Goal: Obtain resource: Download file/media

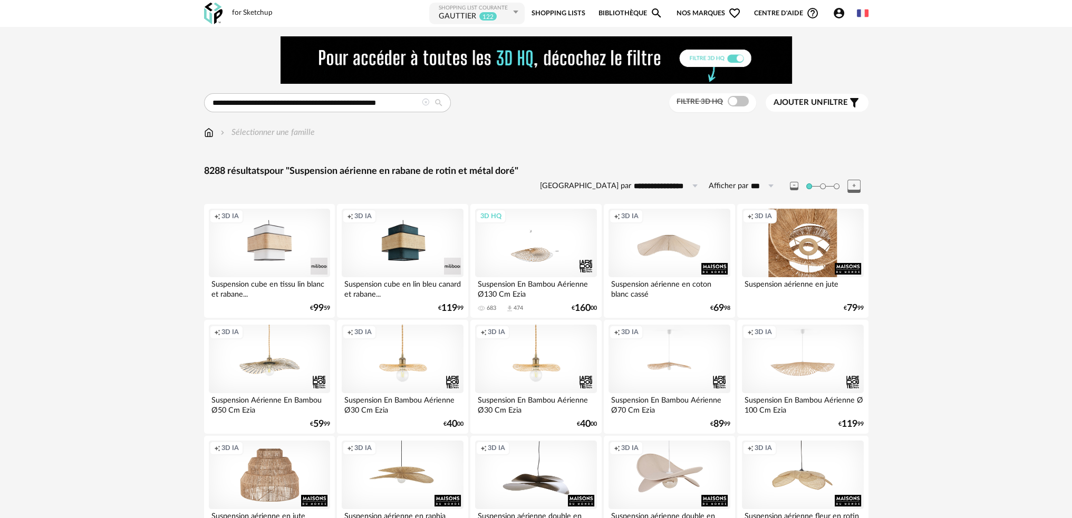
click at [789, 237] on div "Creation icon 3D IA" at bounding box center [802, 243] width 121 height 69
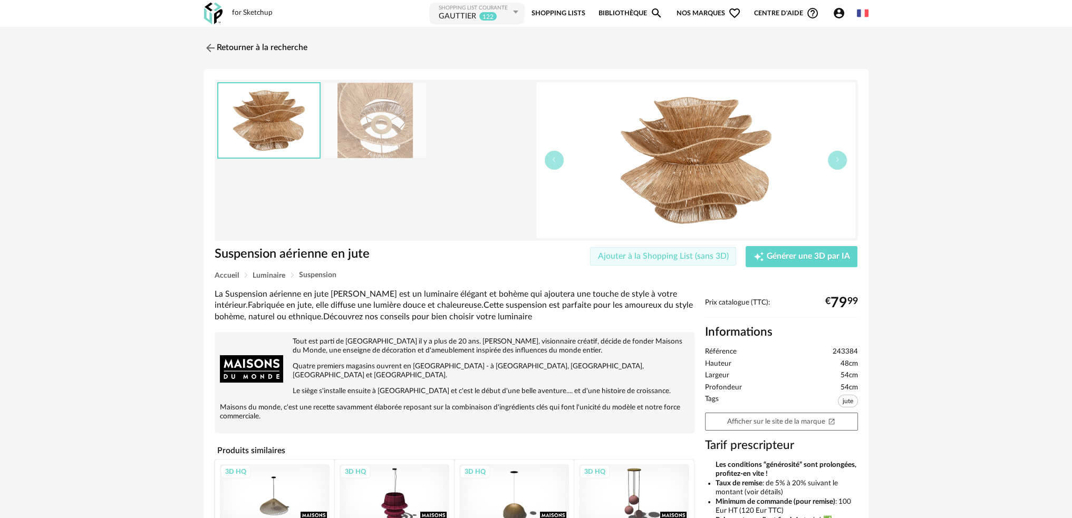
click at [662, 253] on span "Ajouter à la Shopping List (sans 3D)" at bounding box center [663, 256] width 131 height 8
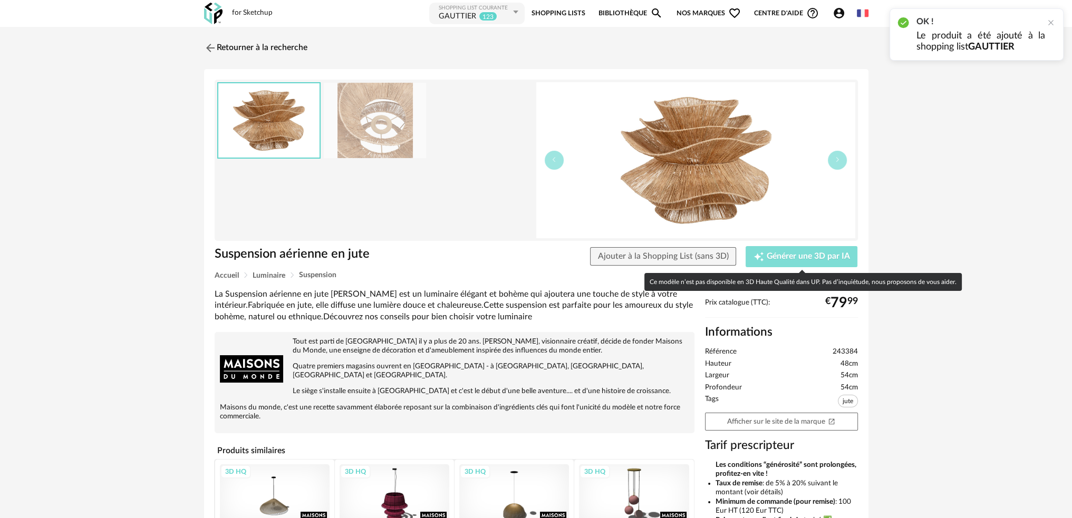
click at [776, 253] on span "Générer une 3D par IA" at bounding box center [808, 257] width 83 height 8
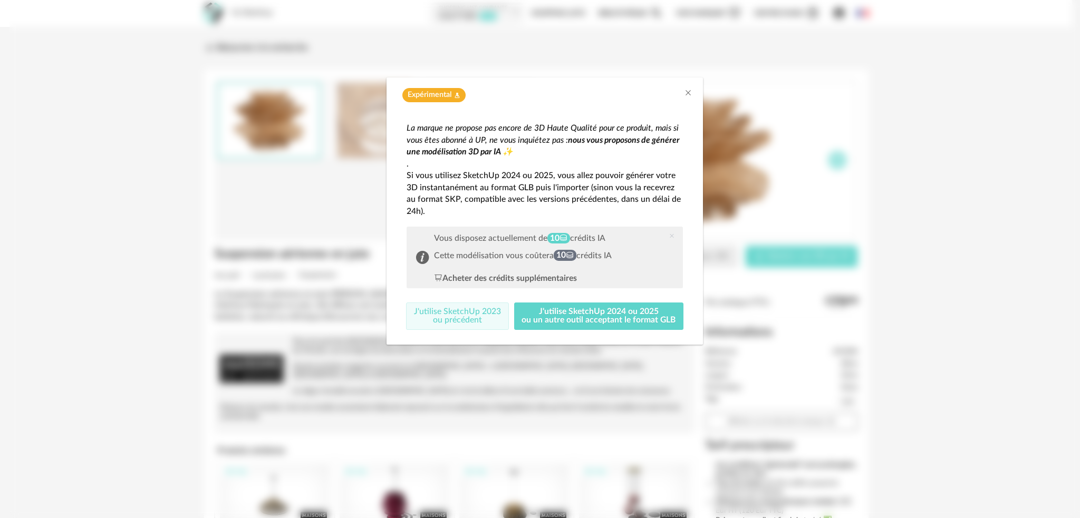
click at [482, 313] on button "J'utilise SketchUp 2023 ou précédent" at bounding box center [457, 316] width 103 height 27
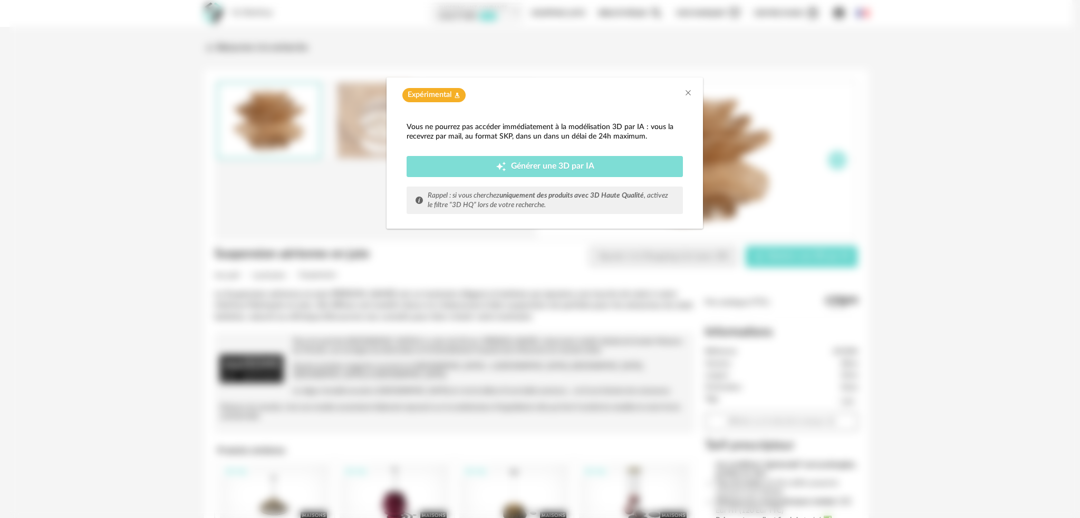
click at [516, 166] on span "Générer une 3D par IA" at bounding box center [552, 166] width 83 height 8
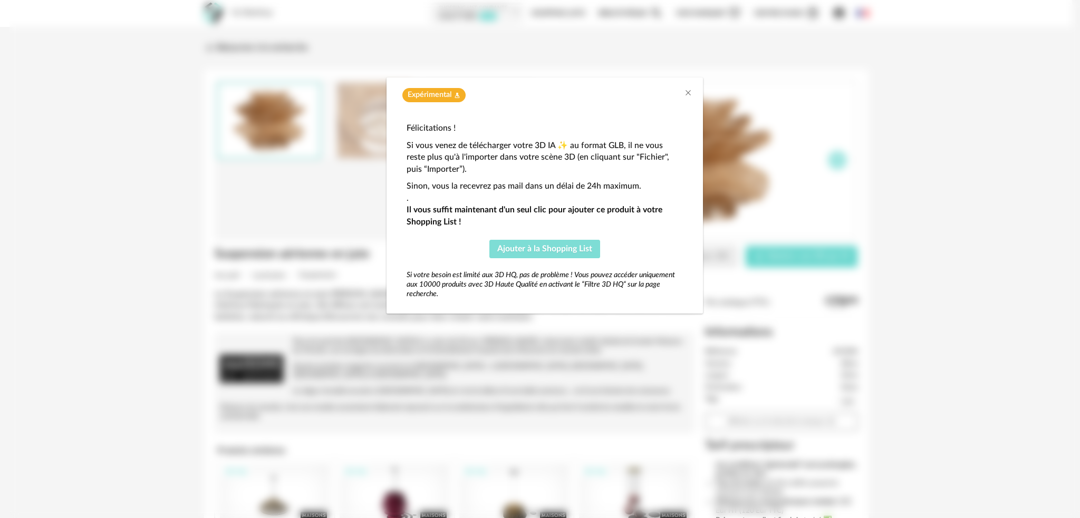
click at [553, 246] on span "Ajouter à la Shopping List" at bounding box center [544, 249] width 95 height 8
click at [688, 94] on icon "Close" at bounding box center [688, 93] width 8 height 8
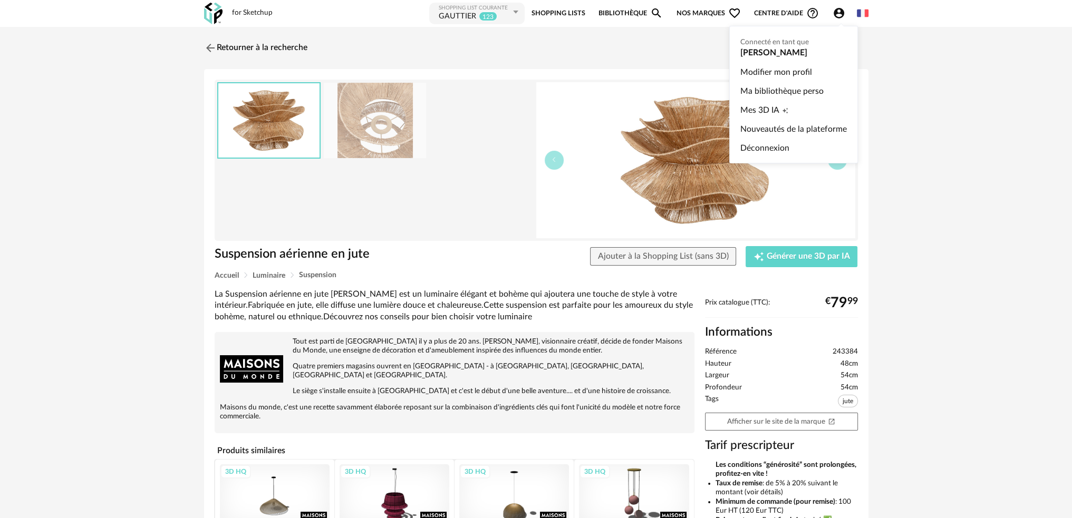
click at [835, 12] on icon "Account Circle icon" at bounding box center [839, 13] width 11 height 11
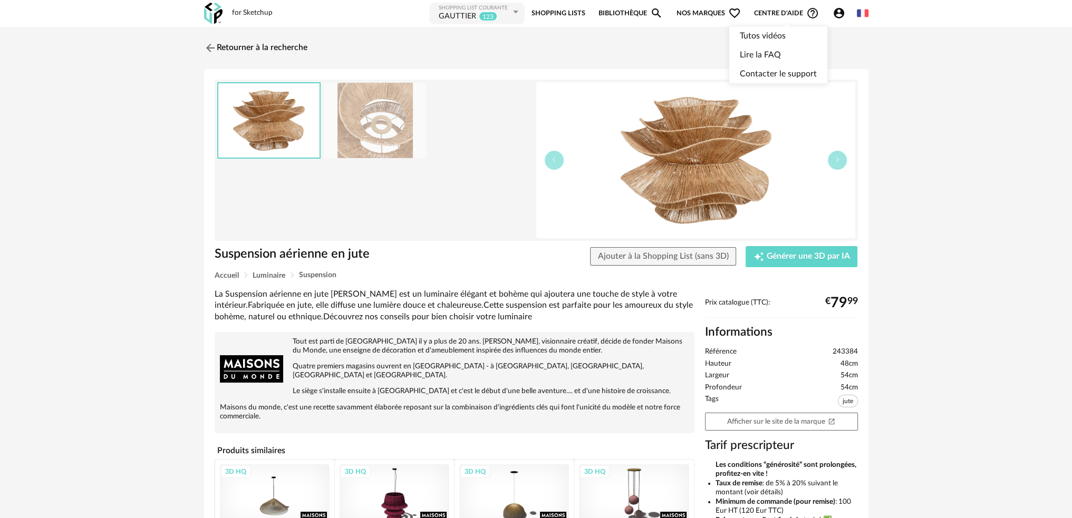
click at [776, 14] on span "Centre d'aide Help Circle Outline icon" at bounding box center [786, 13] width 65 height 13
click at [766, 71] on link "Contacter le support" at bounding box center [778, 73] width 77 height 19
click at [217, 52] on link "Retourner à la recherche" at bounding box center [252, 47] width 103 height 23
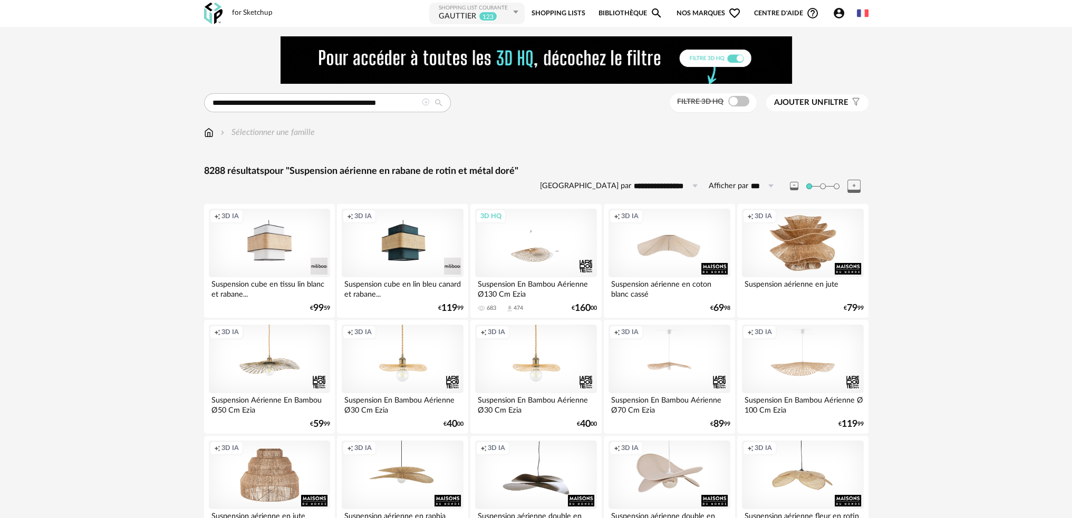
click at [426, 104] on icon at bounding box center [425, 102] width 7 height 7
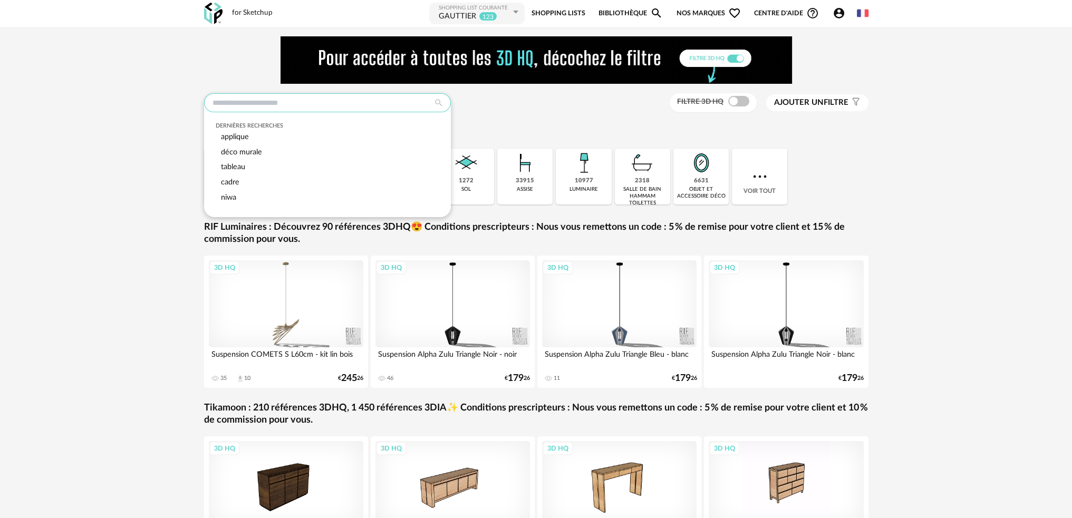
click at [417, 106] on input "text" at bounding box center [327, 102] width 247 height 19
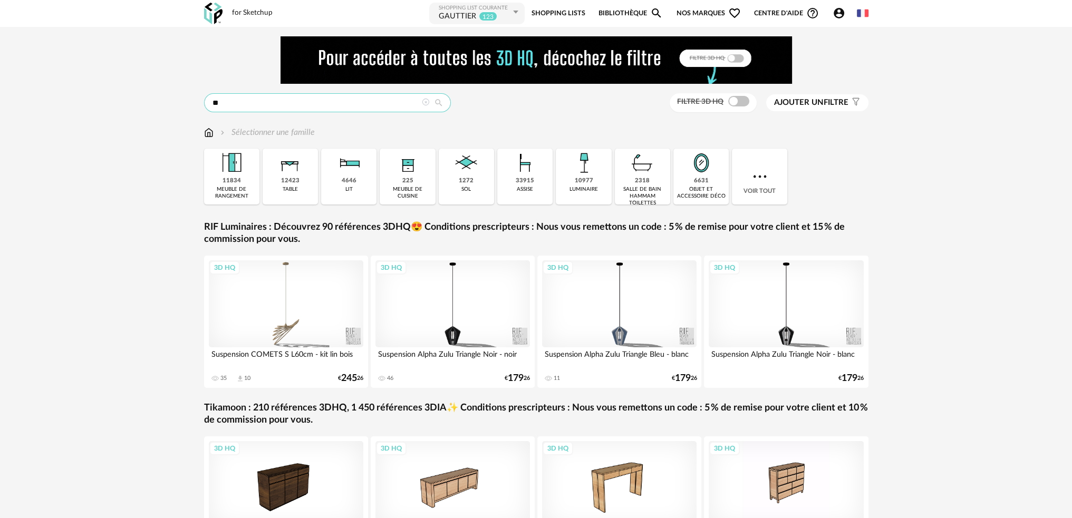
type input "*"
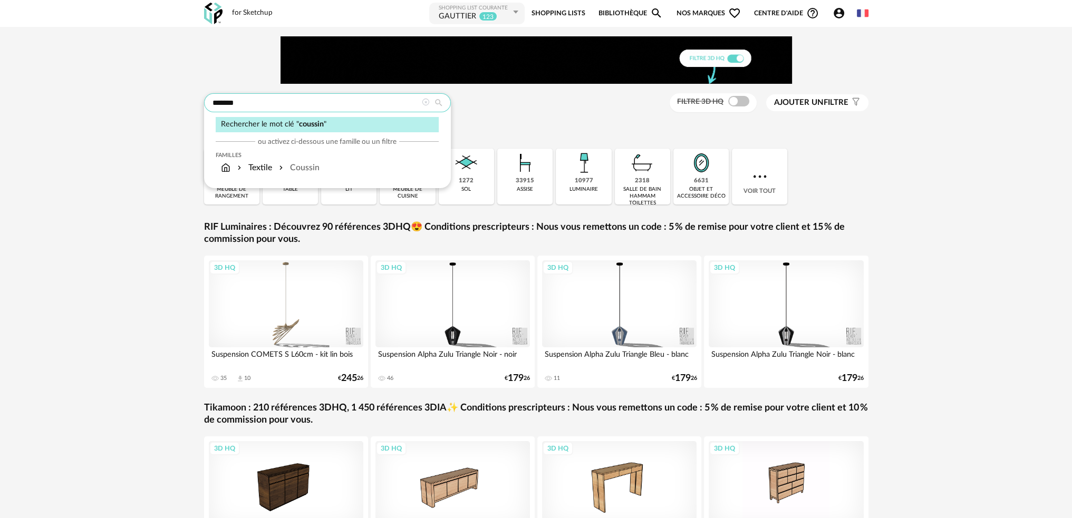
type input "*******"
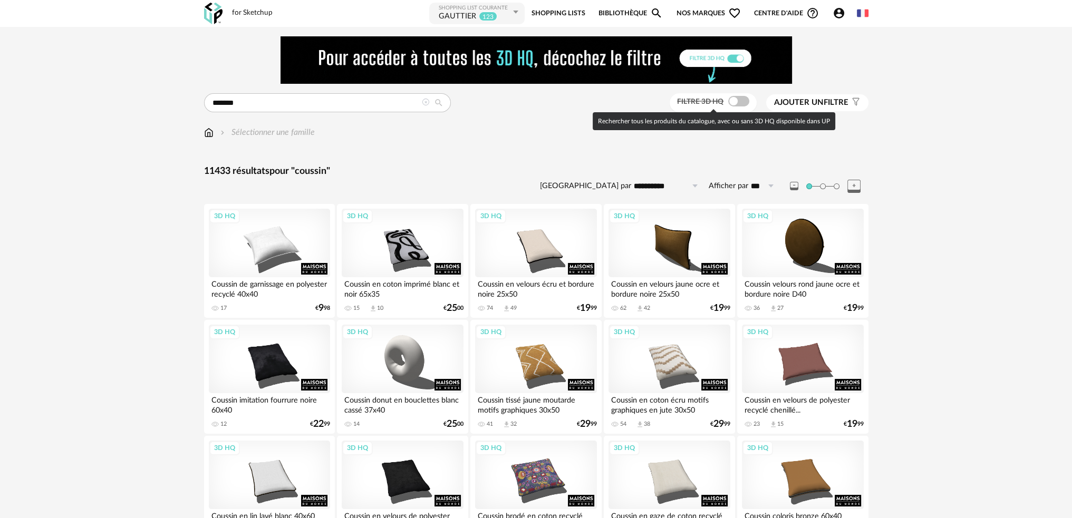
click at [740, 101] on span at bounding box center [738, 101] width 21 height 11
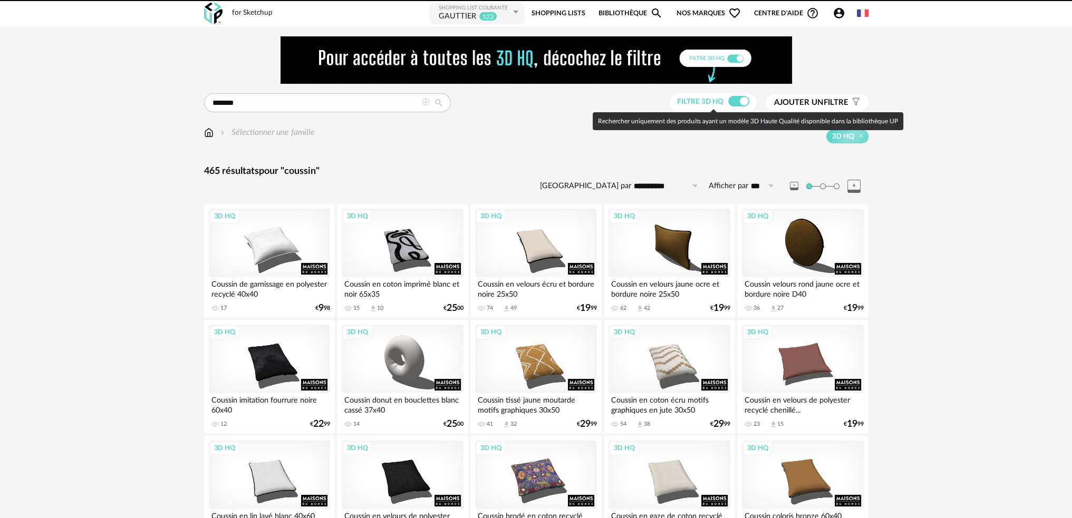
click at [807, 102] on span "Ajouter un" at bounding box center [799, 103] width 50 height 8
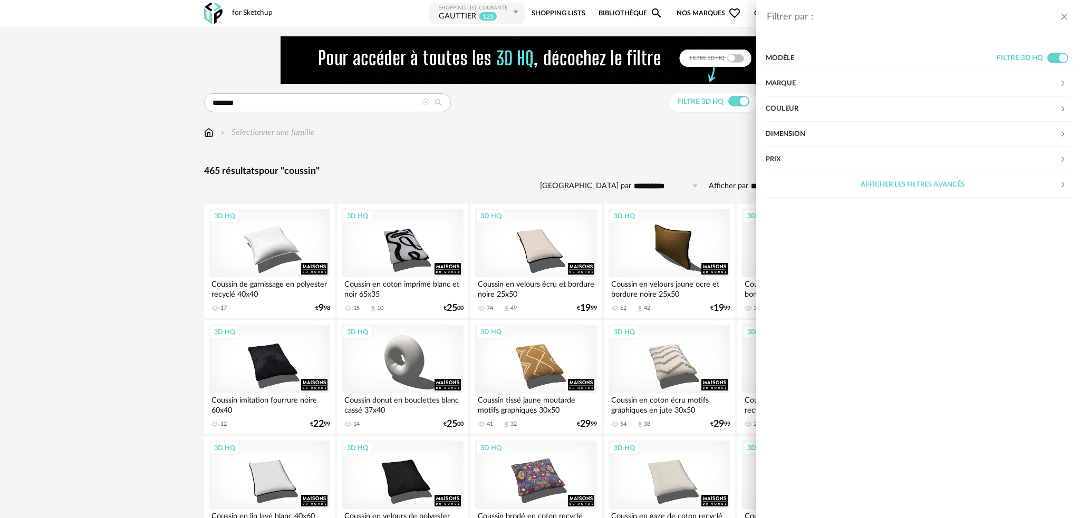
click at [800, 84] on div "Marque" at bounding box center [913, 83] width 294 height 25
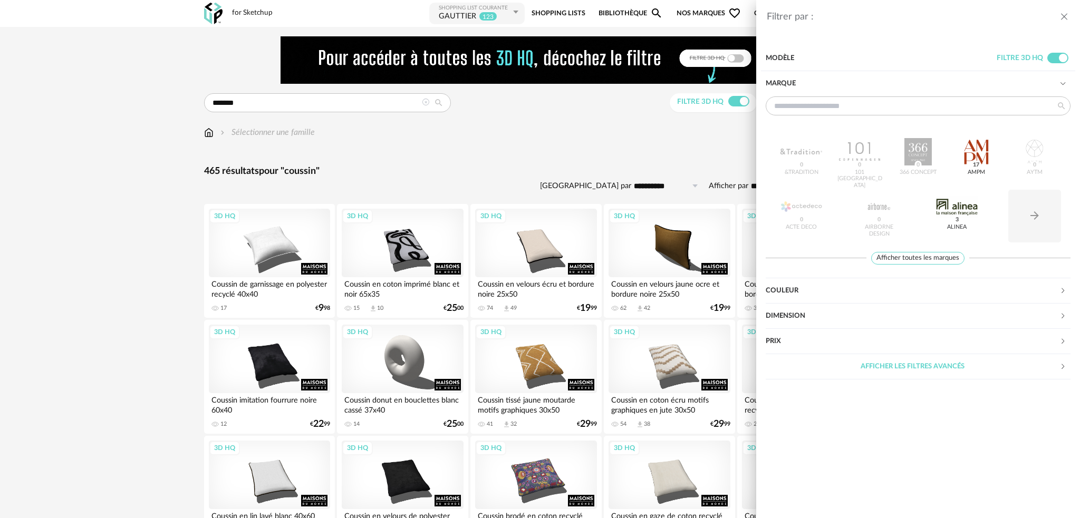
click at [815, 294] on div "Couleur" at bounding box center [913, 290] width 294 height 25
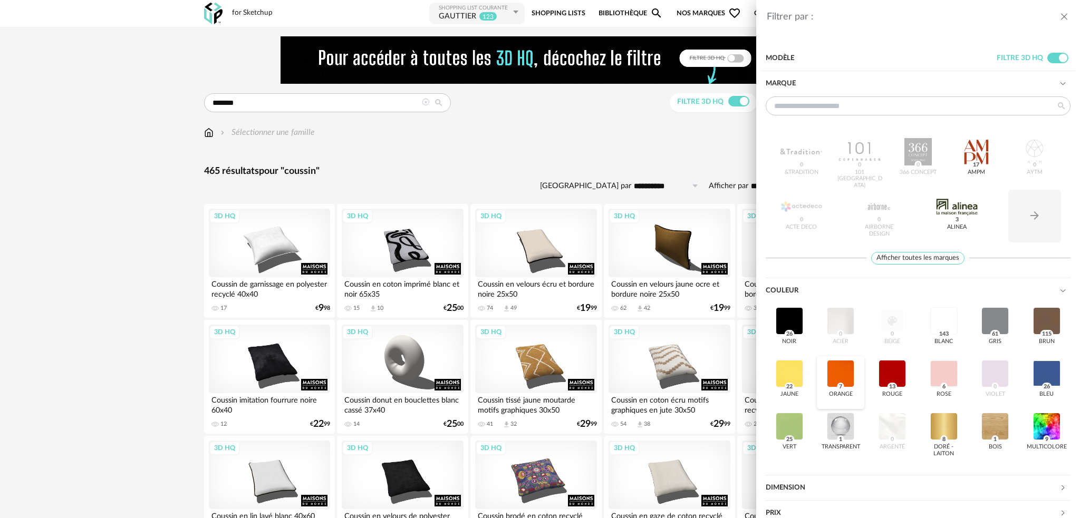
click at [842, 370] on div at bounding box center [840, 373] width 27 height 27
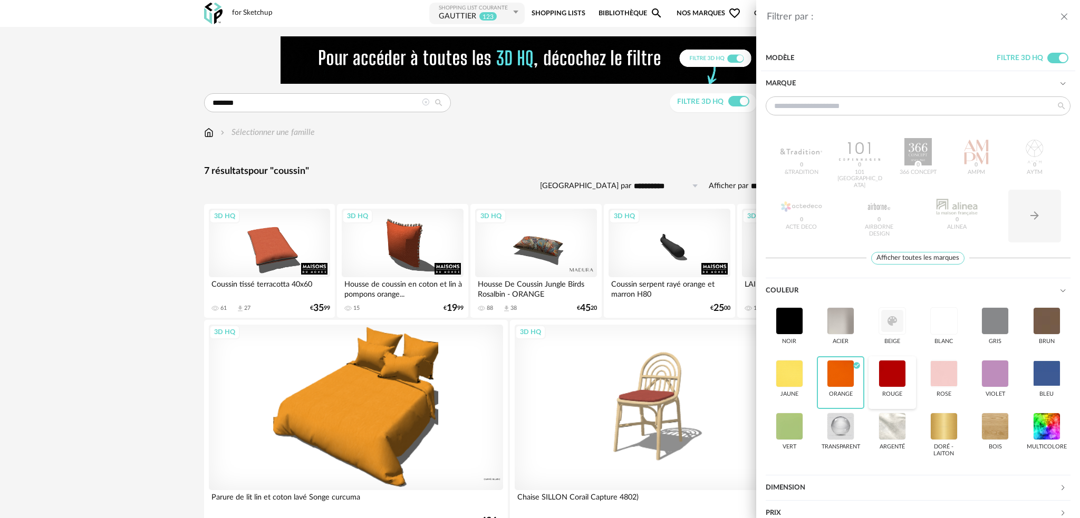
click at [879, 377] on div at bounding box center [892, 373] width 27 height 27
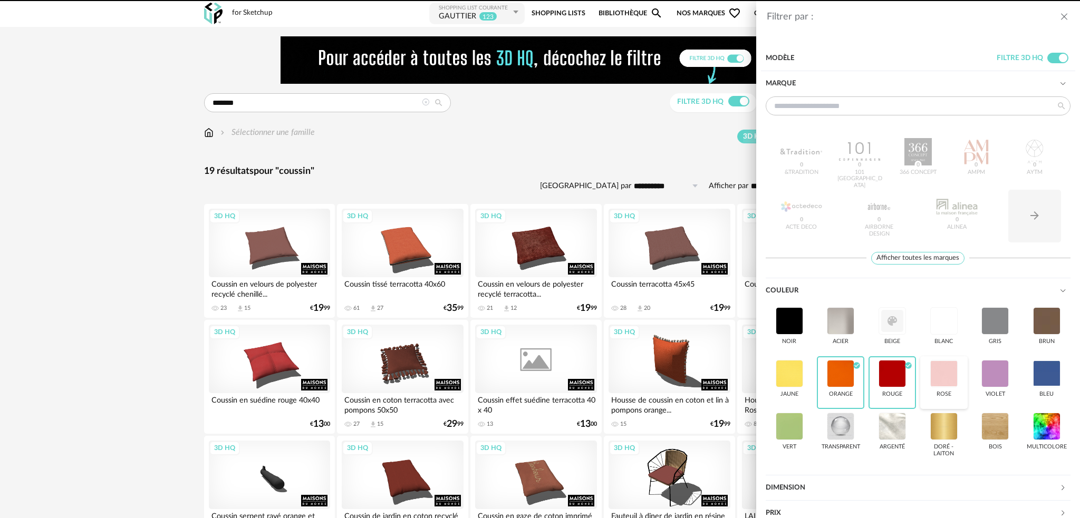
click at [940, 372] on div at bounding box center [943, 373] width 27 height 27
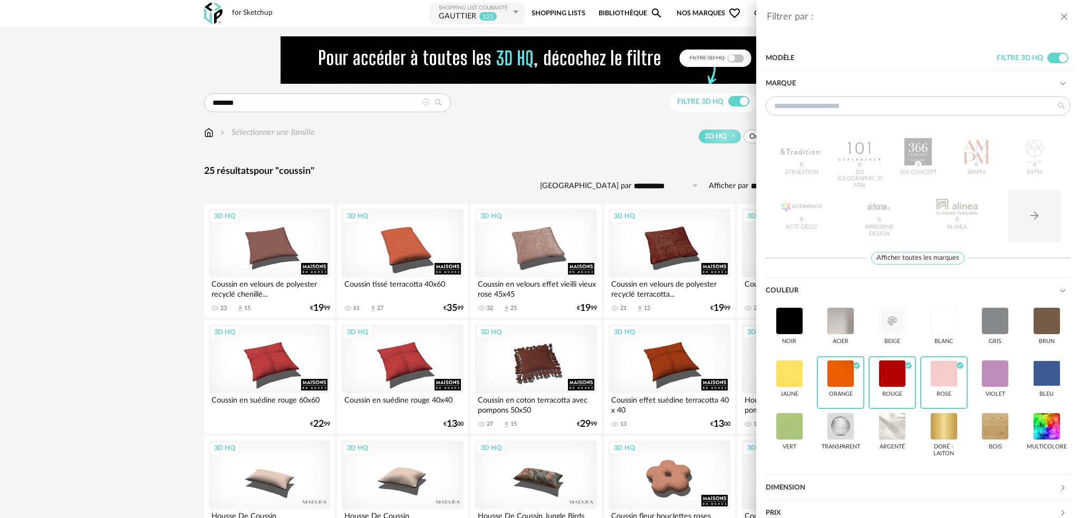
click at [644, 169] on div "Filtrer par : Modèle Filtre 3D HQ Marque &tradition 0 101 Copenhagen 0 366 Conc…" at bounding box center [540, 259] width 1080 height 518
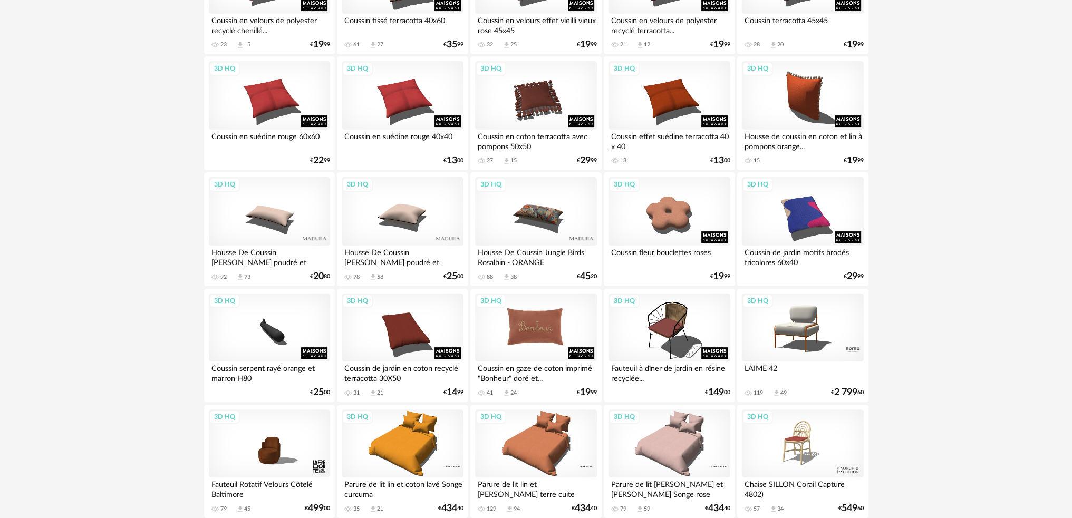
scroll to position [309, 0]
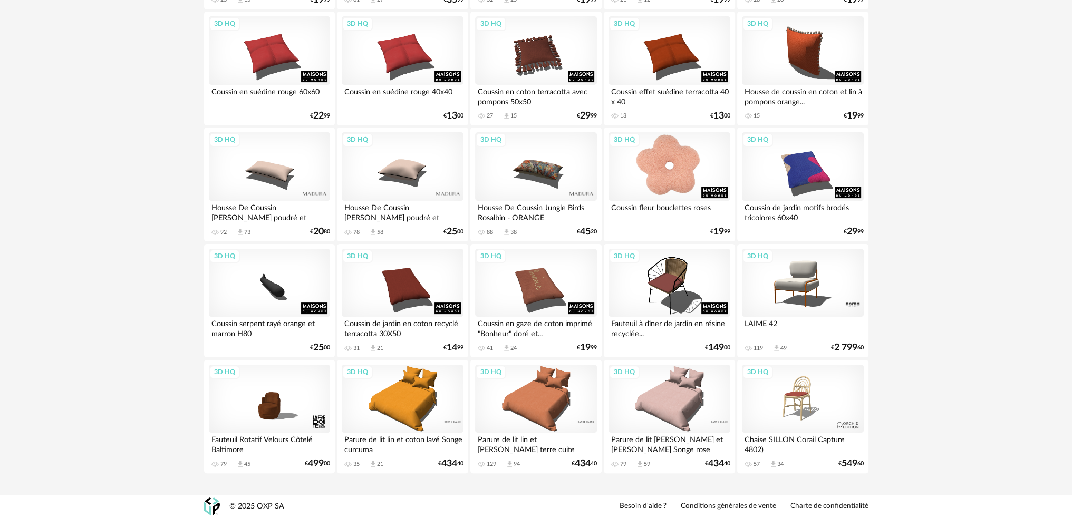
click at [663, 167] on div "3D HQ" at bounding box center [669, 166] width 121 height 69
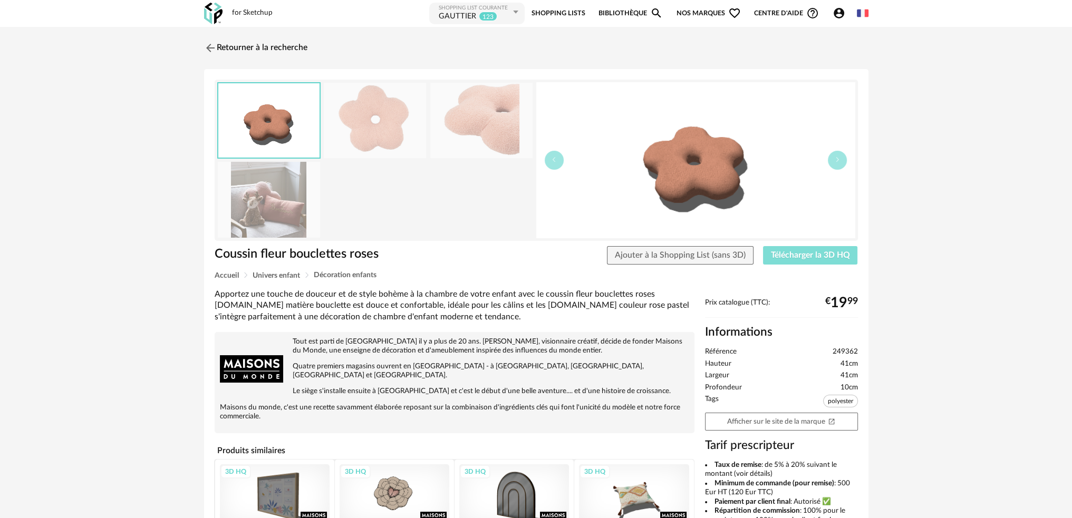
click at [790, 252] on span "Télécharger la 3D HQ" at bounding box center [810, 255] width 79 height 8
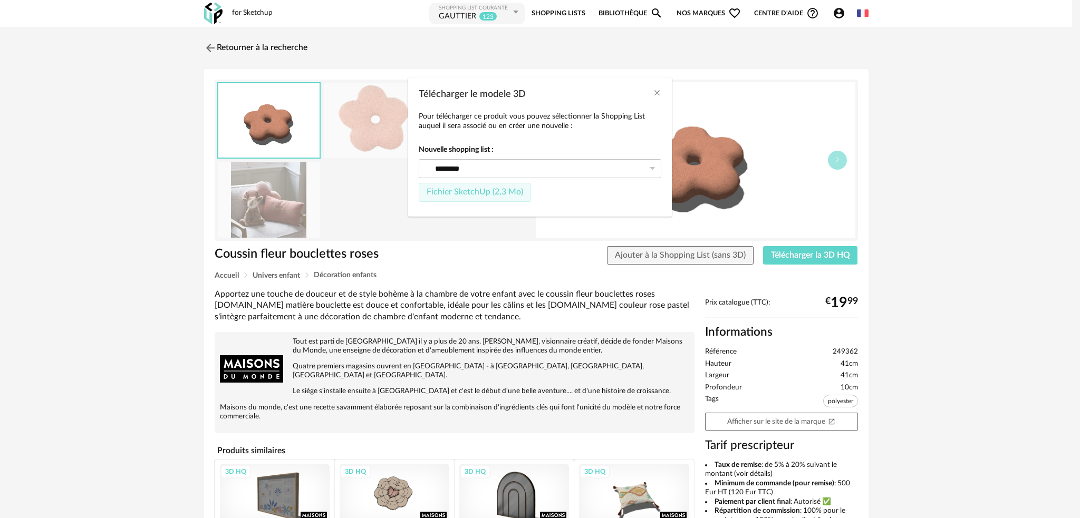
click at [485, 187] on button "Fichier SketchUp (2,3 Mo)" at bounding box center [475, 192] width 112 height 19
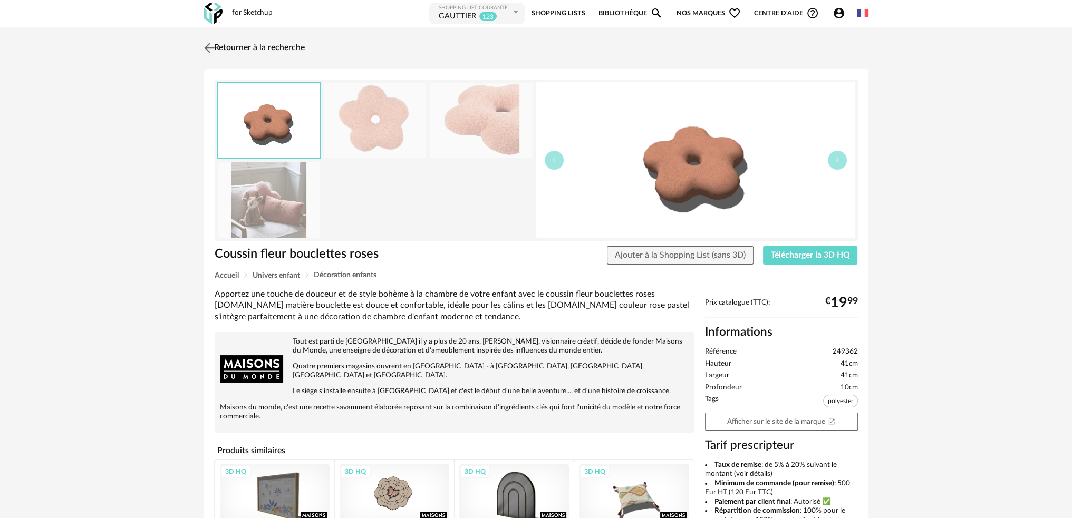
click at [211, 48] on img at bounding box center [208, 47] width 15 height 15
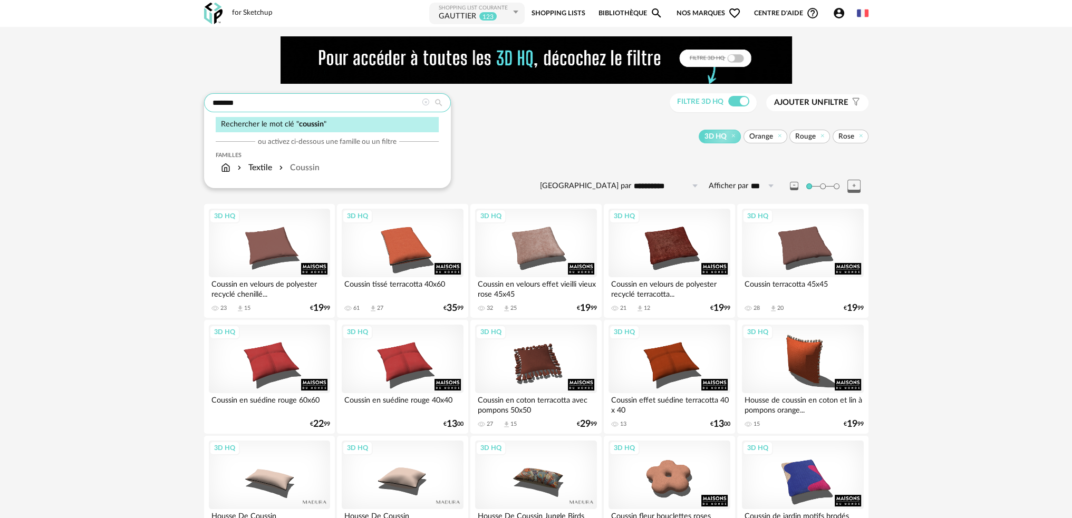
drag, startPoint x: 323, startPoint y: 101, endPoint x: 178, endPoint y: 112, distance: 146.0
click at [195, 108] on div "**********" at bounding box center [536, 419] width 683 height 767
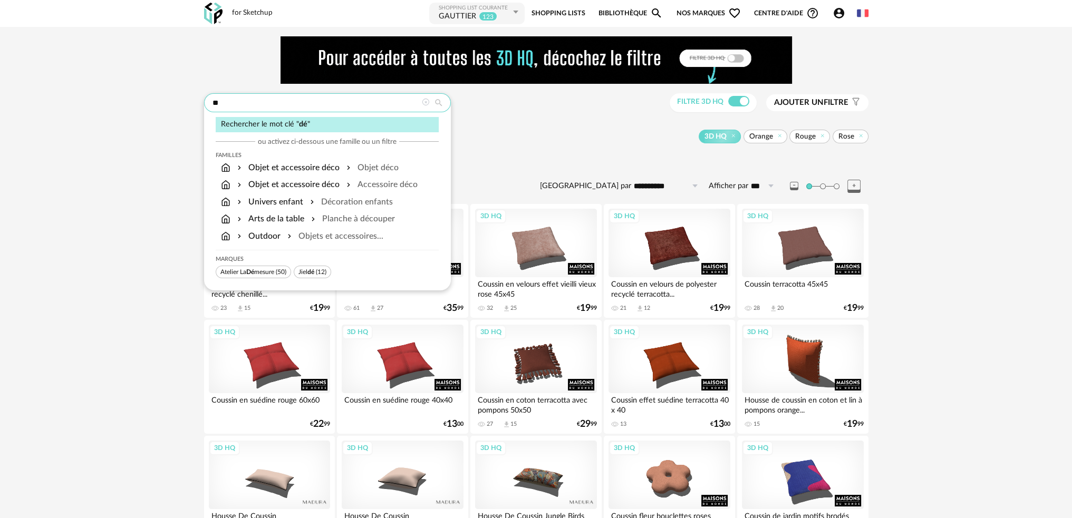
type input "*"
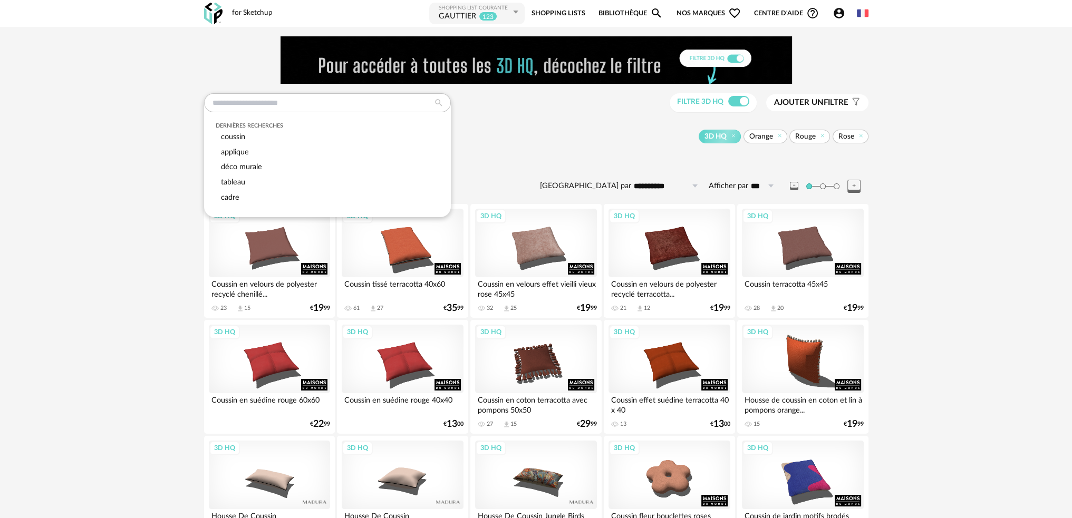
click at [477, 119] on div "**********" at bounding box center [536, 419] width 683 height 767
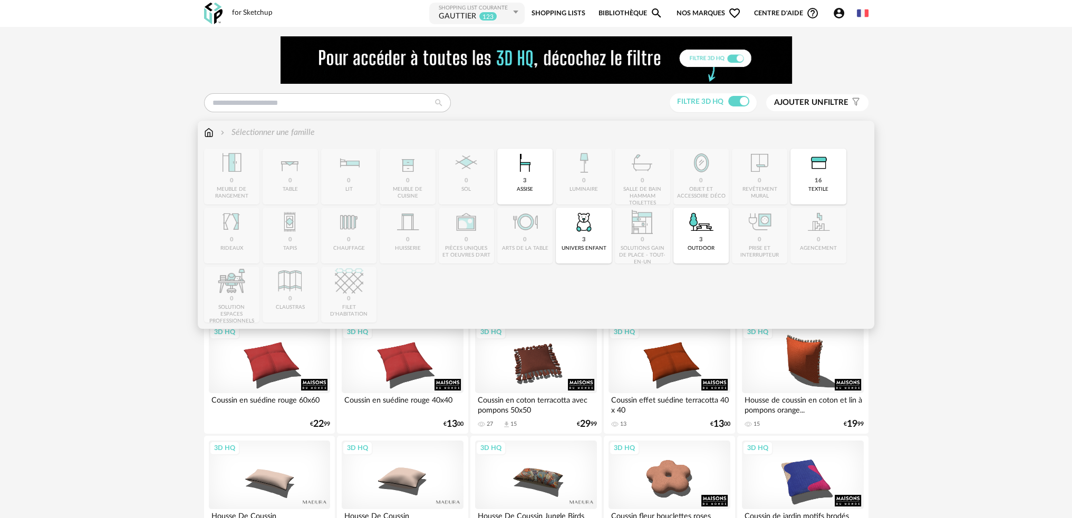
click at [203, 135] on div "Sélectionner une famille Close icon 0 meuble de rangement 0 table 0 lit 0 meubl…" at bounding box center [536, 225] width 677 height 208
click at [209, 133] on img at bounding box center [208, 133] width 9 height 12
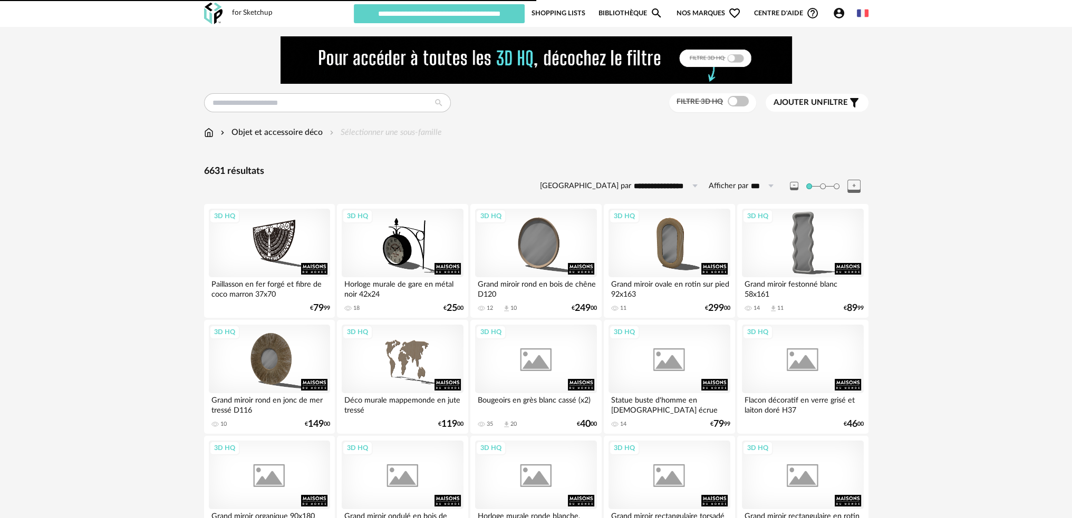
type input "********"
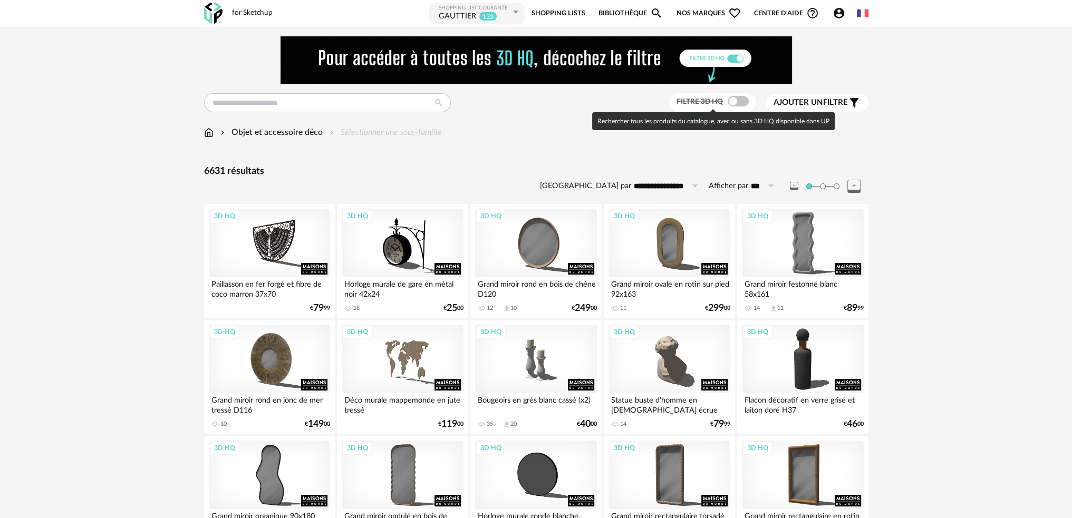
click at [736, 99] on span at bounding box center [738, 101] width 21 height 11
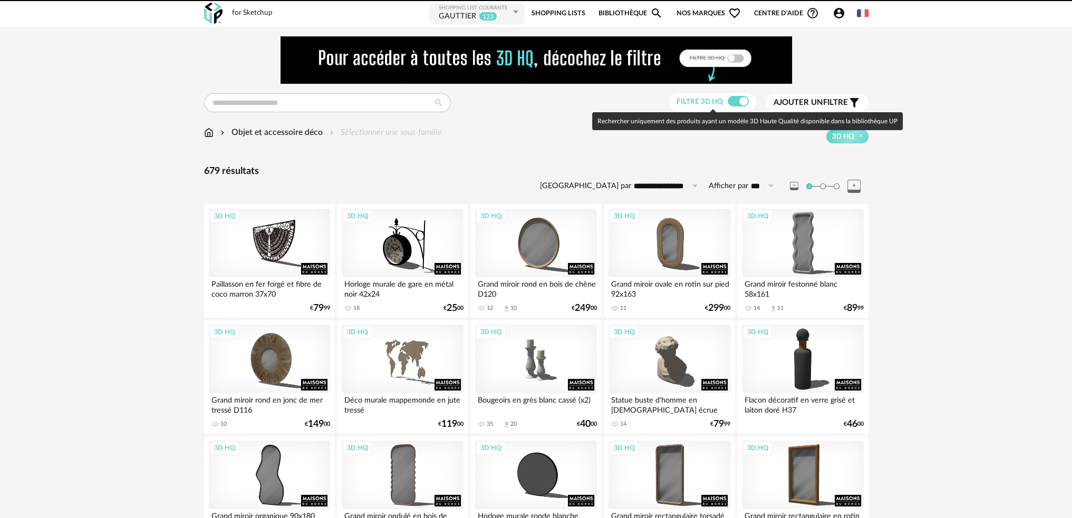
click at [810, 99] on span "Ajouter un" at bounding box center [799, 103] width 50 height 8
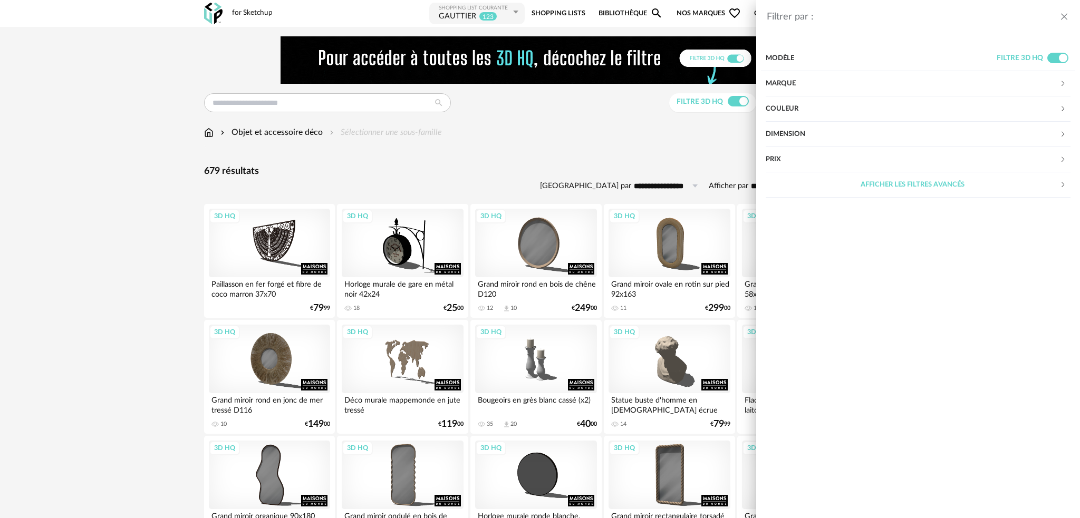
click at [832, 108] on div "Couleur" at bounding box center [913, 109] width 294 height 25
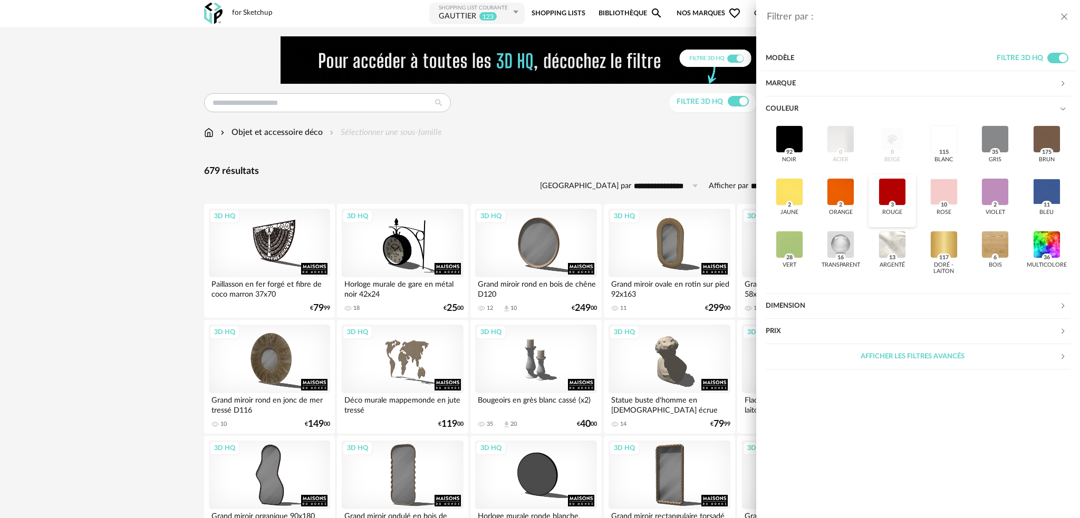
click at [899, 188] on div at bounding box center [892, 191] width 27 height 27
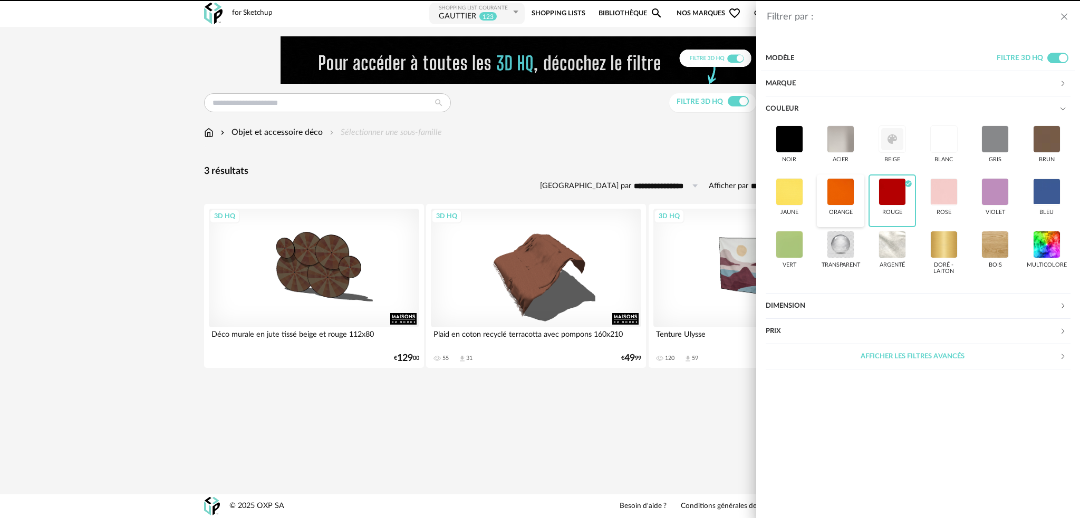
click at [846, 194] on div at bounding box center [840, 191] width 27 height 27
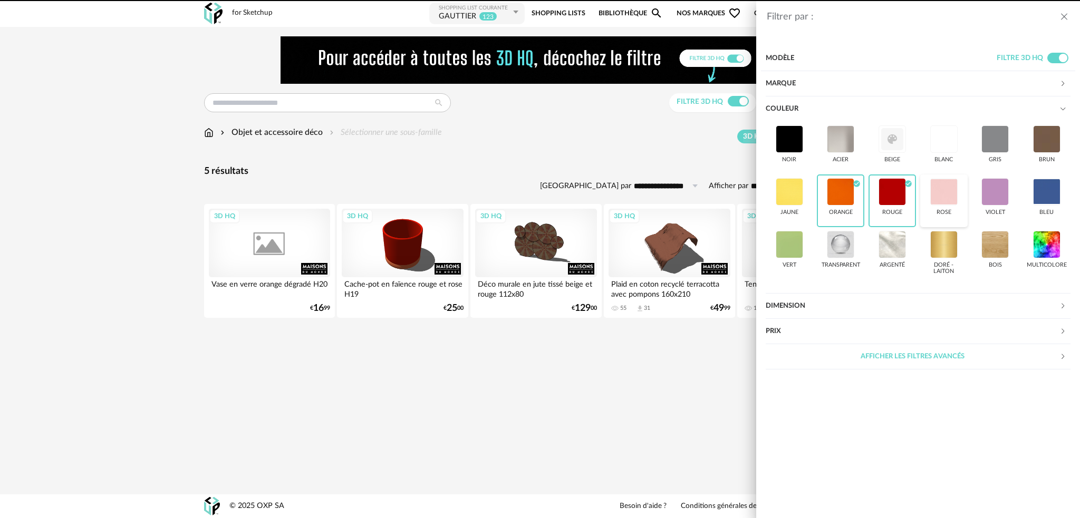
click at [937, 194] on div at bounding box center [943, 191] width 27 height 27
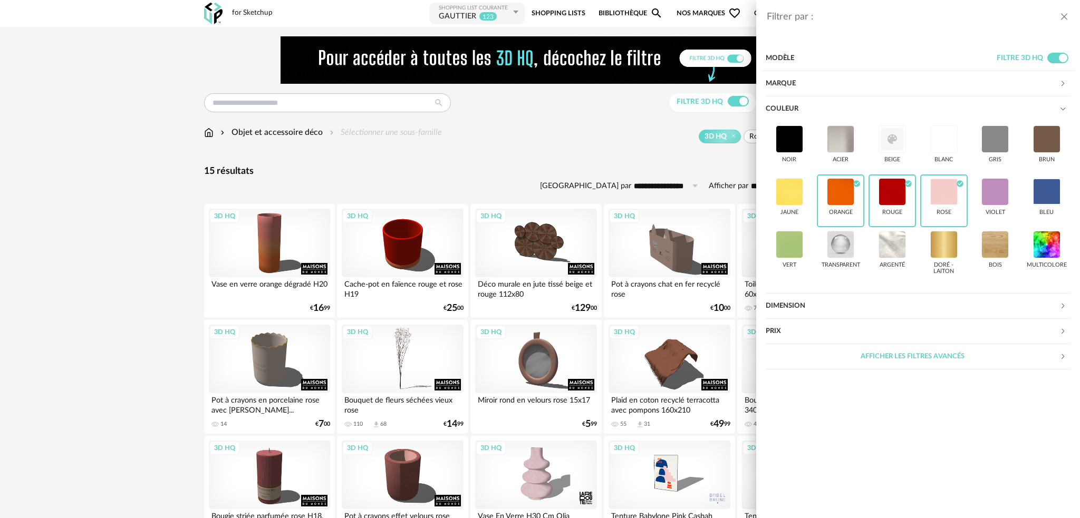
click at [623, 157] on div "Filtrer par : Modèle Filtre 3D HQ Marque &tradition 0 101 Copenhagen 0 366 Conc…" at bounding box center [540, 259] width 1080 height 518
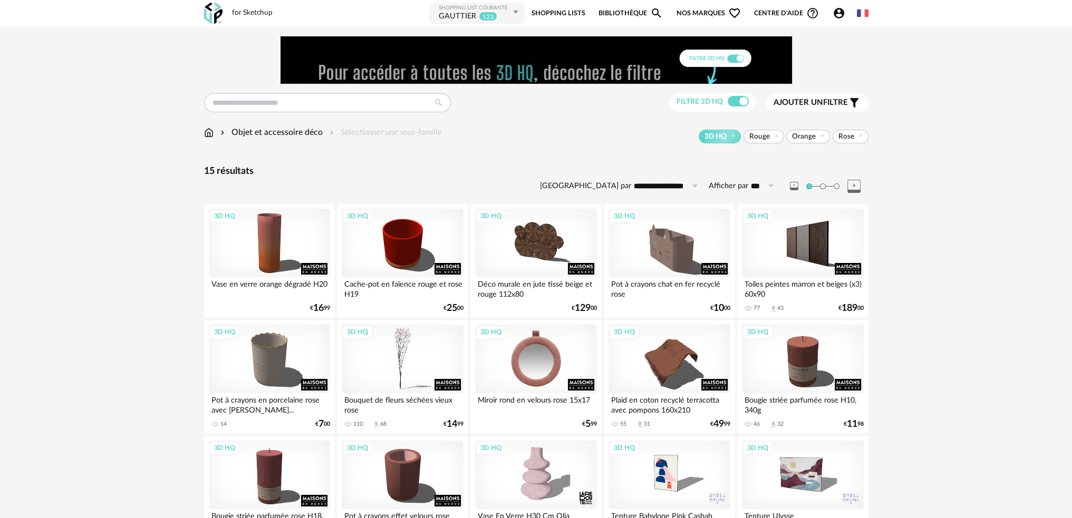
scroll to position [76, 0]
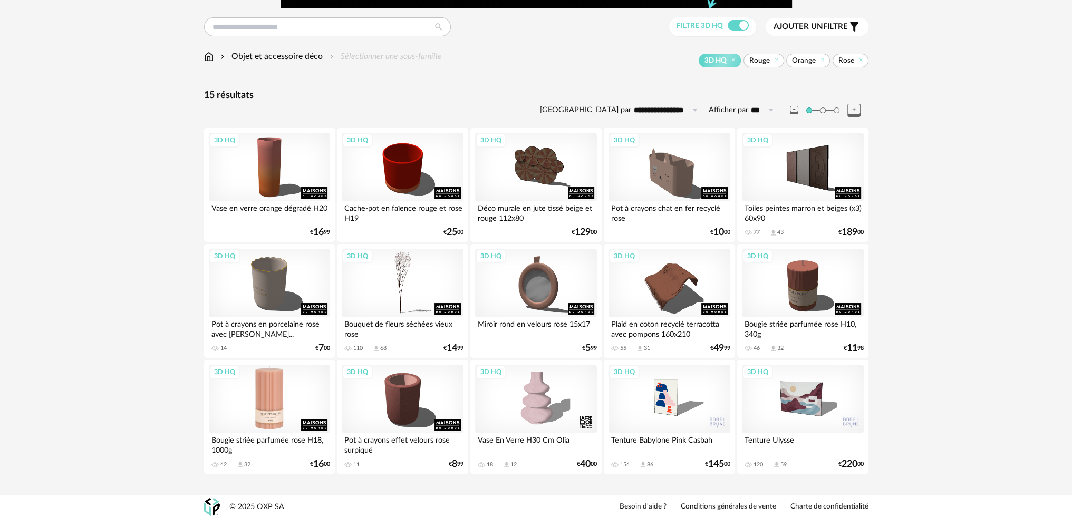
click at [280, 400] on div "3D HQ" at bounding box center [269, 399] width 121 height 69
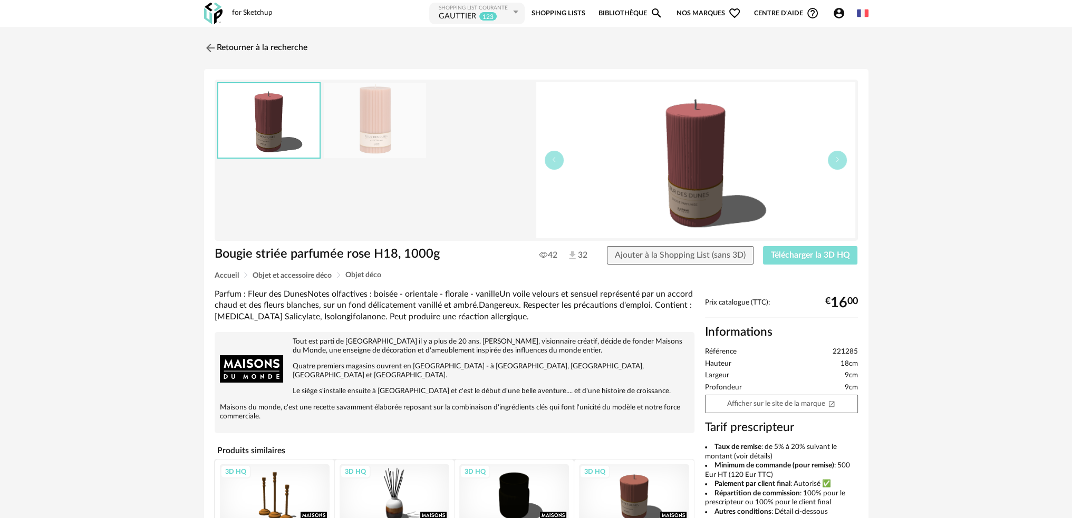
click at [785, 253] on span "Télécharger la 3D HQ" at bounding box center [810, 255] width 79 height 8
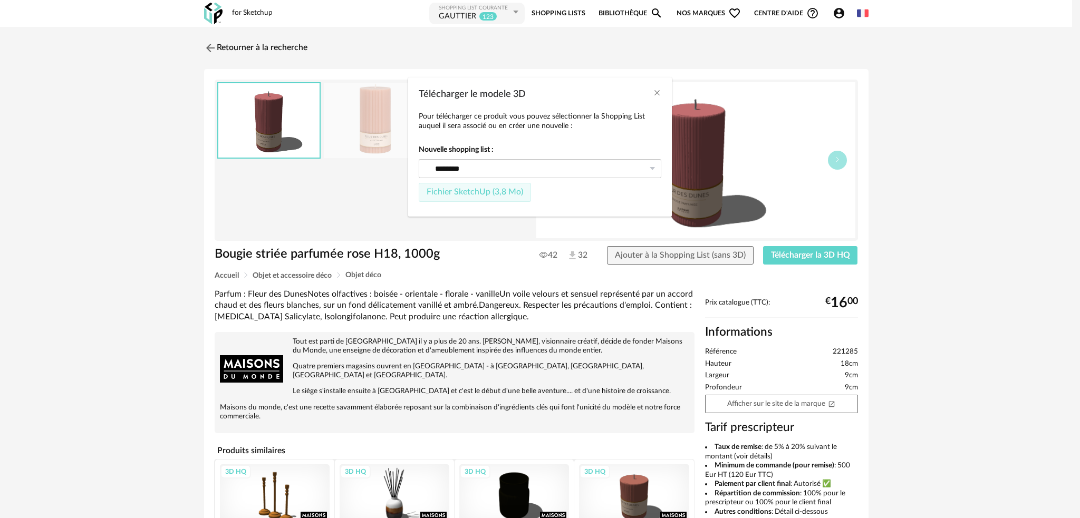
click at [497, 191] on span "Fichier SketchUp (3,8 Mo)" at bounding box center [475, 192] width 97 height 8
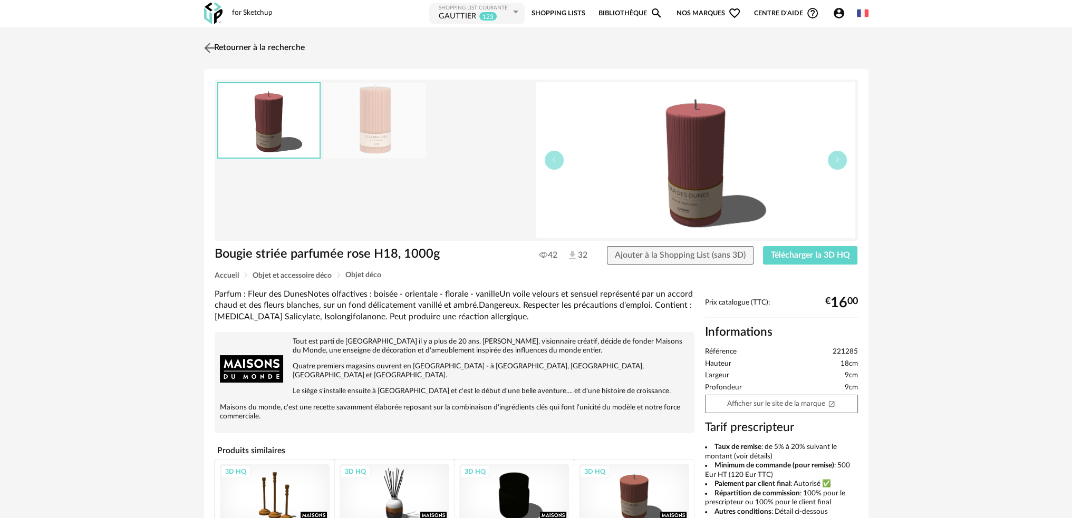
click at [209, 54] on img at bounding box center [208, 47] width 15 height 15
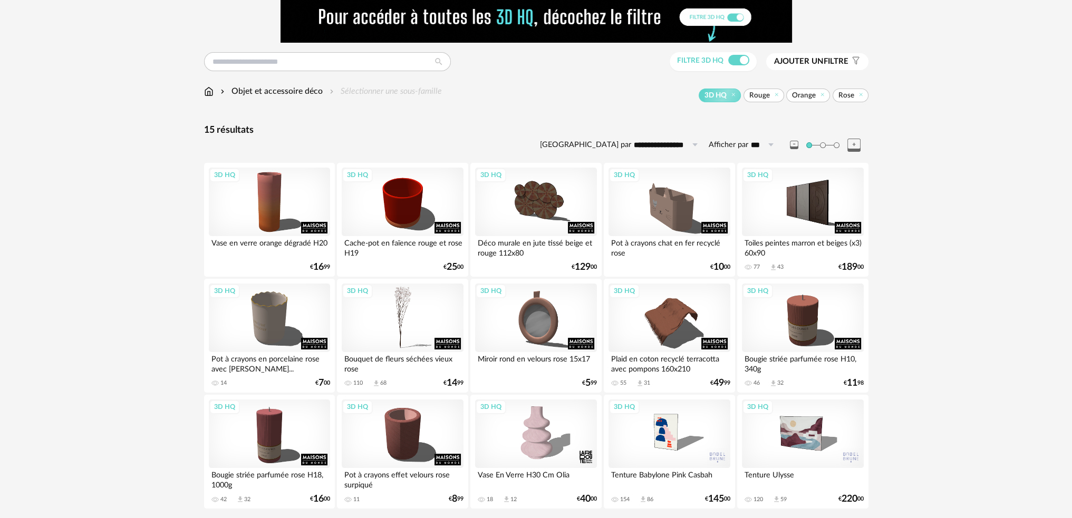
scroll to position [76, 0]
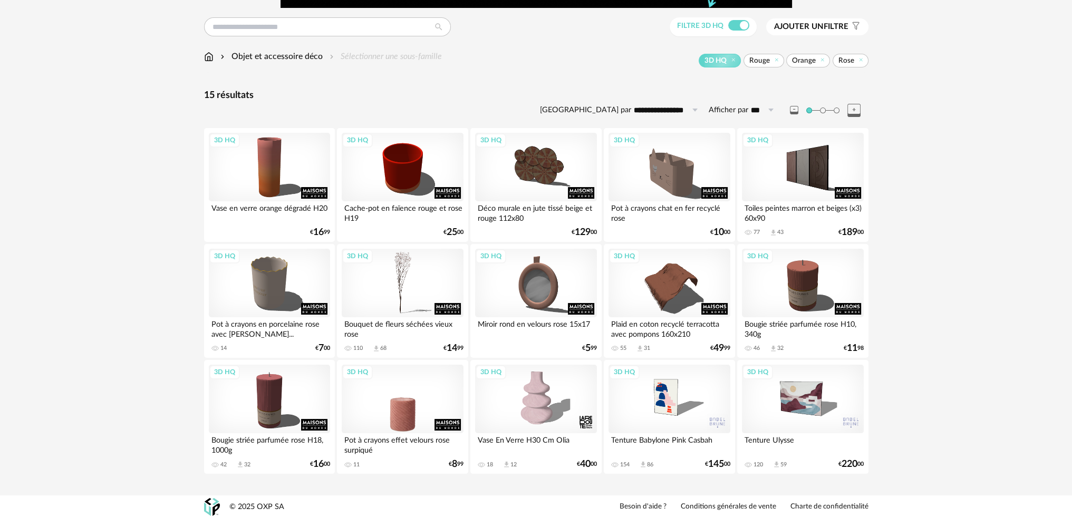
click at [407, 420] on div "3D HQ" at bounding box center [402, 399] width 121 height 69
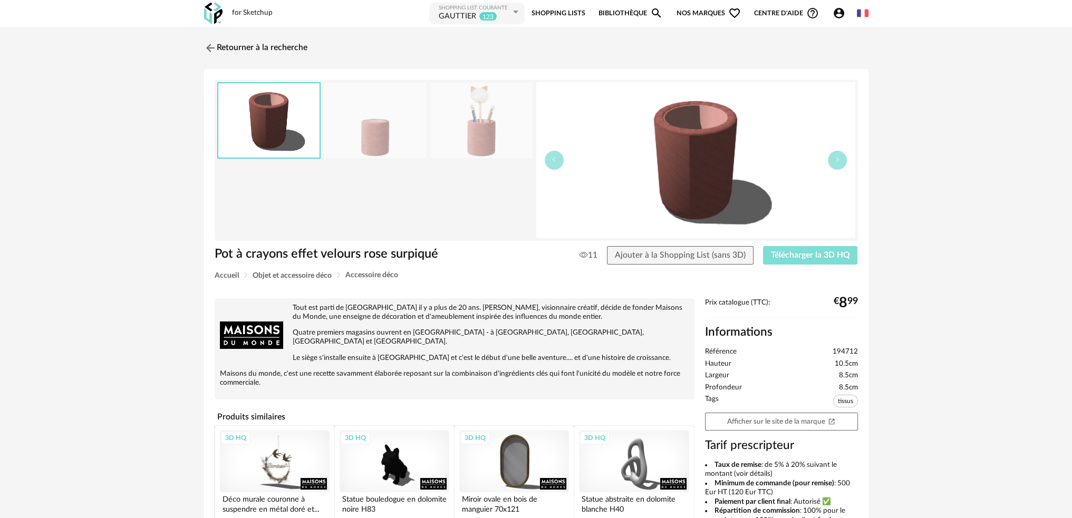
click at [801, 254] on span "Télécharger la 3D HQ" at bounding box center [810, 255] width 79 height 8
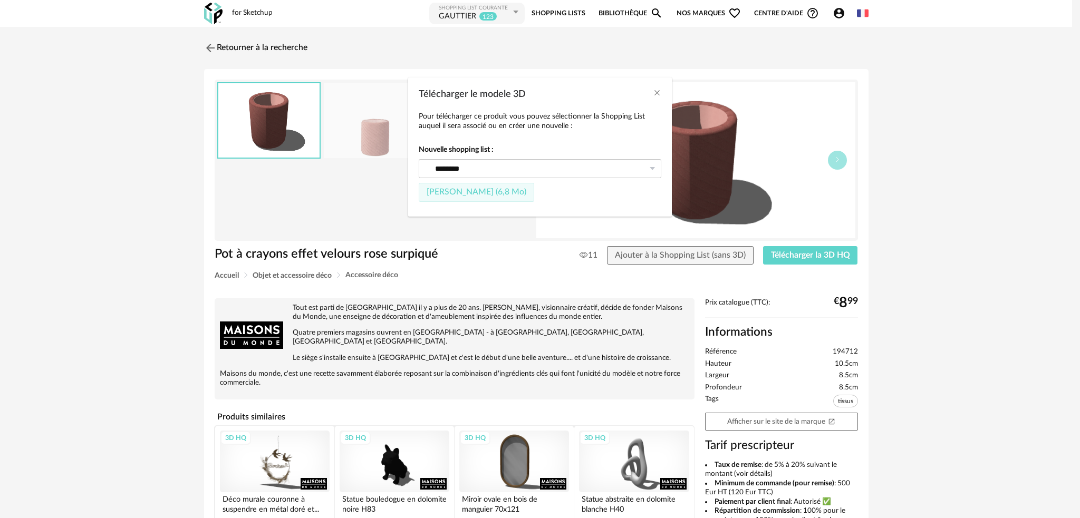
click at [463, 184] on button "Fichier SketchUp (6,8 Mo)" at bounding box center [476, 192] width 115 height 19
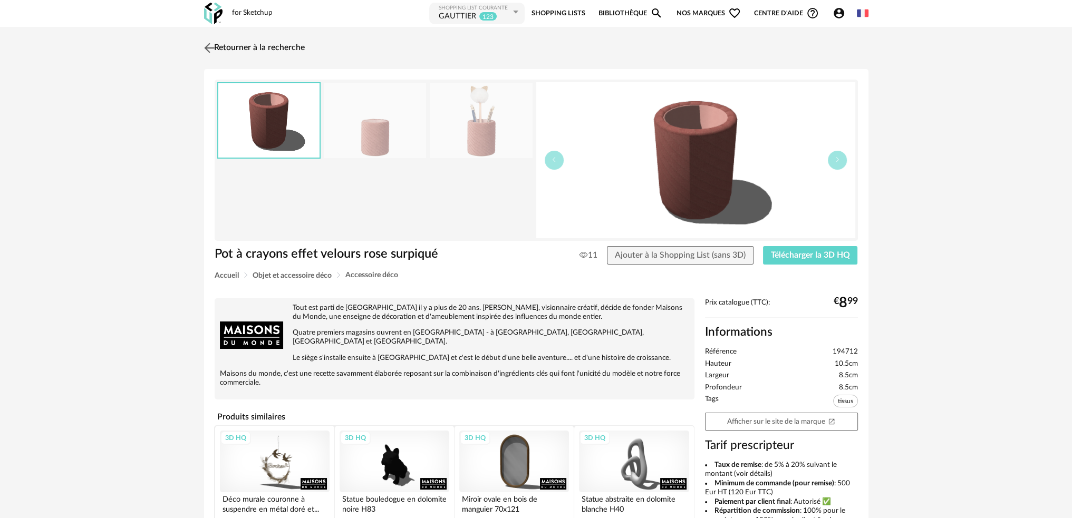
click at [208, 46] on img at bounding box center [208, 47] width 15 height 15
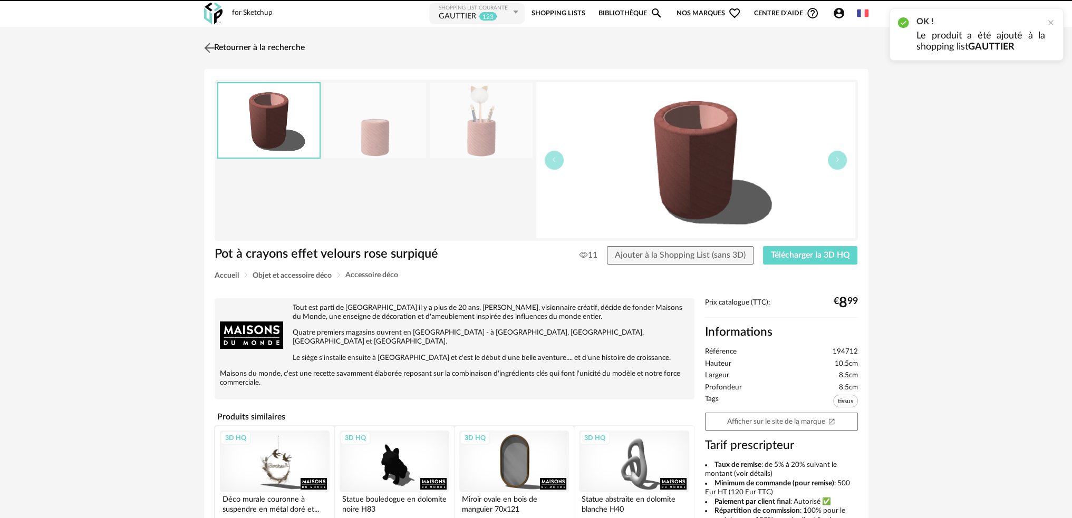
scroll to position [76, 0]
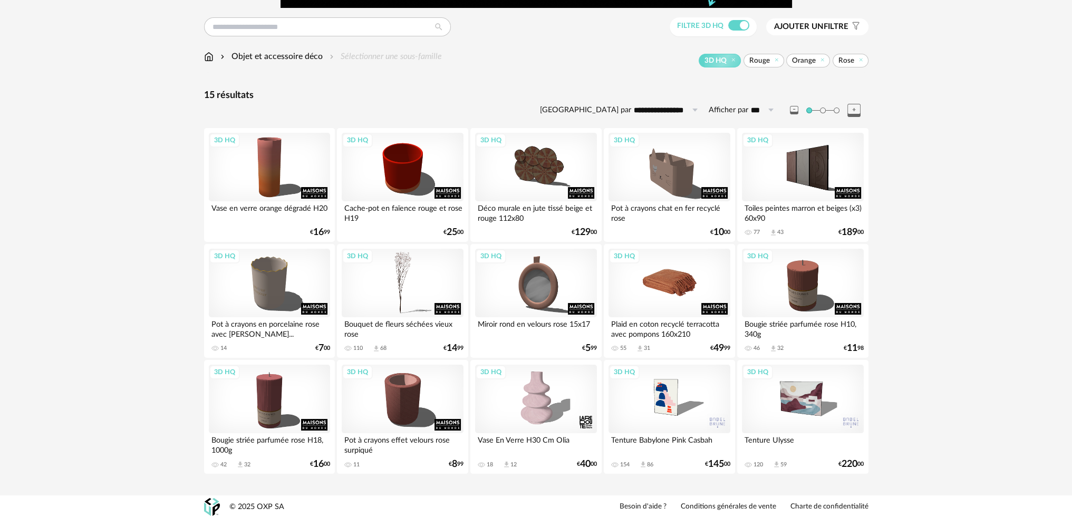
click at [680, 285] on div "3D HQ" at bounding box center [669, 283] width 121 height 69
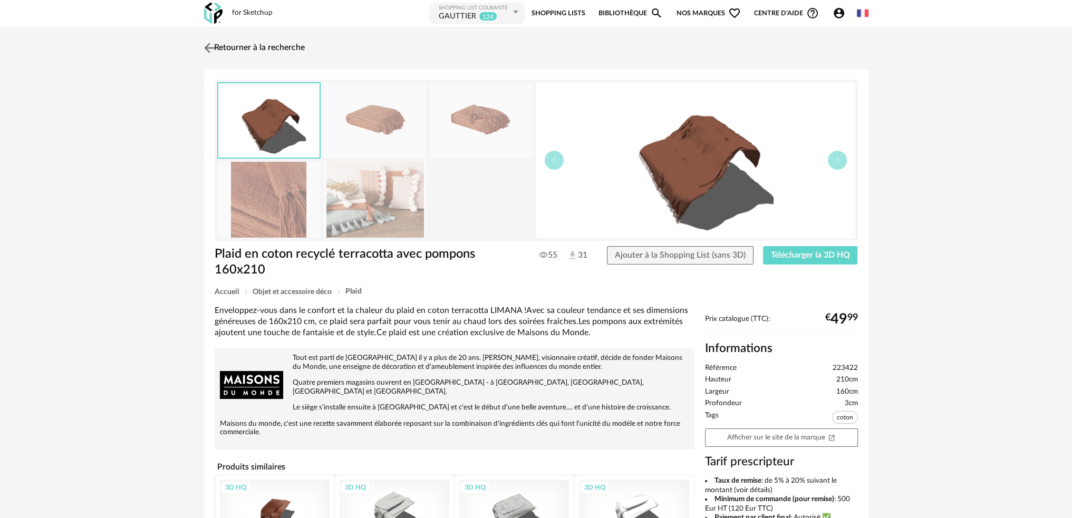
click at [206, 42] on img at bounding box center [208, 47] width 15 height 15
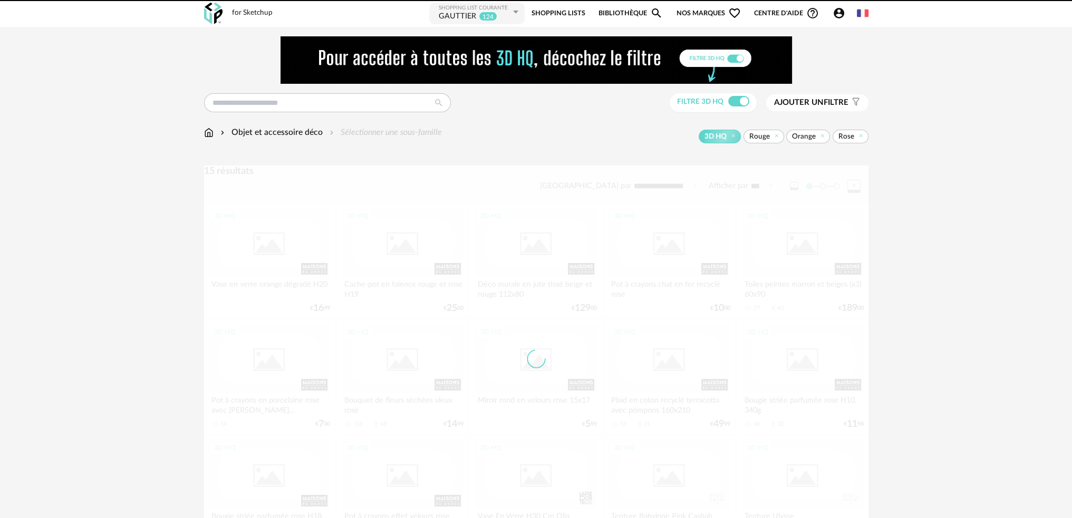
scroll to position [76, 0]
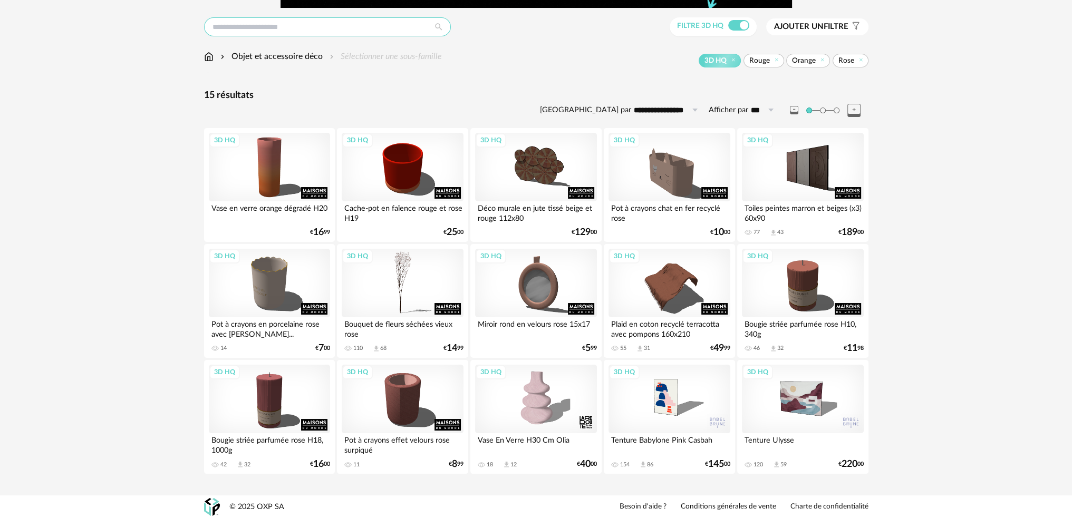
click at [371, 28] on input "text" at bounding box center [327, 26] width 247 height 19
type input "*******"
type input "**********"
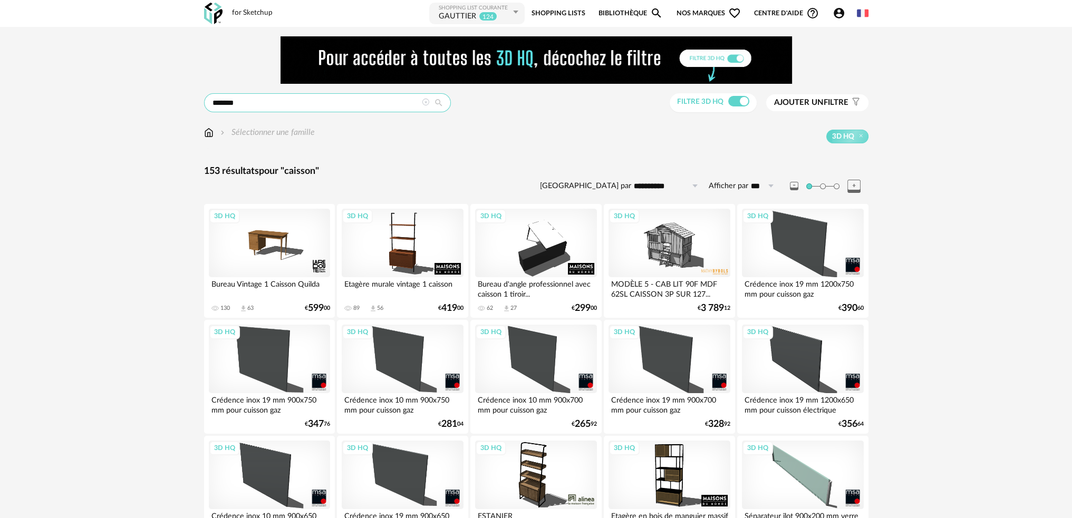
click at [271, 105] on input "*******" at bounding box center [327, 102] width 247 height 19
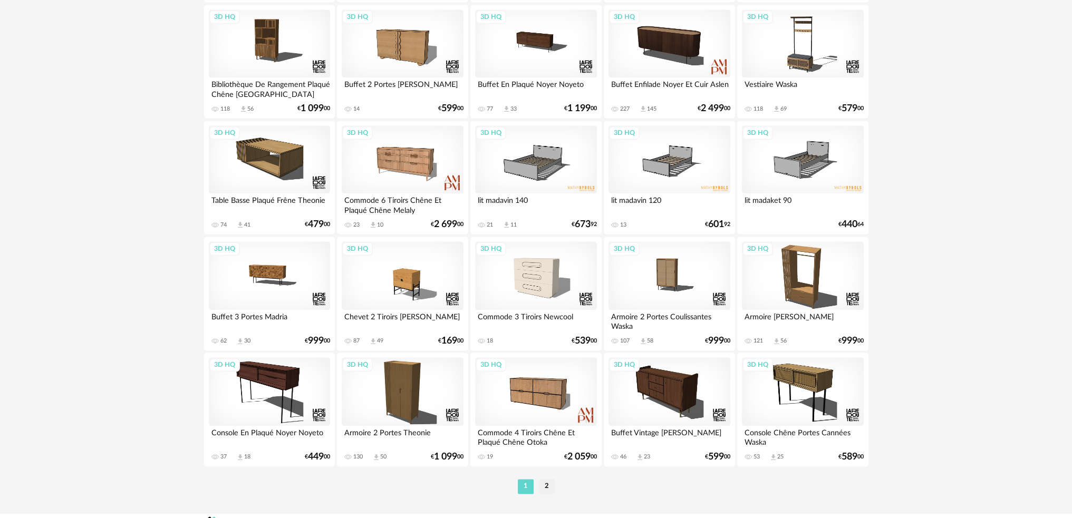
scroll to position [2076, 0]
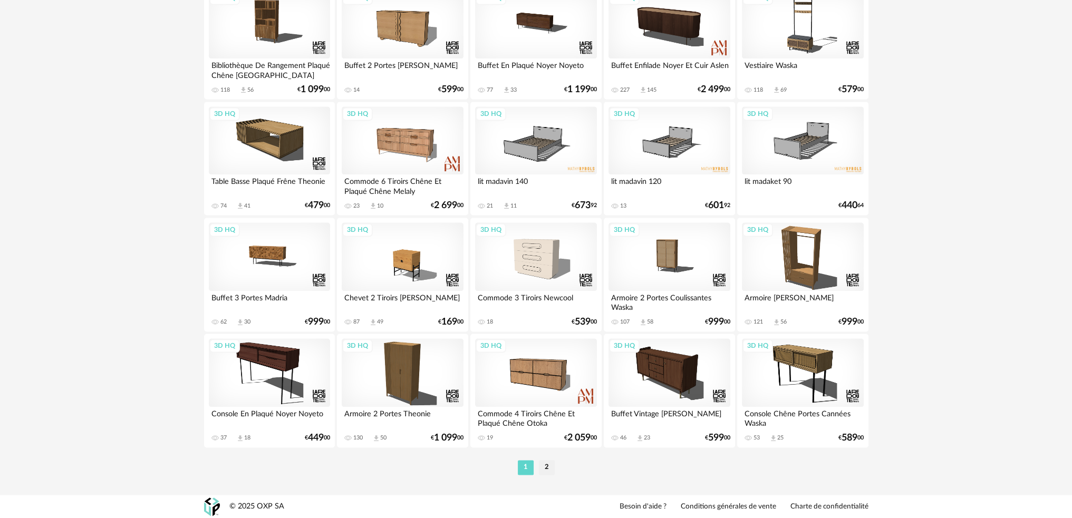
click at [536, 470] on ul "1 2" at bounding box center [536, 467] width 42 height 15
click at [543, 466] on li "2" at bounding box center [547, 467] width 16 height 15
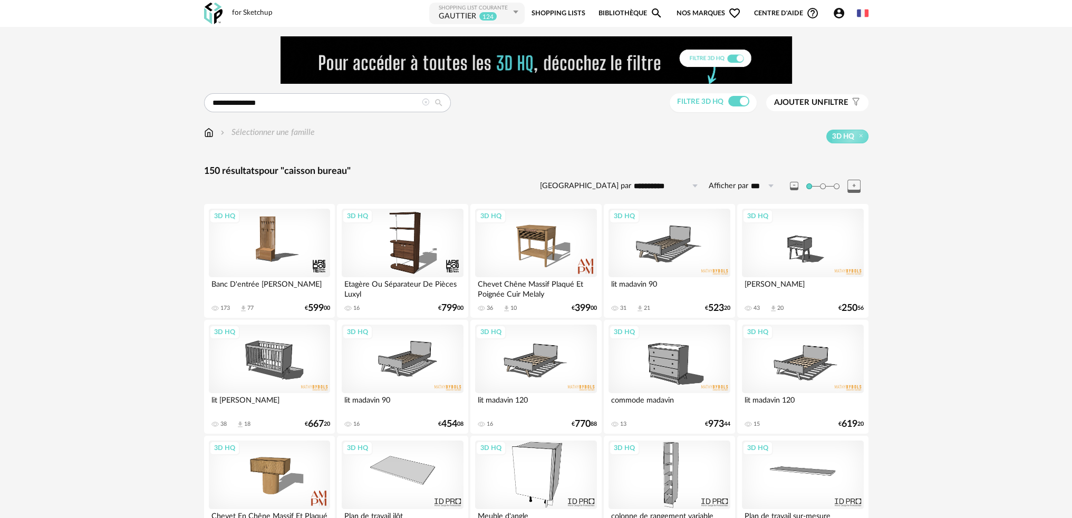
drag, startPoint x: 311, startPoint y: 114, endPoint x: 295, endPoint y: 110, distance: 15.7
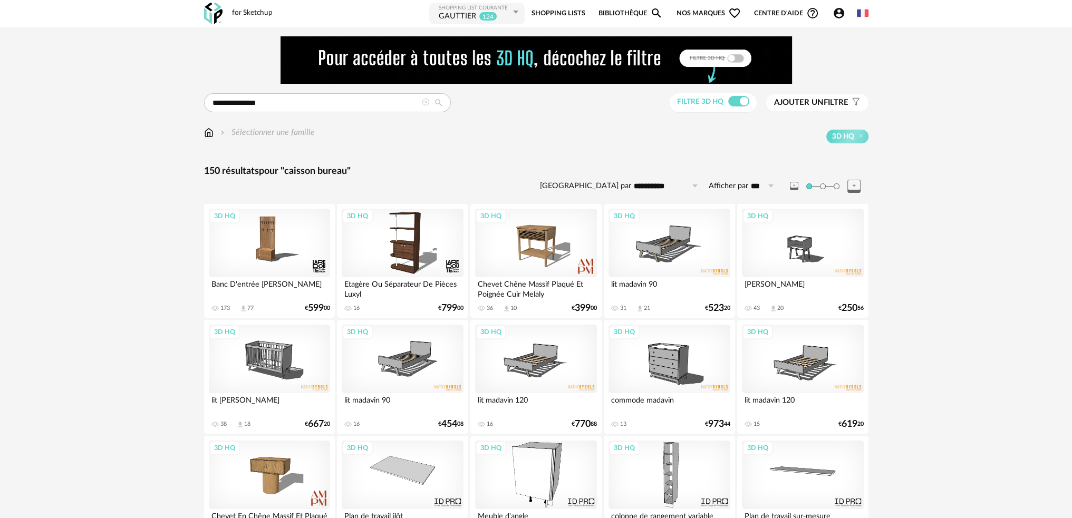
drag, startPoint x: 294, startPoint y: 110, endPoint x: 168, endPoint y: 118, distance: 126.3
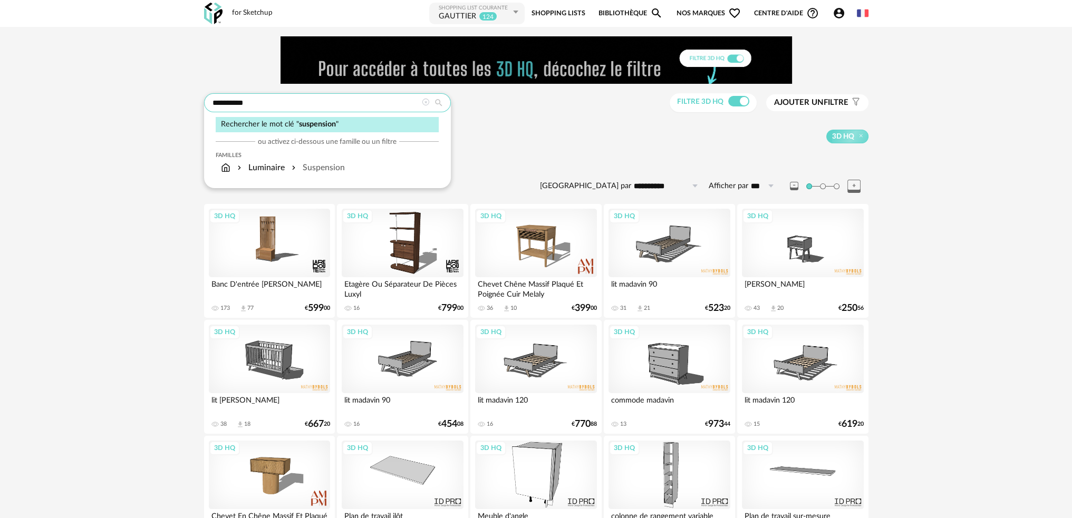
type input "**********"
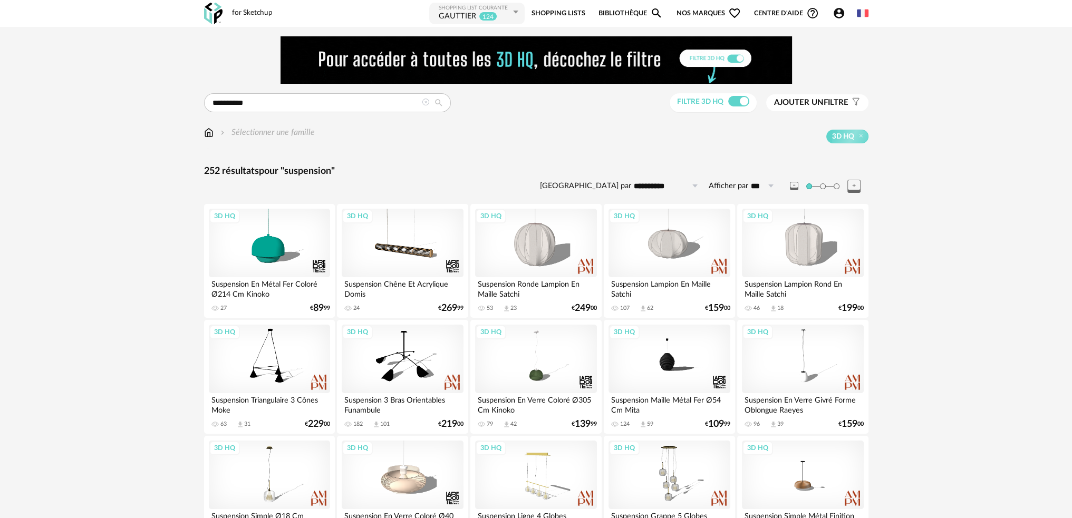
click at [806, 103] on span "Ajouter un" at bounding box center [799, 103] width 50 height 8
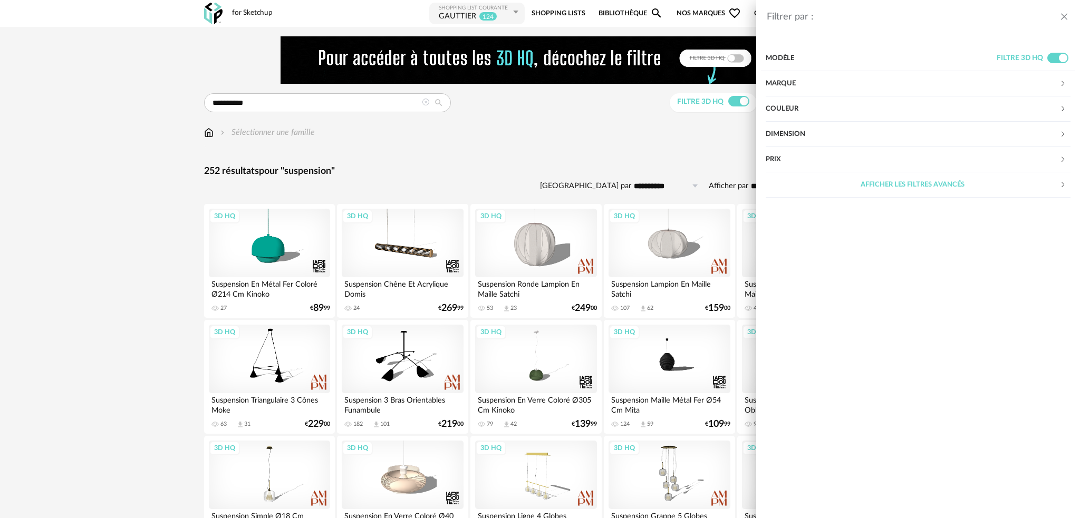
click at [821, 102] on div "Couleur" at bounding box center [913, 109] width 294 height 25
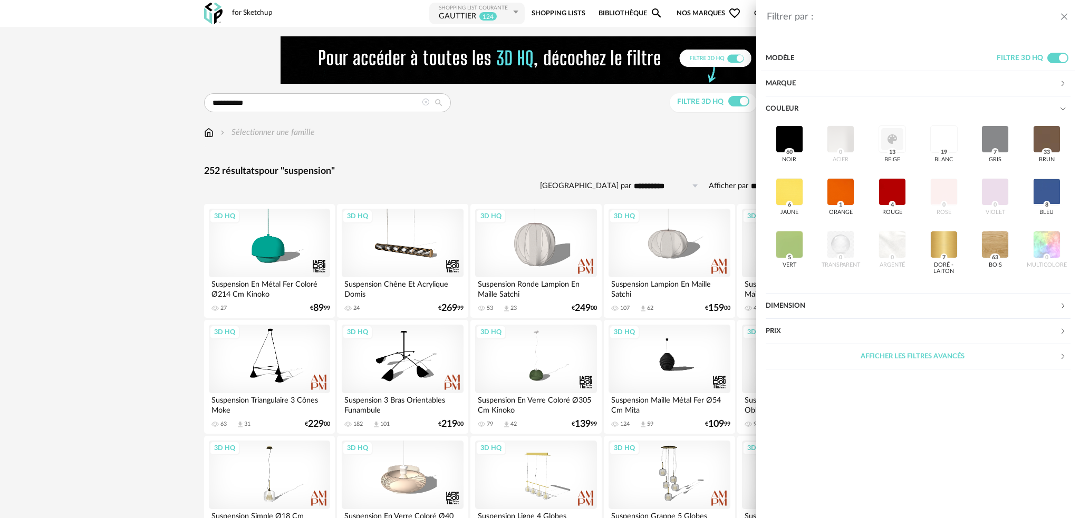
click at [844, 143] on div "noir 60 acier 0 beige 13 blanc 19 gris 7 brun 33 jaune 6 orange 1 rouge 4 rose …" at bounding box center [918, 201] width 305 height 158
click at [992, 134] on div at bounding box center [994, 139] width 27 height 27
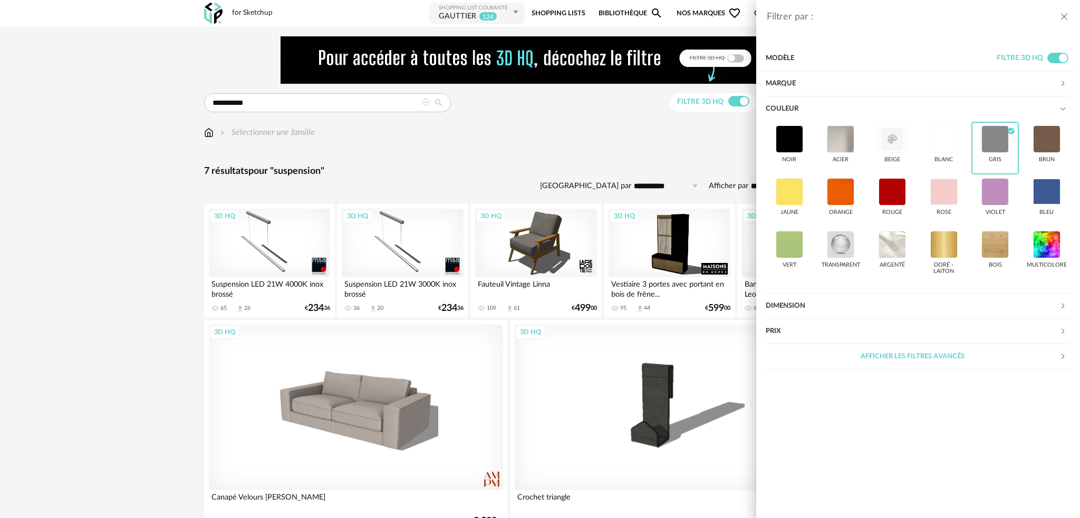
click at [648, 122] on div "Filtrer par : Modèle Filtre 3D HQ Marque &tradition 0 101 Copenhagen 0 366 Conc…" at bounding box center [540, 259] width 1080 height 518
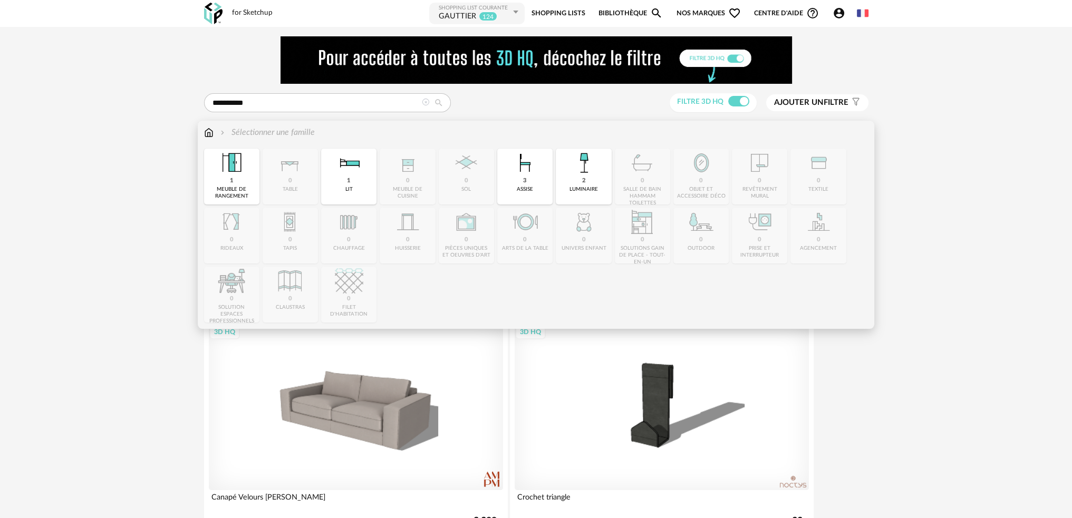
click at [213, 132] on img at bounding box center [208, 133] width 9 height 12
click at [576, 166] on img at bounding box center [584, 163] width 28 height 28
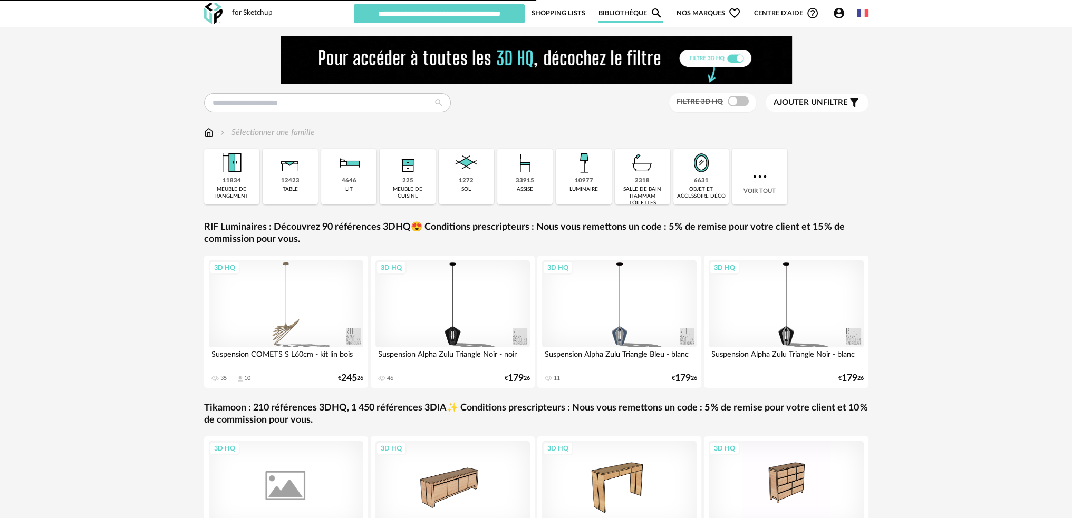
type input "********"
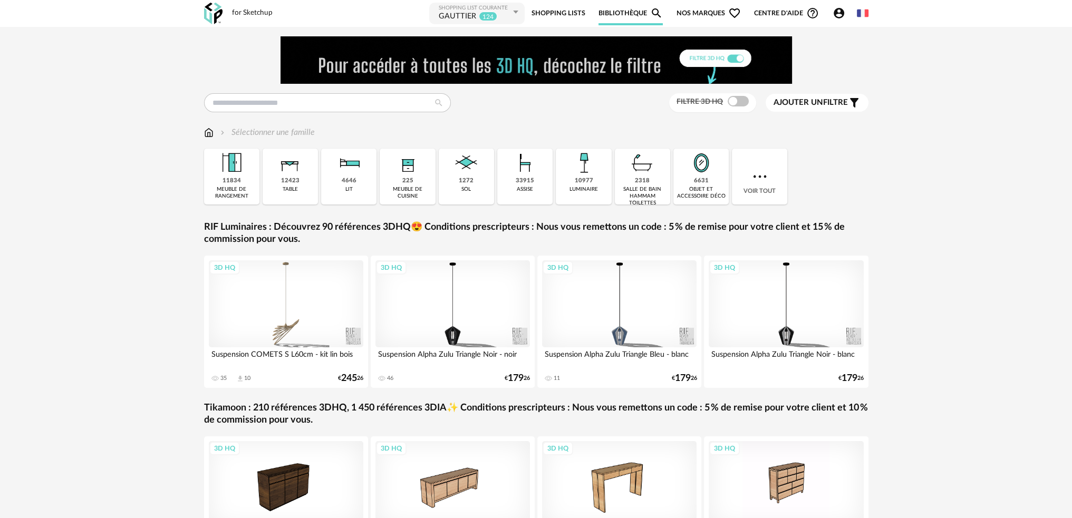
click at [593, 177] on img at bounding box center [584, 163] width 28 height 28
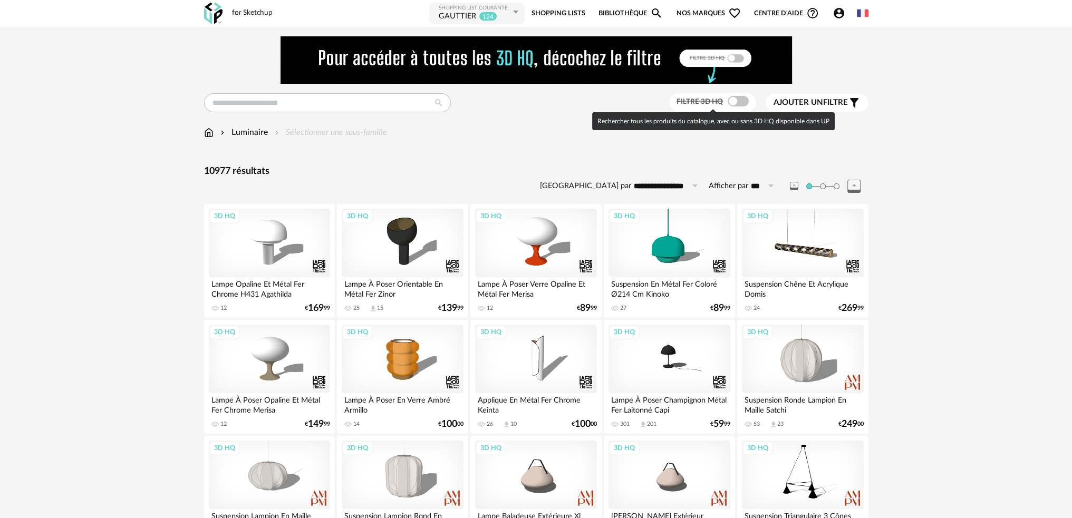
click at [736, 103] on span at bounding box center [738, 101] width 21 height 11
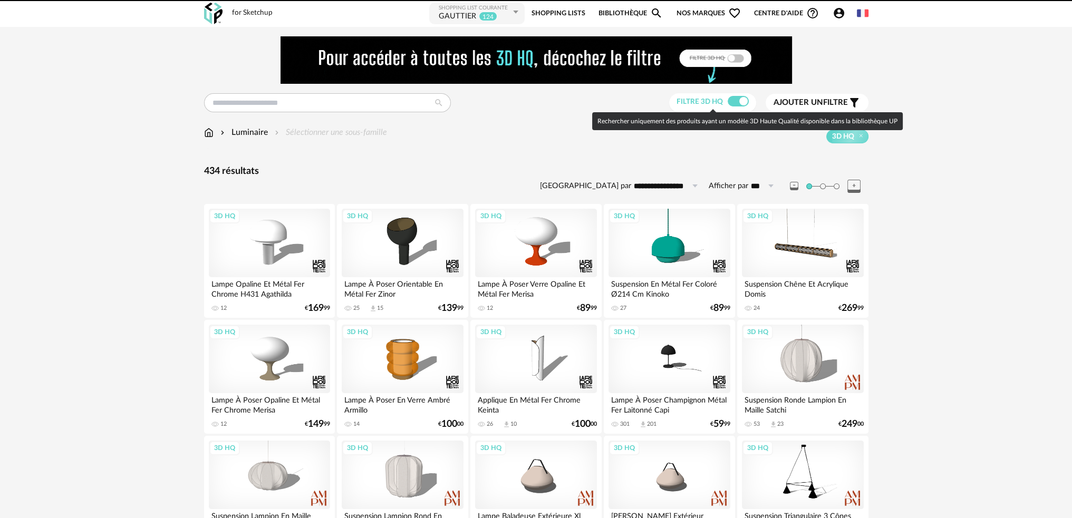
click at [800, 99] on span "Ajouter un" at bounding box center [799, 103] width 50 height 8
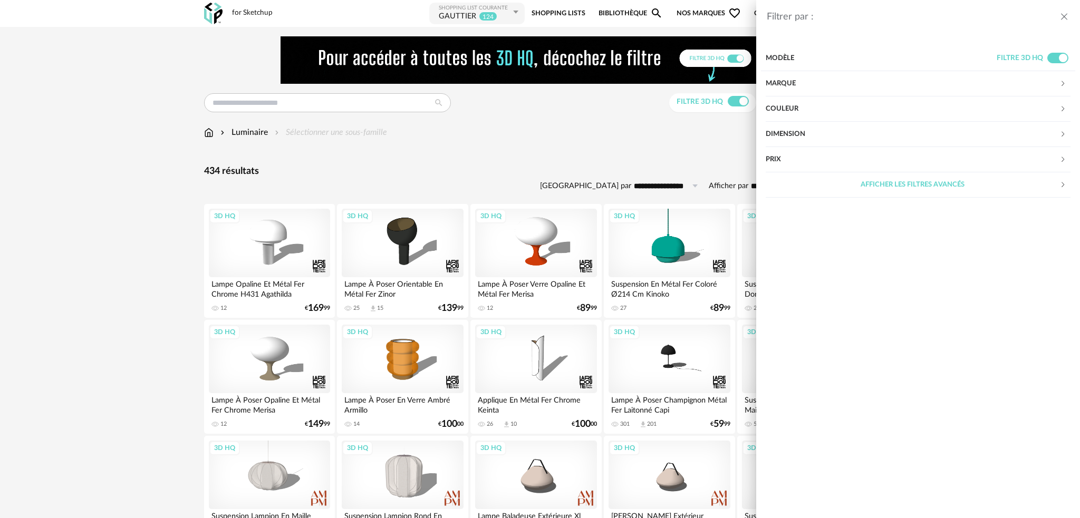
click at [802, 107] on div "Couleur" at bounding box center [913, 109] width 294 height 25
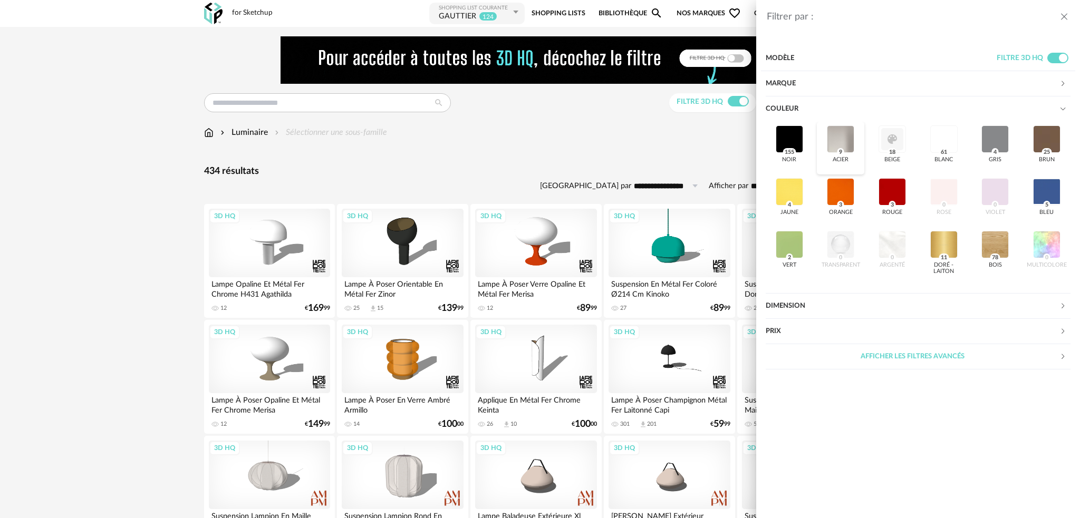
click at [841, 141] on div at bounding box center [840, 139] width 27 height 27
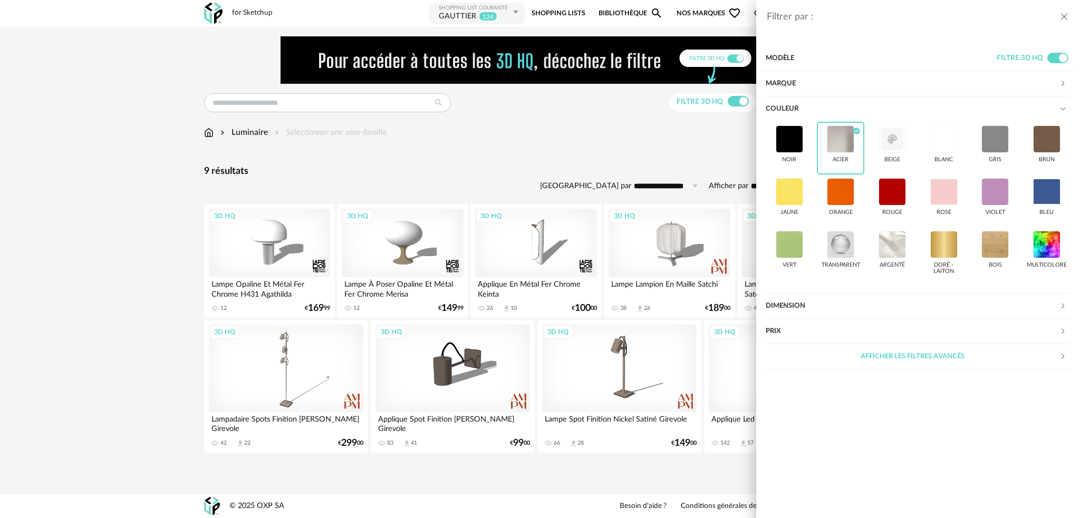
click at [551, 177] on div "Filtrer par : Modèle Filtre 3D HQ Marque &tradition 0 101 Copenhagen 0 366 Conc…" at bounding box center [540, 259] width 1080 height 518
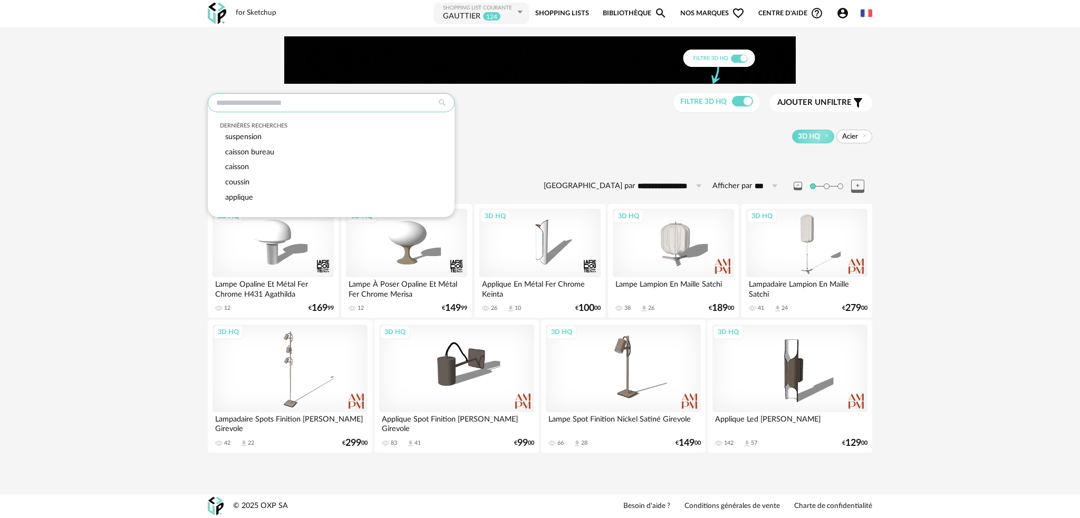
click at [334, 106] on input "text" at bounding box center [331, 102] width 247 height 19
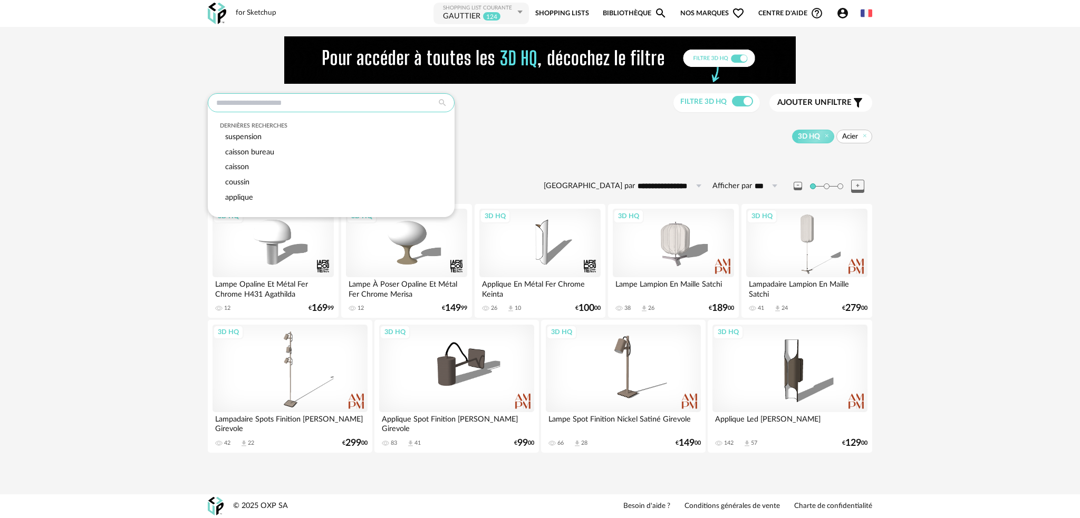
type input "*"
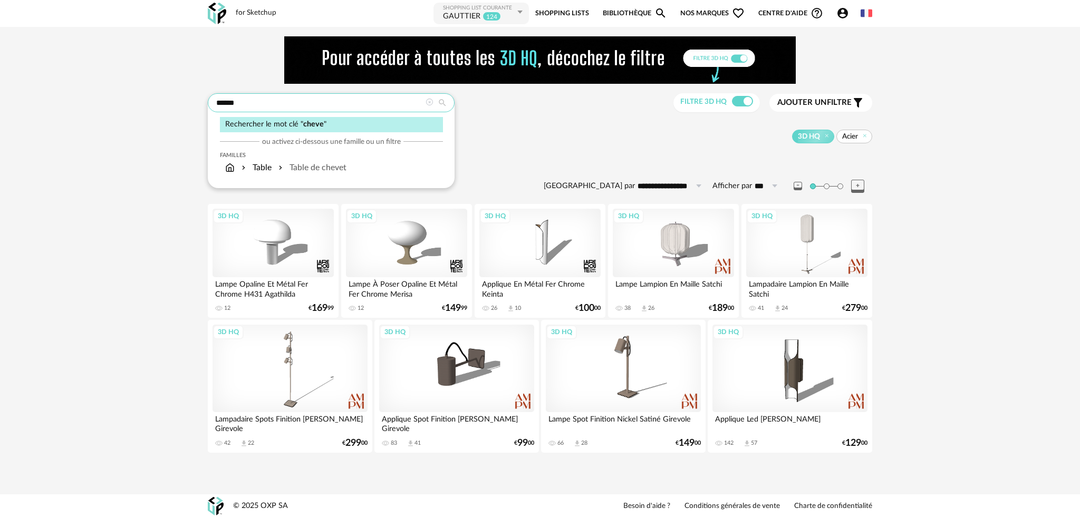
type input "******"
type input "**********"
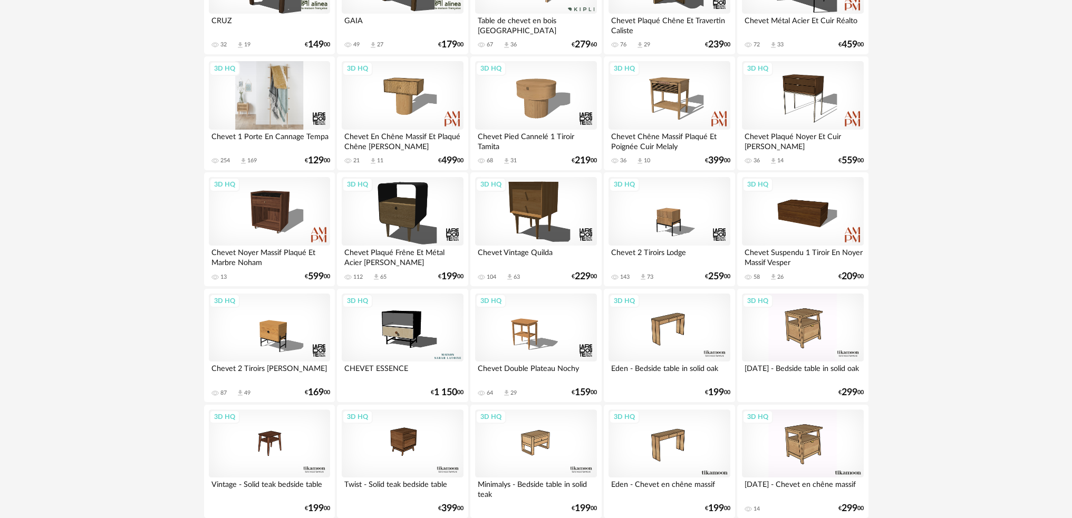
scroll to position [158, 0]
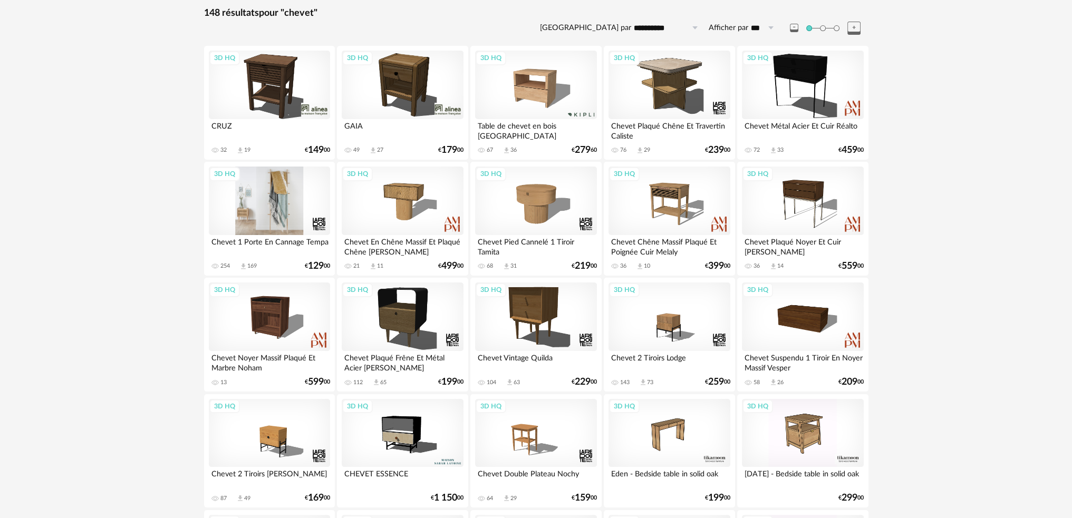
click at [268, 201] on div "3D HQ" at bounding box center [269, 201] width 121 height 69
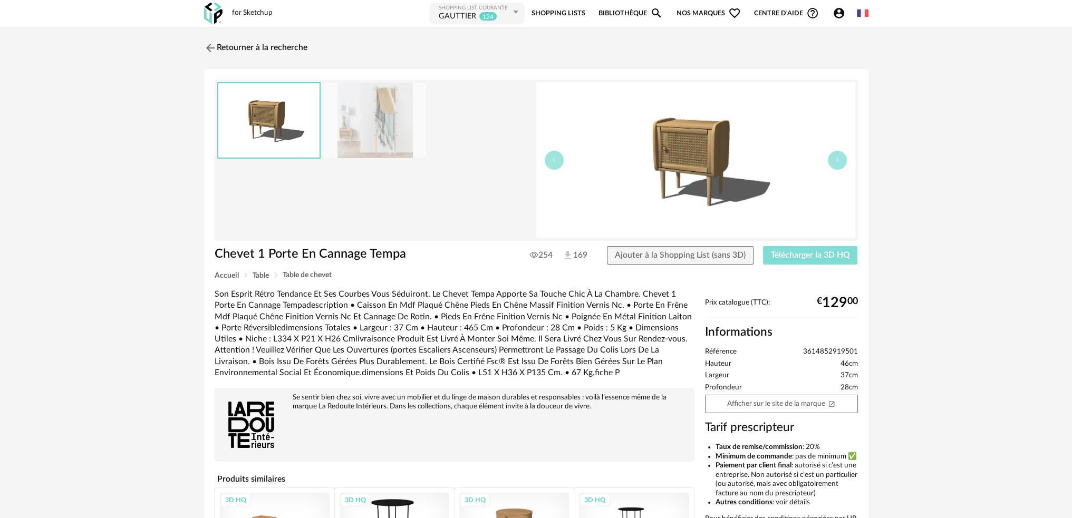
click at [793, 254] on span "Télécharger la 3D HQ" at bounding box center [810, 255] width 79 height 8
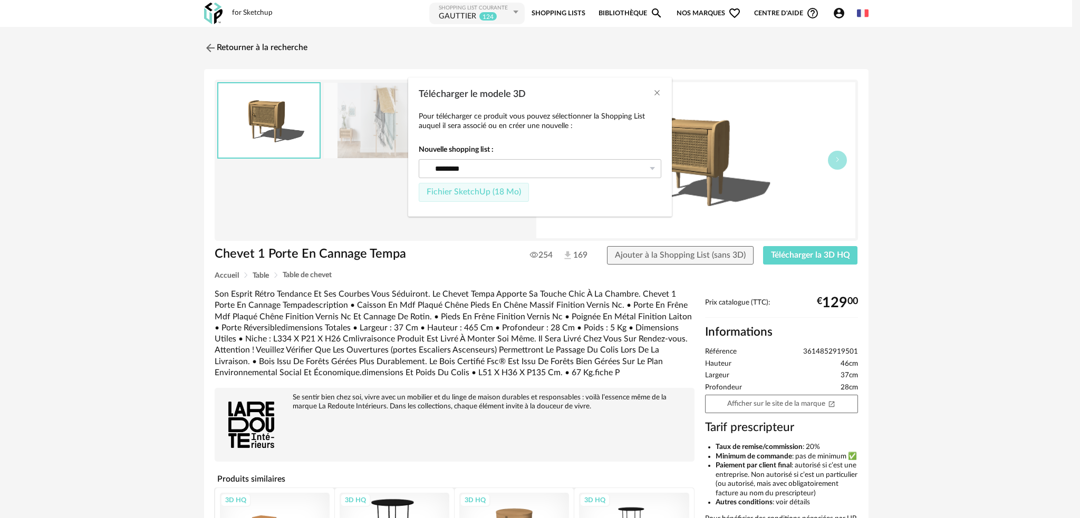
click at [483, 195] on span "Fichier SketchUp (18 Mo)" at bounding box center [474, 192] width 94 height 8
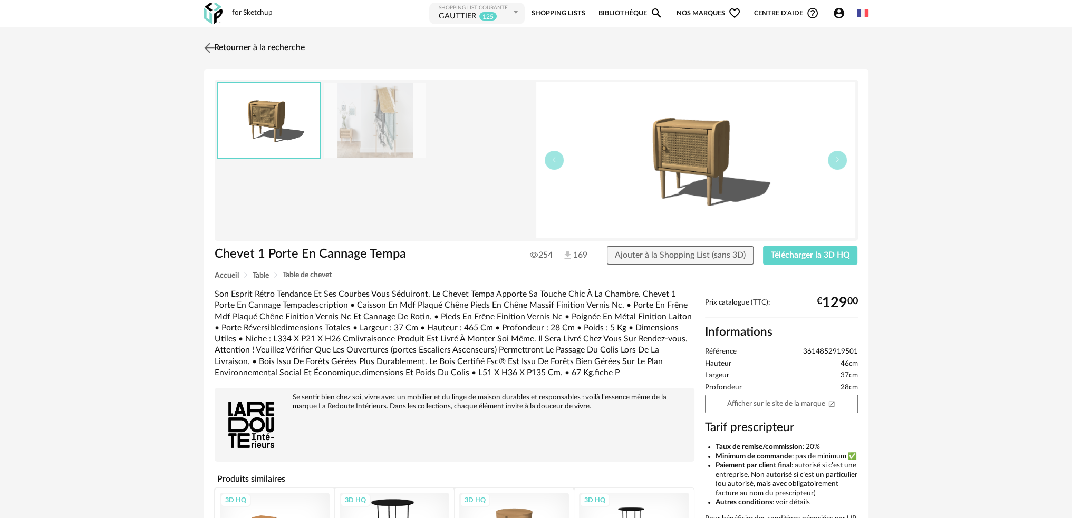
click at [210, 41] on img at bounding box center [208, 47] width 15 height 15
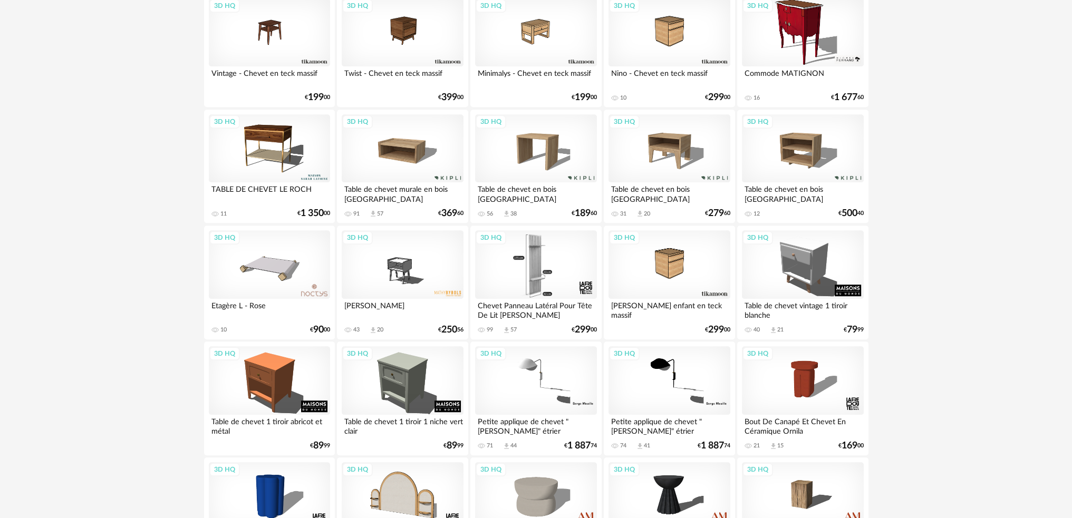
scroll to position [1002, 0]
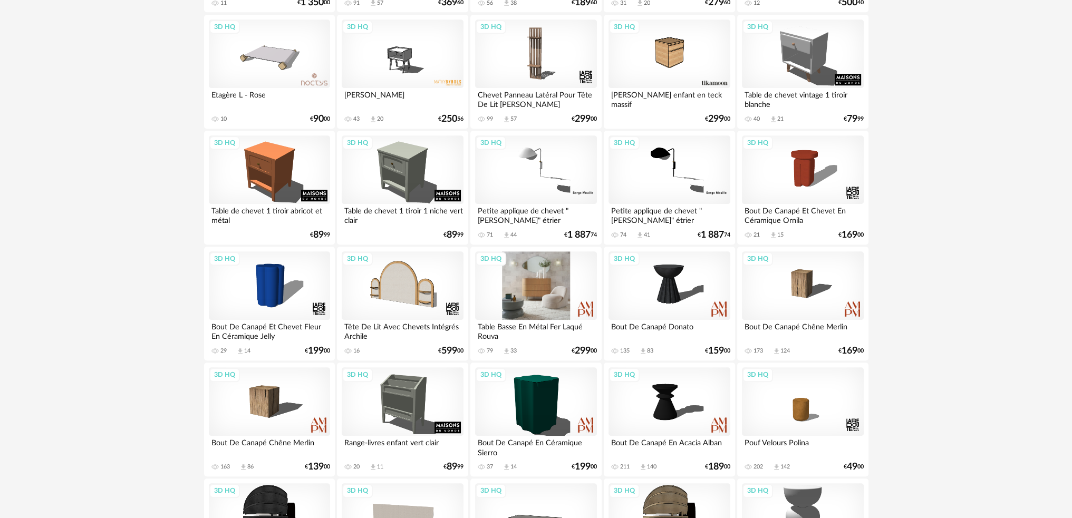
click at [555, 284] on div "3D HQ" at bounding box center [535, 286] width 121 height 69
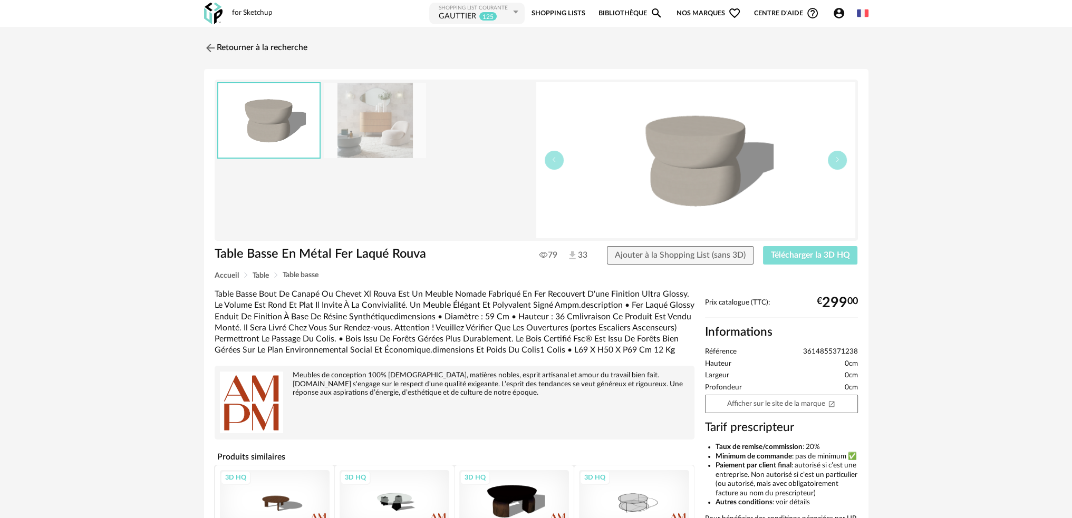
click at [807, 251] on span "Télécharger la 3D HQ" at bounding box center [810, 255] width 79 height 8
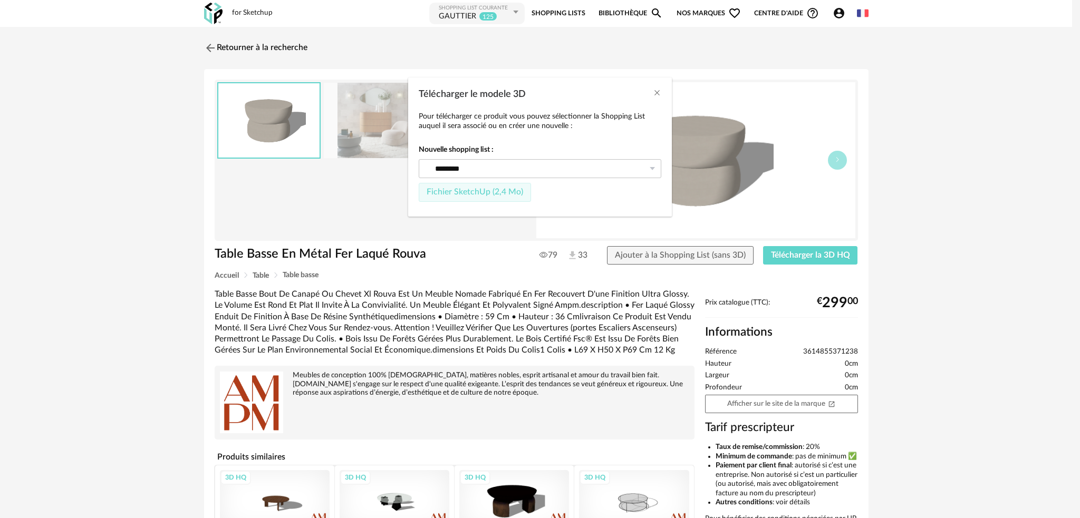
click at [494, 194] on span "Fichier SketchUp (2,4 Mo)" at bounding box center [475, 192] width 97 height 8
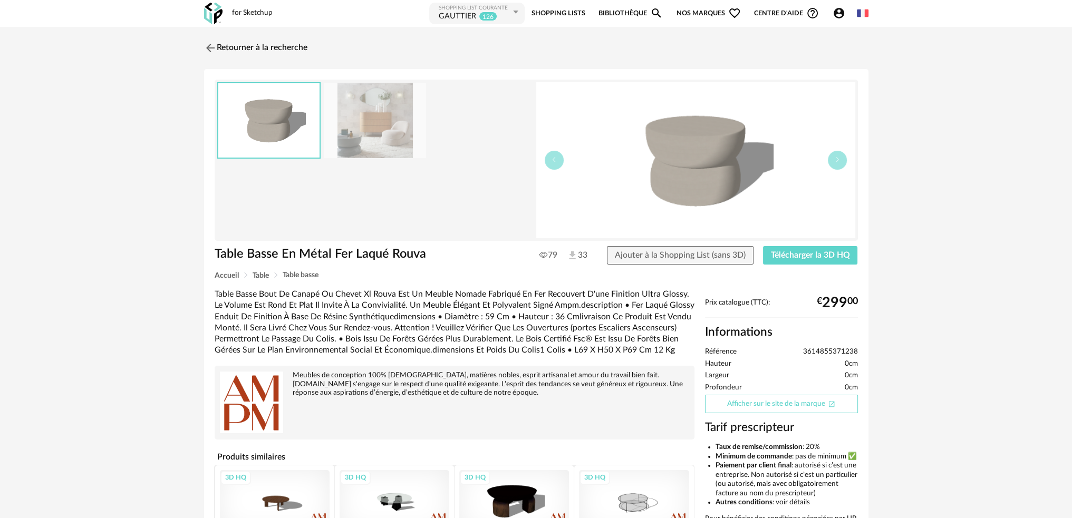
click at [738, 403] on link "Afficher sur le site de la marque Open In New icon" at bounding box center [781, 404] width 153 height 18
click at [209, 47] on img at bounding box center [208, 47] width 15 height 15
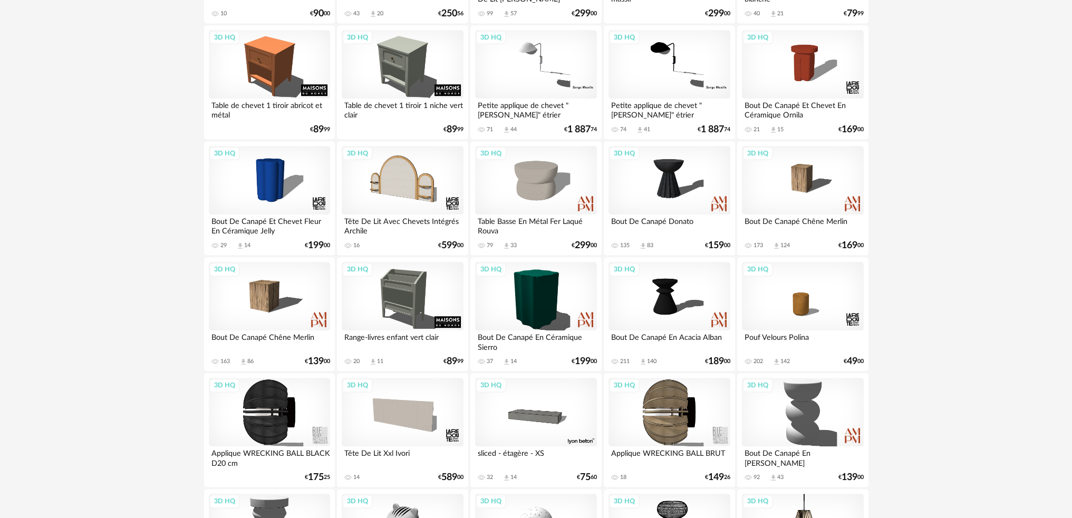
scroll to position [844, 0]
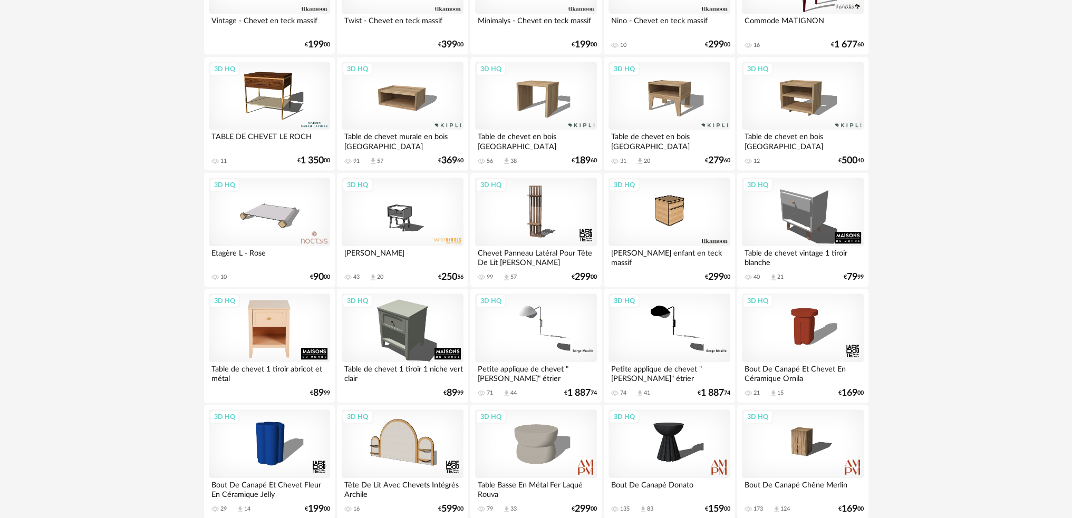
click at [278, 320] on div "3D HQ" at bounding box center [269, 328] width 121 height 69
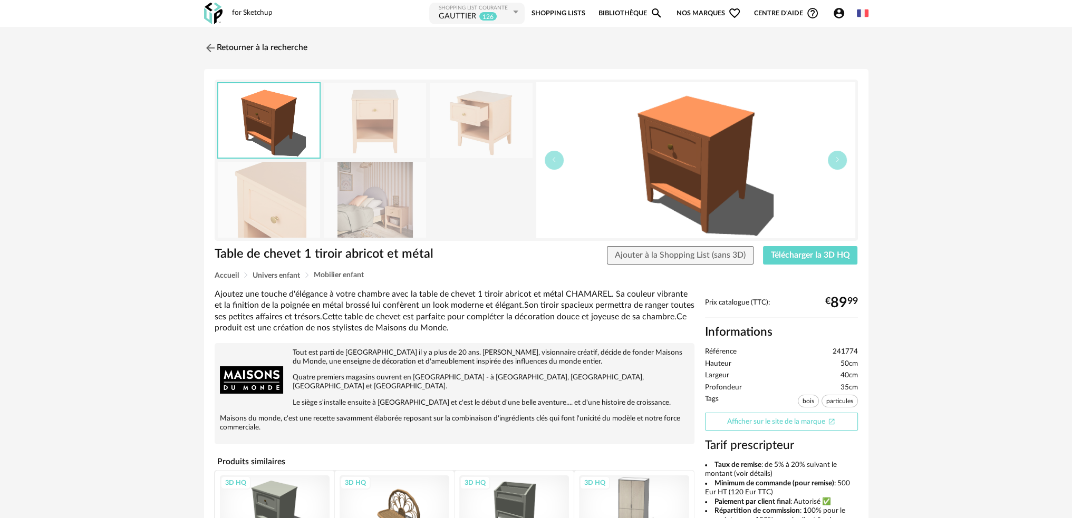
click at [759, 424] on link "Afficher sur le site de la marque Open In New icon" at bounding box center [781, 422] width 153 height 18
click at [794, 253] on span "Télécharger la 3D HQ" at bounding box center [810, 255] width 79 height 8
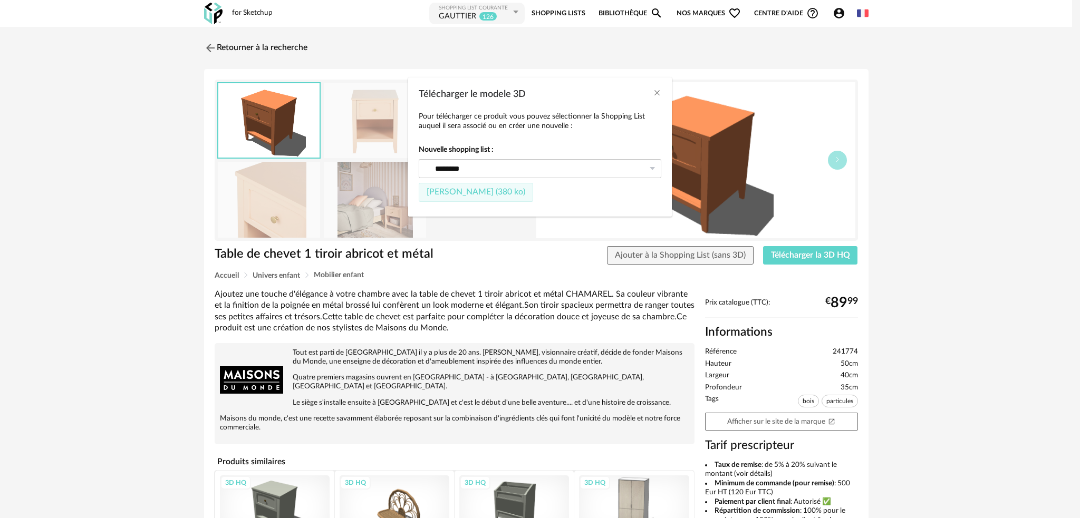
click at [512, 197] on button "Fichier SketchUp (380 ko)" at bounding box center [476, 192] width 114 height 19
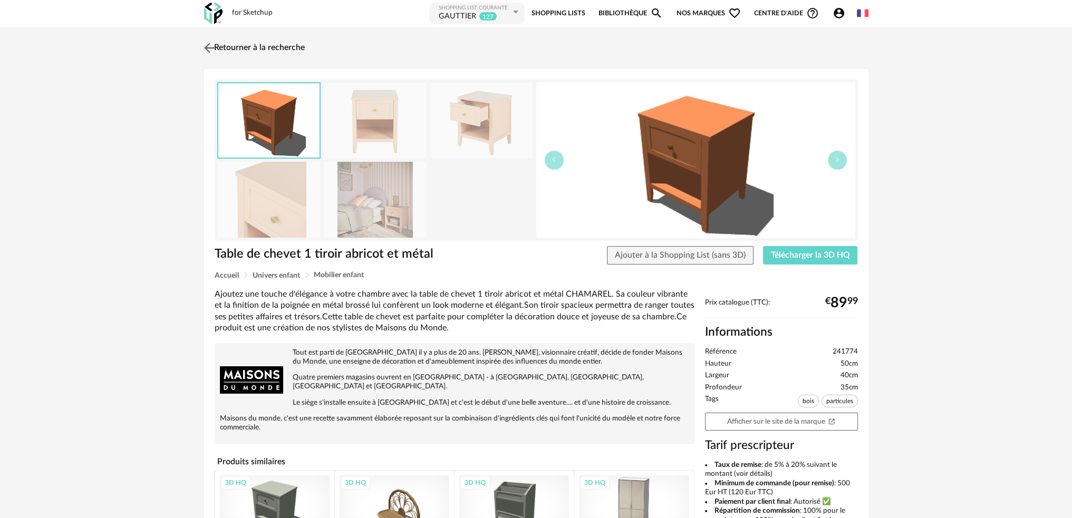
click at [207, 44] on img at bounding box center [208, 47] width 15 height 15
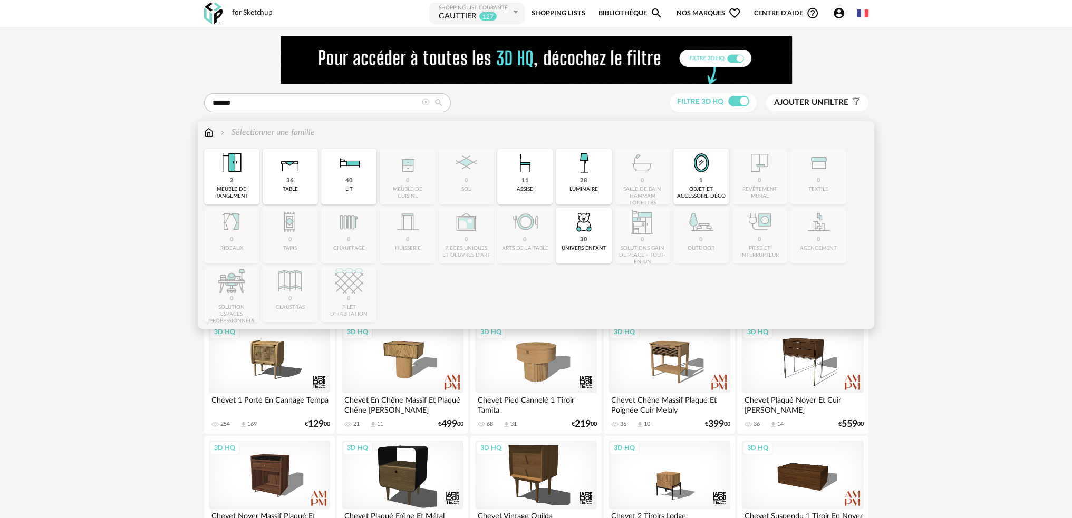
click at [211, 133] on img at bounding box center [208, 133] width 9 height 12
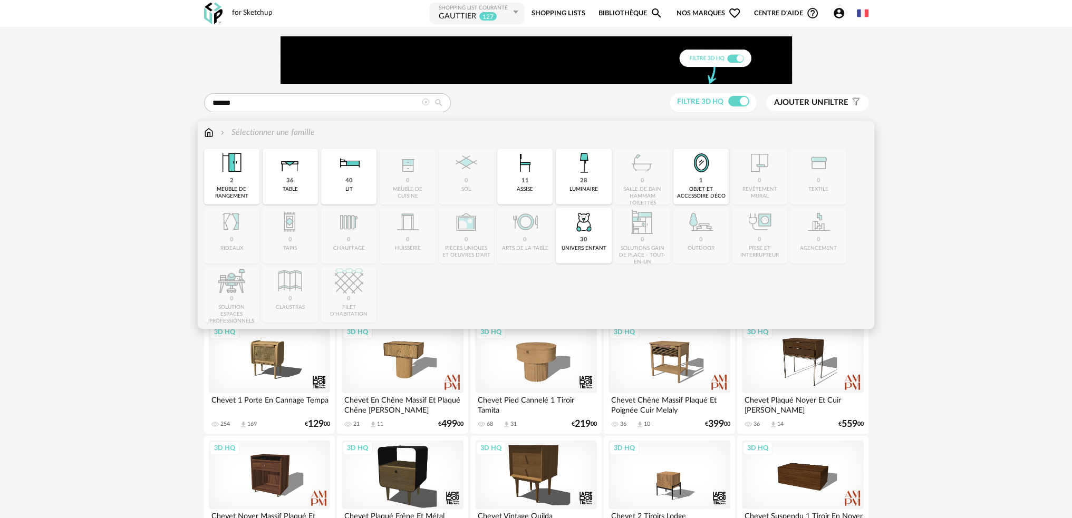
click at [294, 183] on div "36 table" at bounding box center [290, 177] width 55 height 56
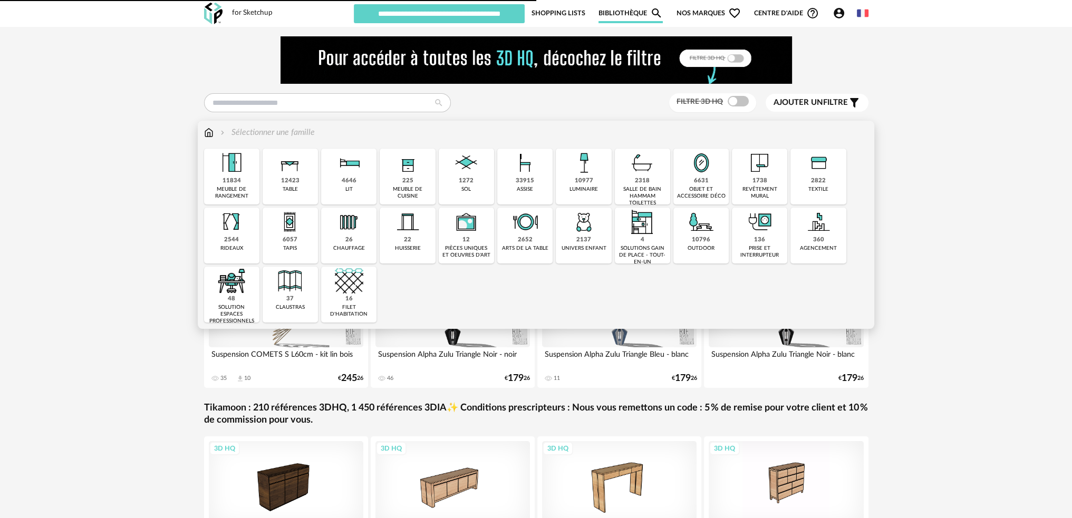
type input "********"
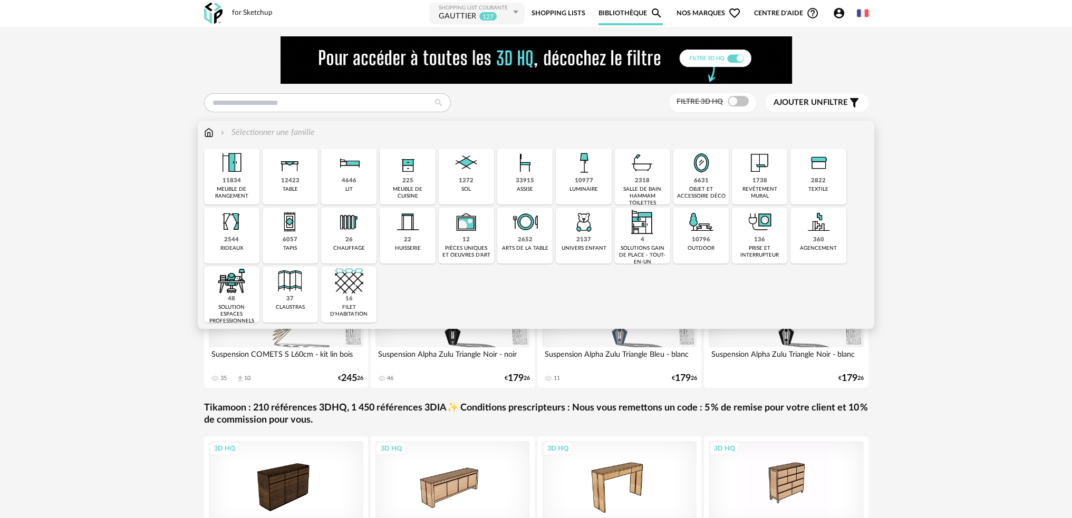
click at [294, 184] on div "12423" at bounding box center [290, 181] width 18 height 8
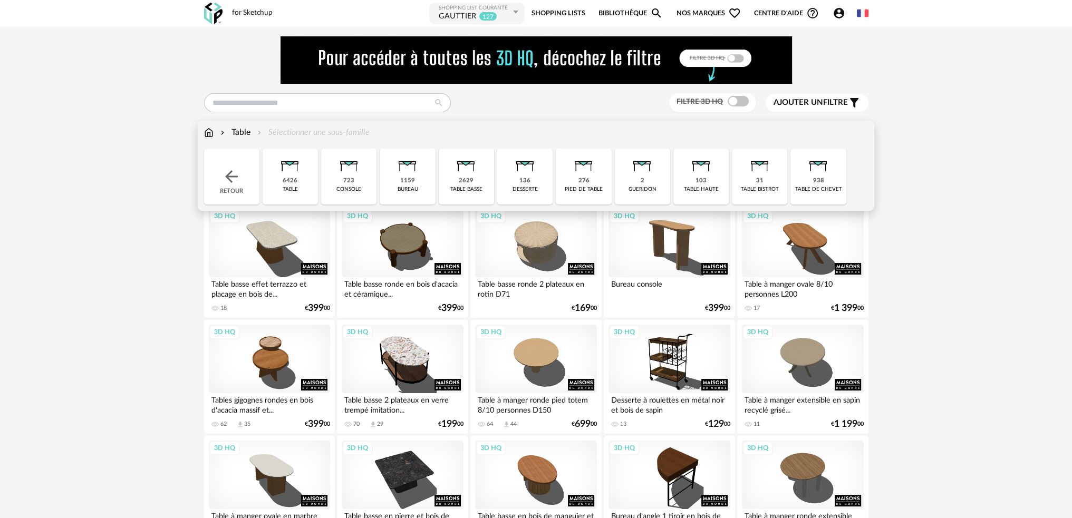
click at [816, 181] on div "938" at bounding box center [818, 181] width 11 height 8
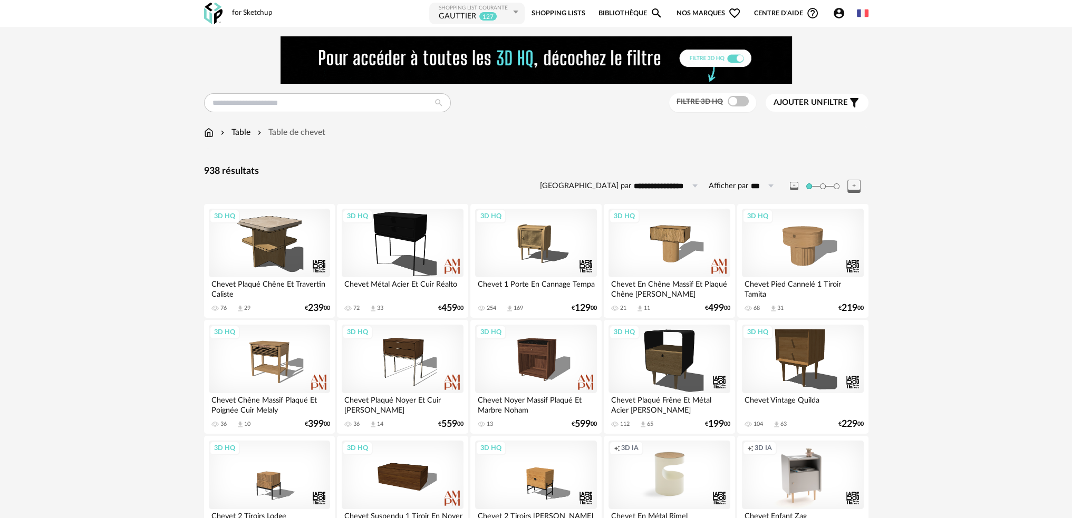
click at [794, 100] on span "Ajouter un" at bounding box center [799, 103] width 50 height 8
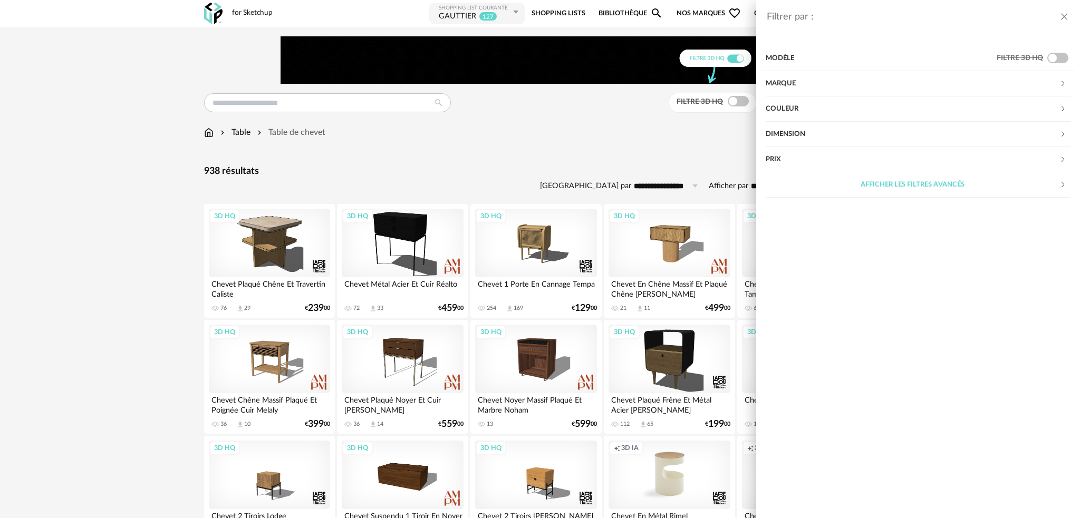
click at [804, 135] on div "Dimension" at bounding box center [913, 134] width 294 height 25
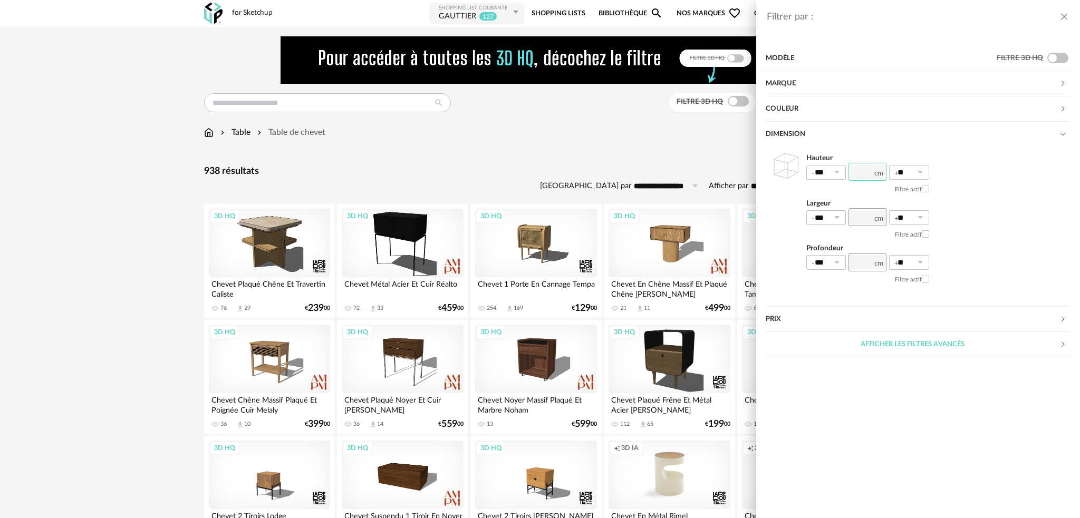
click at [867, 170] on input "number" at bounding box center [868, 172] width 38 height 18
type input "**"
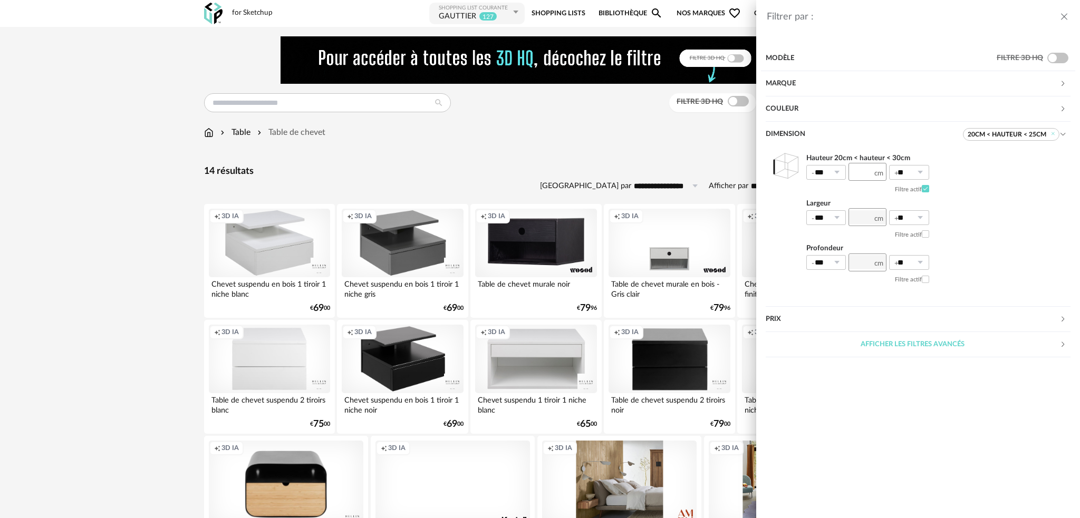
click at [741, 102] on div "Filtrer par : Modèle Filtre 3D HQ Marque &tradition 0 101 Copenhagen 0 366 Conc…" at bounding box center [540, 259] width 1080 height 518
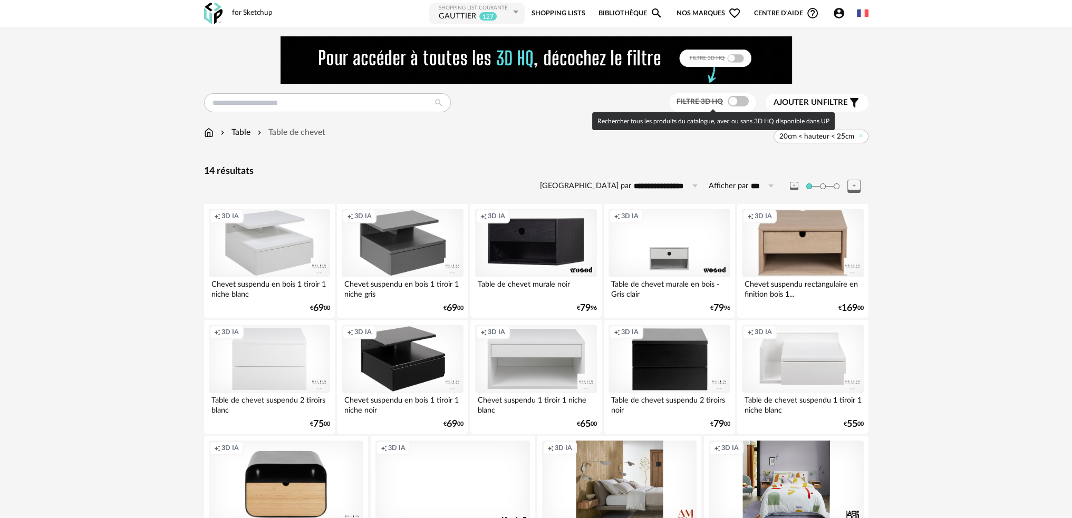
click at [739, 102] on span at bounding box center [738, 101] width 21 height 11
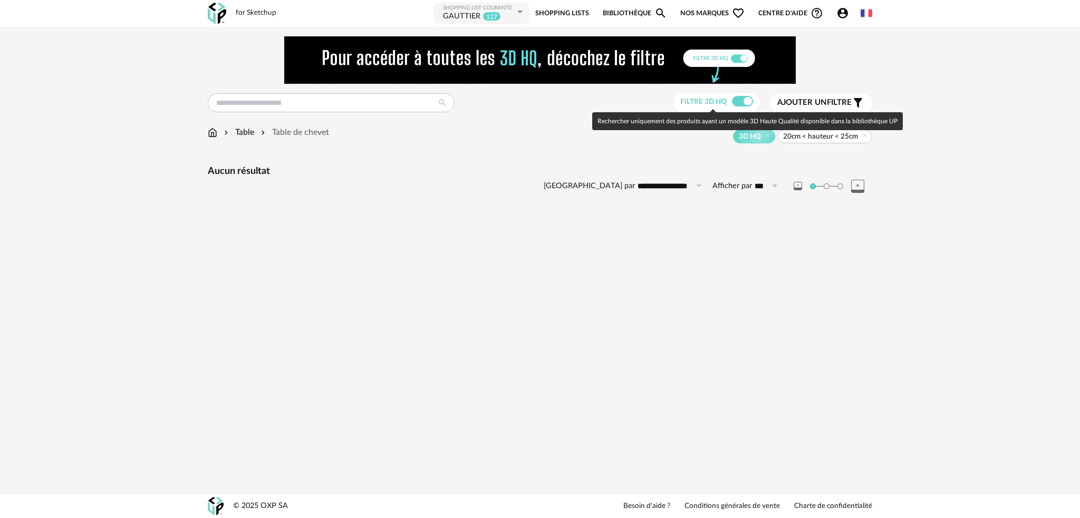
click at [743, 99] on span at bounding box center [742, 101] width 21 height 11
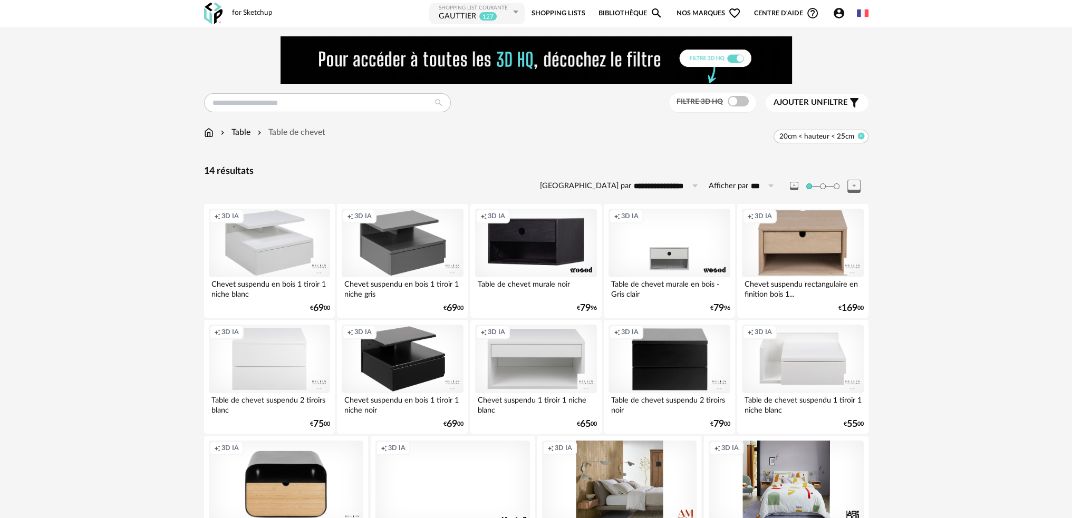
click at [860, 134] on icon at bounding box center [861, 135] width 7 height 7
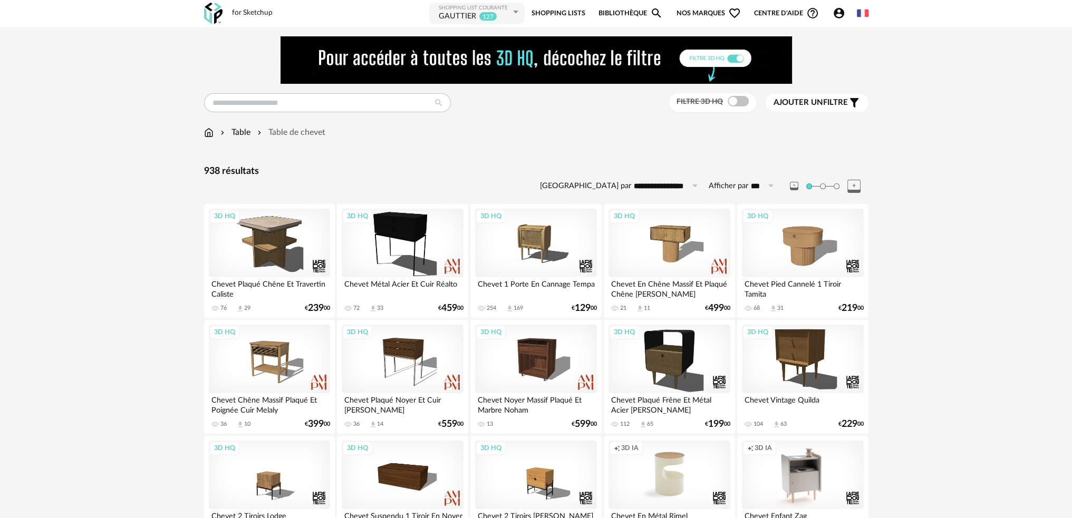
click at [809, 99] on span "Ajouter un" at bounding box center [799, 103] width 50 height 8
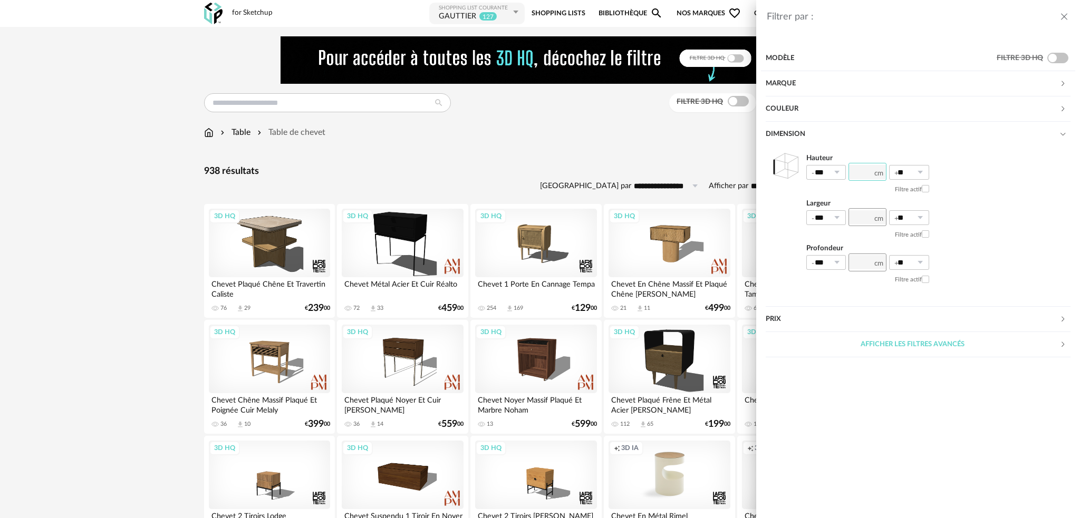
click at [853, 166] on input "number" at bounding box center [868, 172] width 38 height 18
type input "**"
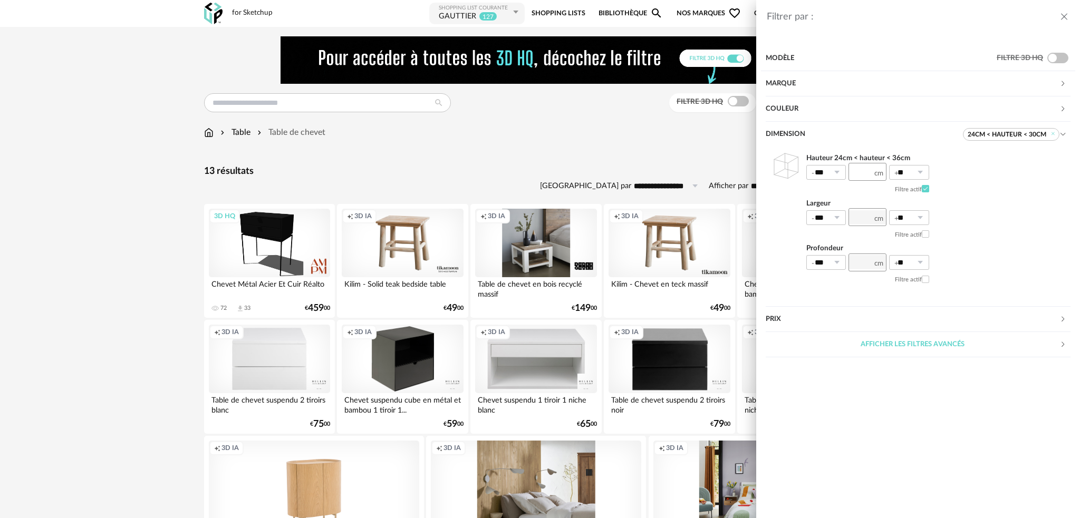
click at [731, 104] on div "Filtrer par : Modèle Filtre 3D HQ Marque &tradition 0 101 Copenhagen 0 366 Conc…" at bounding box center [540, 259] width 1080 height 518
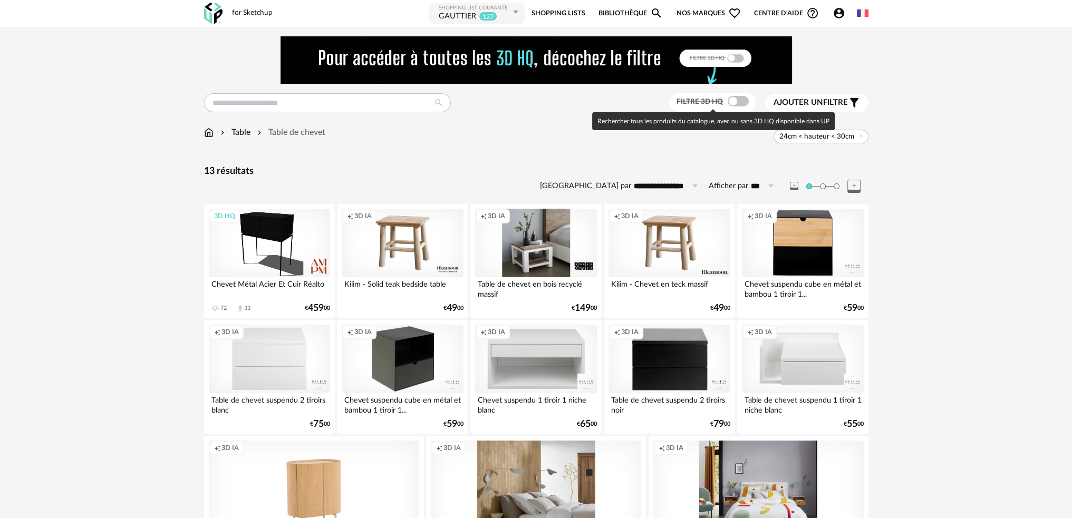
click at [733, 101] on span at bounding box center [738, 101] width 21 height 11
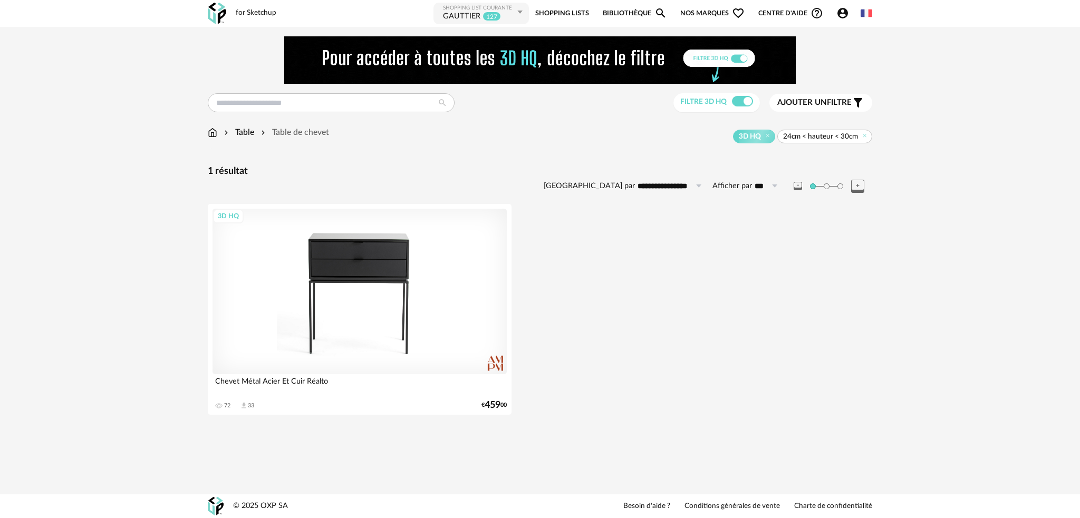
click at [359, 278] on div "3D HQ" at bounding box center [360, 292] width 294 height 166
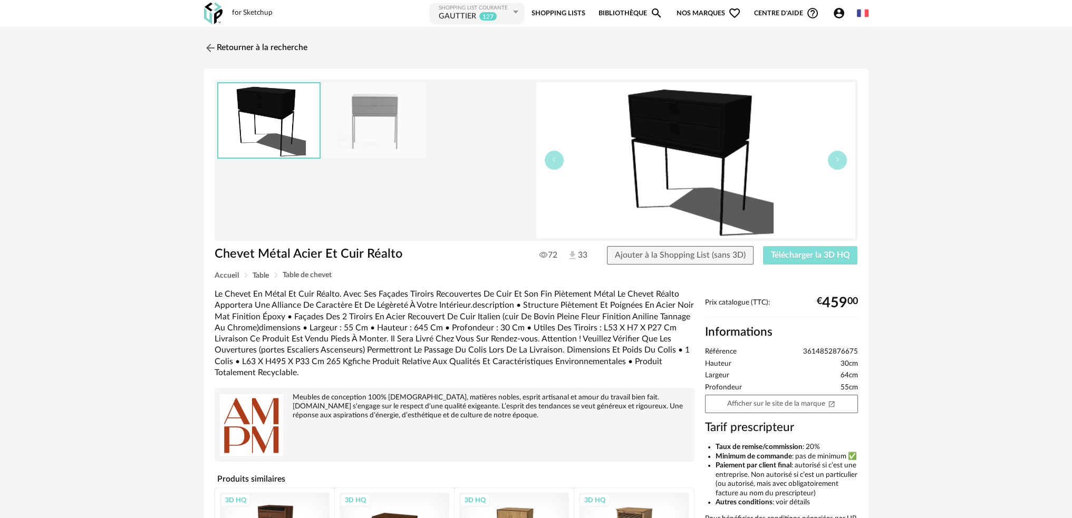
click at [783, 246] on button "Télécharger la 3D HQ" at bounding box center [810, 255] width 95 height 19
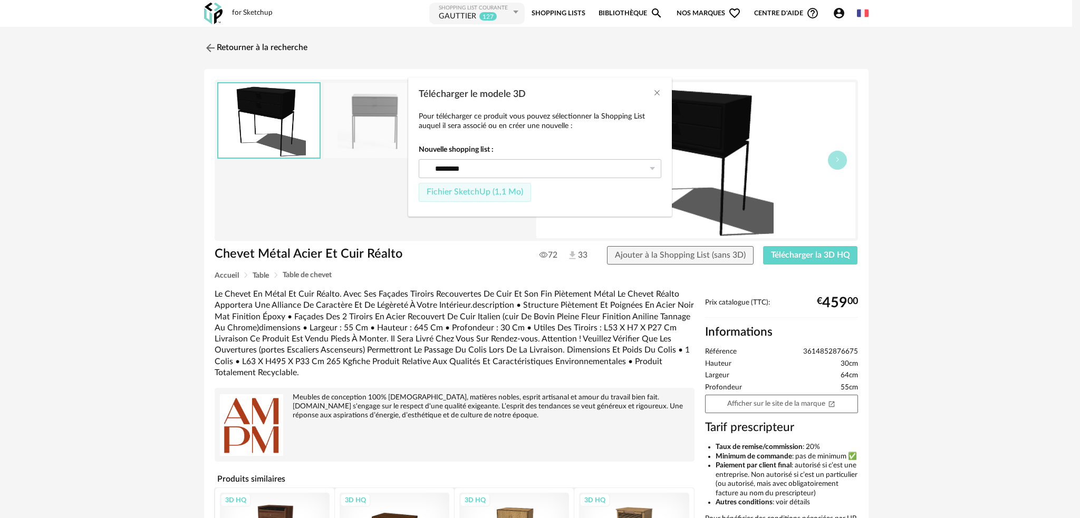
click at [502, 199] on button "Fichier SketchUp (1,1 Mo)" at bounding box center [475, 192] width 112 height 19
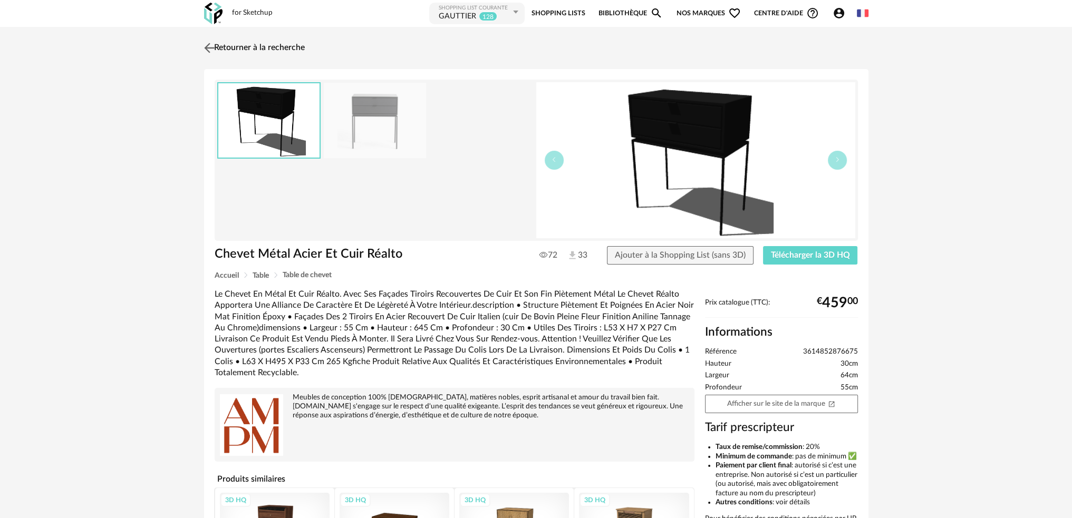
click at [205, 47] on img at bounding box center [208, 47] width 15 height 15
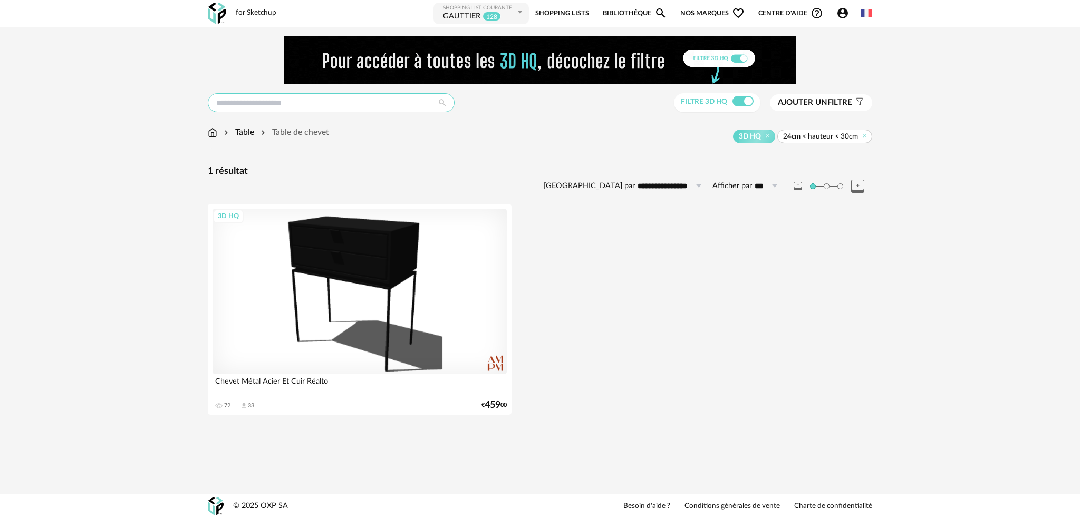
click at [265, 102] on input "text" at bounding box center [331, 102] width 247 height 19
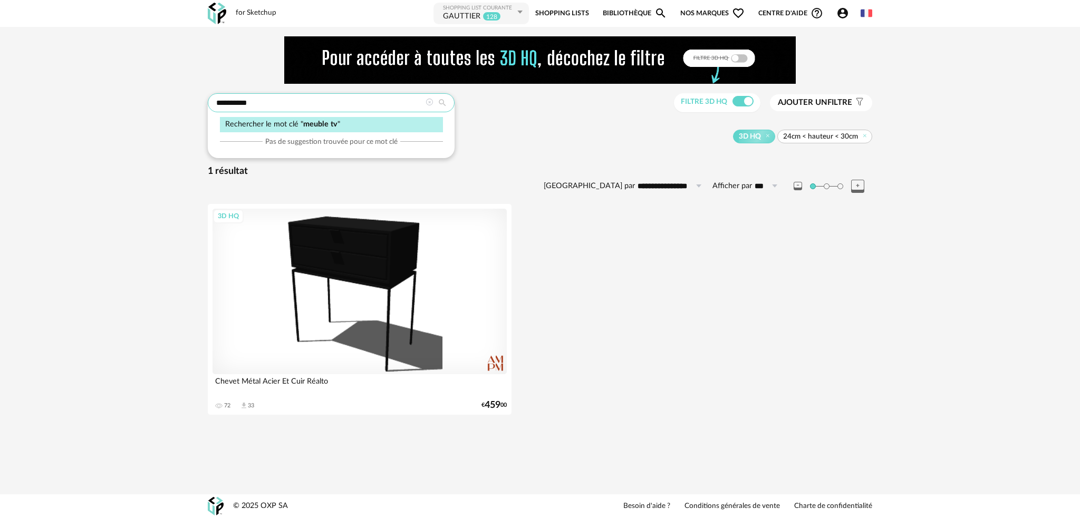
type input "*********"
type input "**********"
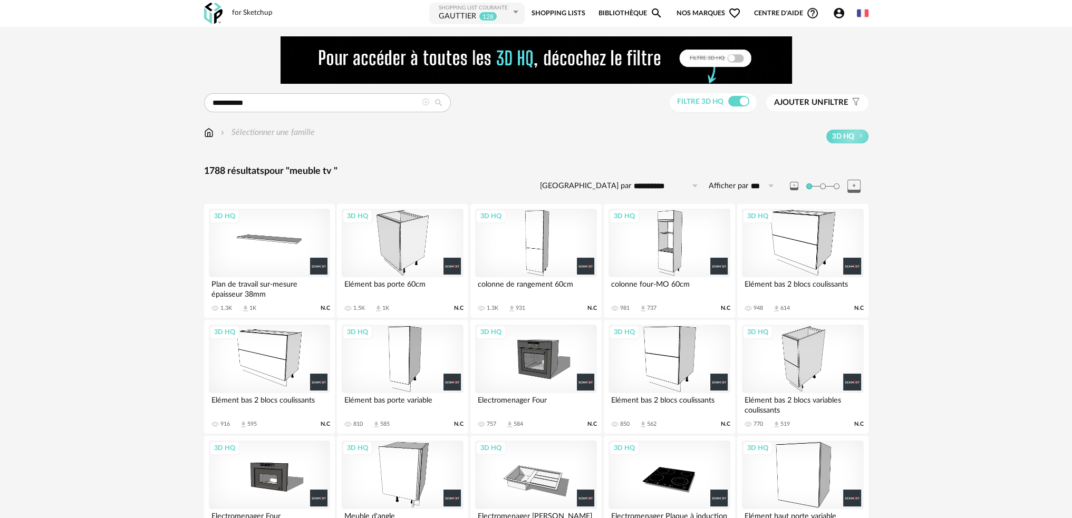
click at [786, 101] on span "Ajouter un" at bounding box center [799, 103] width 50 height 8
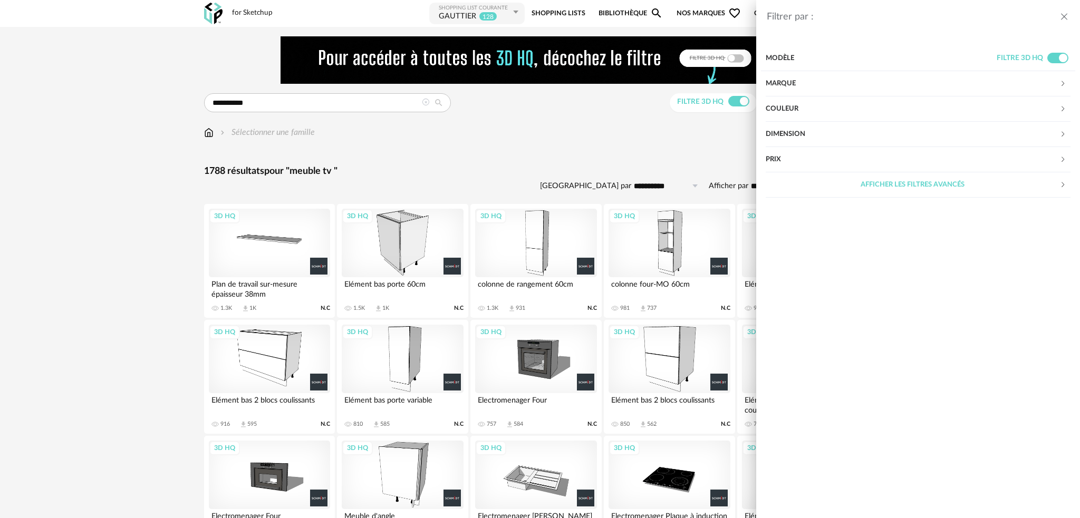
drag, startPoint x: 502, startPoint y: 156, endPoint x: 490, endPoint y: 153, distance: 12.4
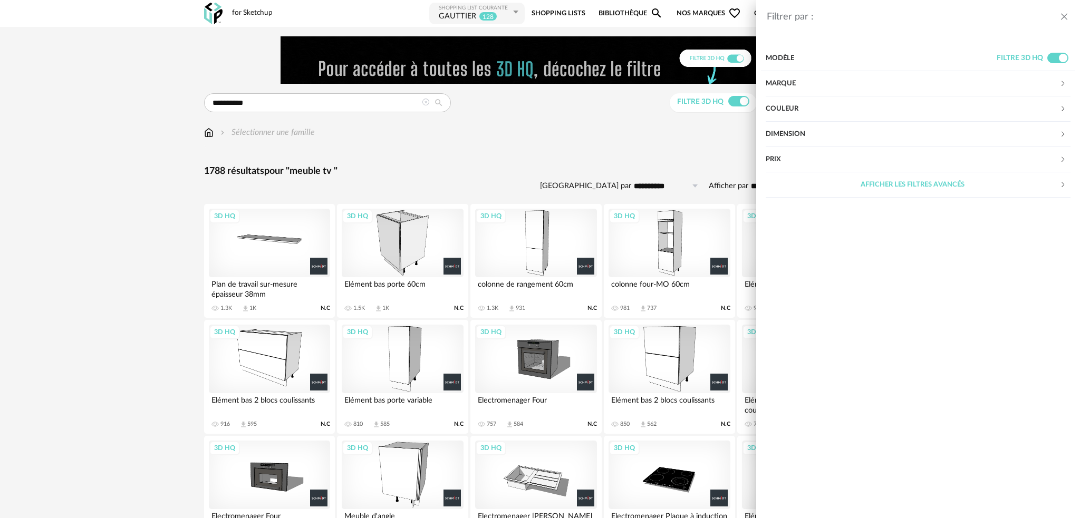
click at [502, 156] on div "Filtrer par : Modèle Filtre 3D HQ Marque &tradition 0 101 Copenhagen 0 366 Conc…" at bounding box center [540, 259] width 1080 height 518
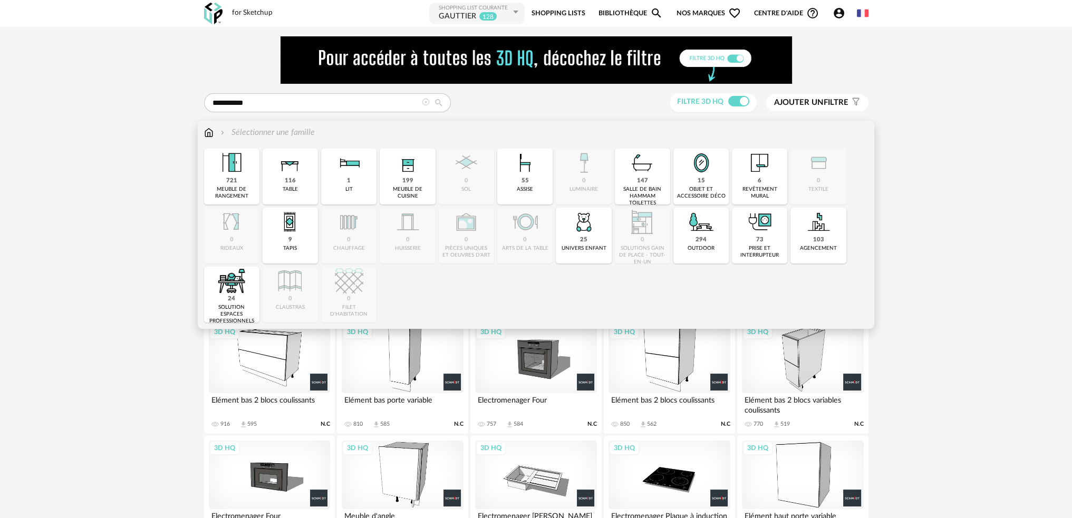
click at [210, 131] on img at bounding box center [208, 133] width 9 height 12
click at [243, 180] on div "721 meuble de rangement" at bounding box center [231, 177] width 55 height 56
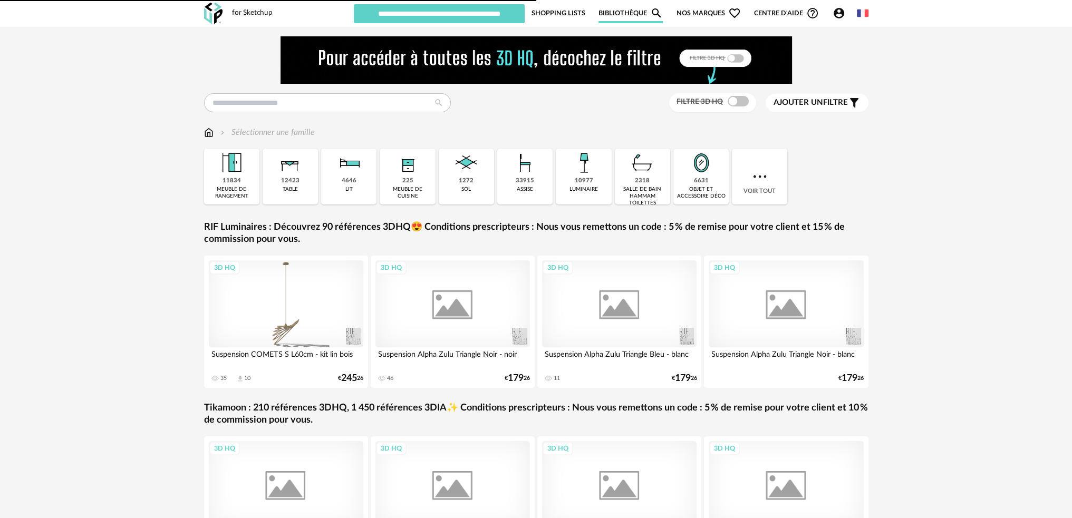
type input "********"
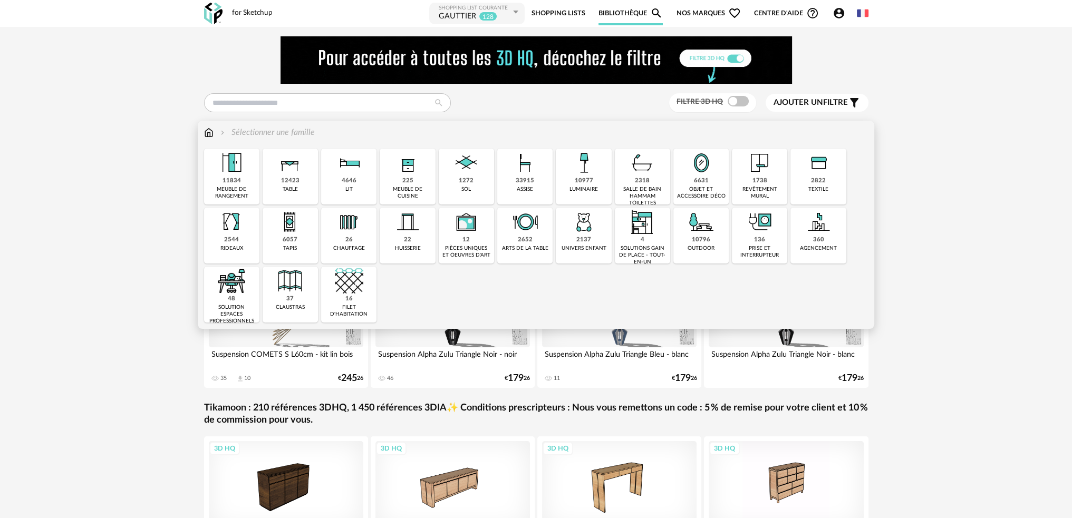
click at [243, 178] on div "11834 meuble de rangement" at bounding box center [231, 177] width 55 height 56
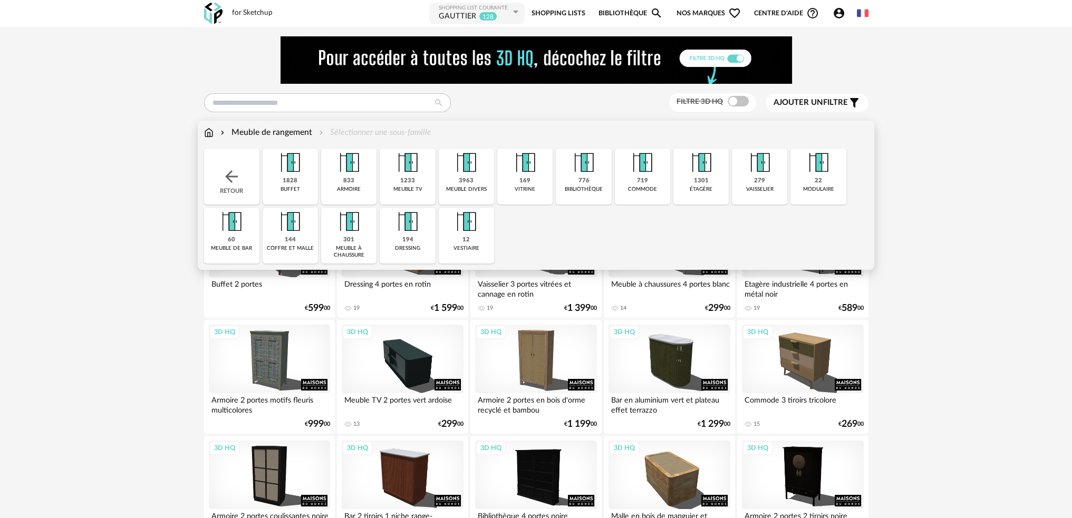
click at [402, 180] on div "1233" at bounding box center [407, 181] width 15 height 8
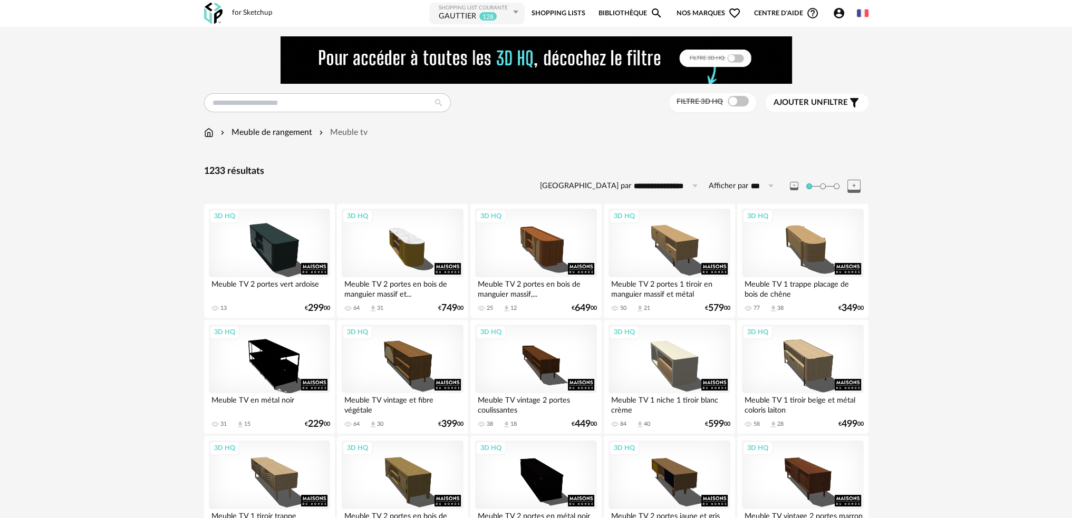
click at [735, 102] on span at bounding box center [738, 101] width 21 height 11
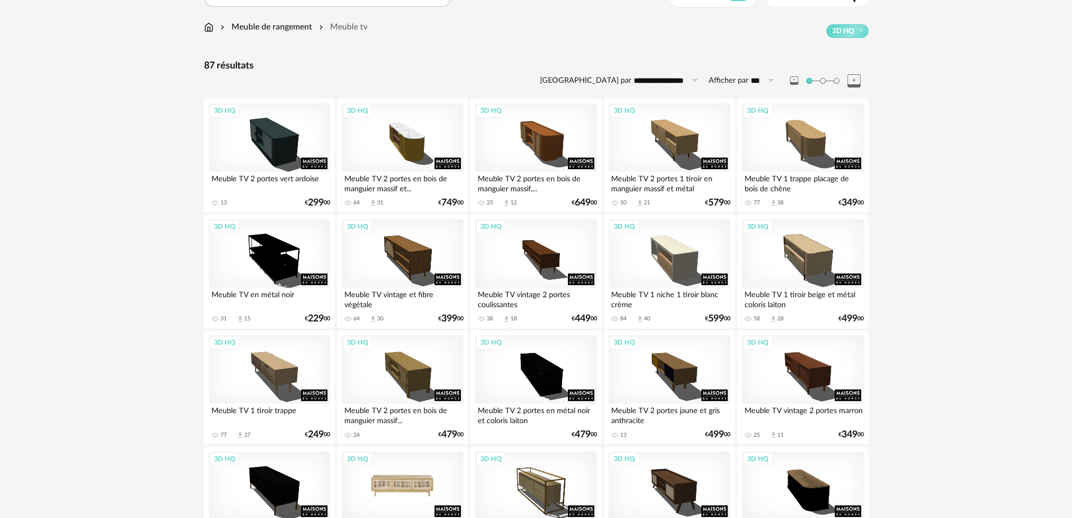
scroll to position [211, 0]
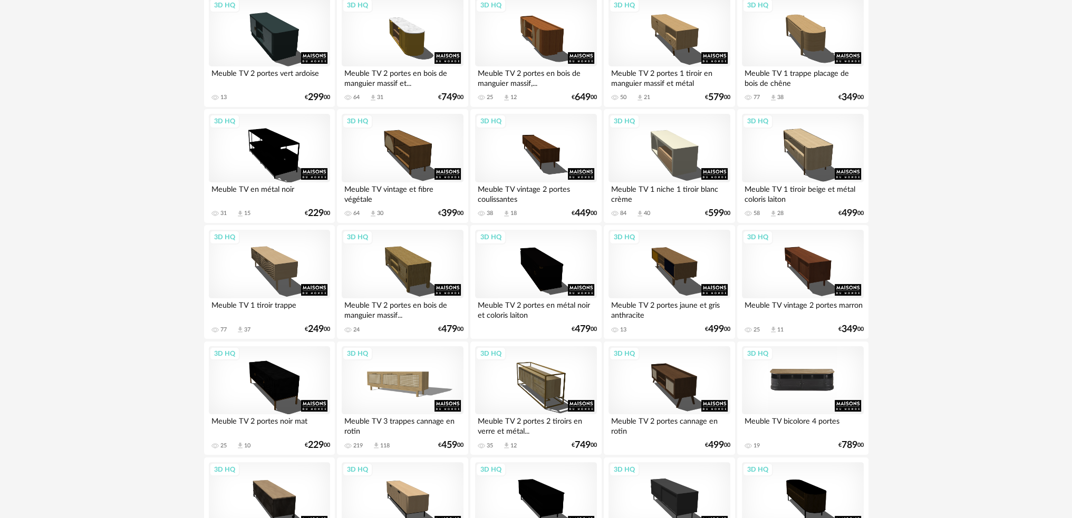
click at [800, 384] on div "3D HQ" at bounding box center [802, 380] width 121 height 69
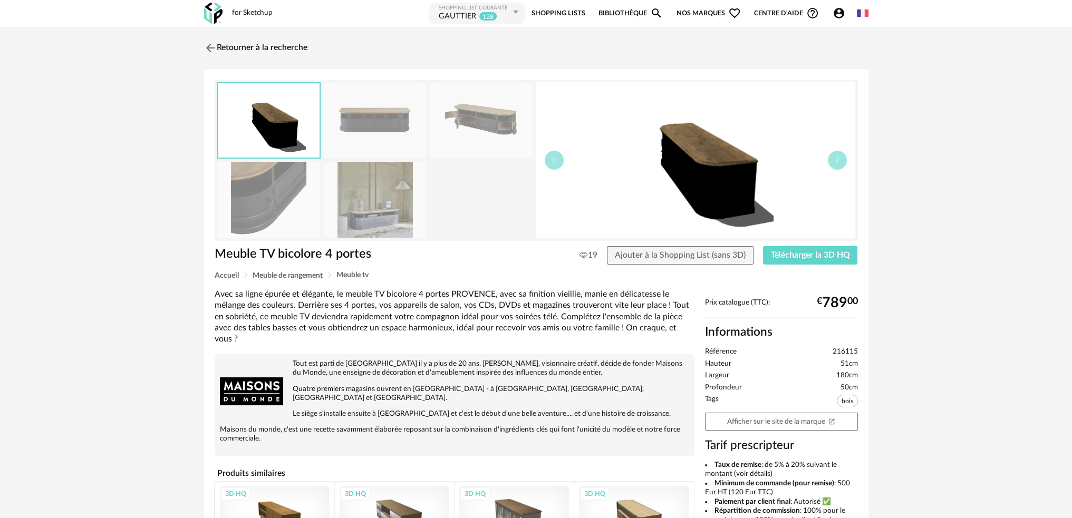
click at [353, 202] on img at bounding box center [375, 199] width 102 height 75
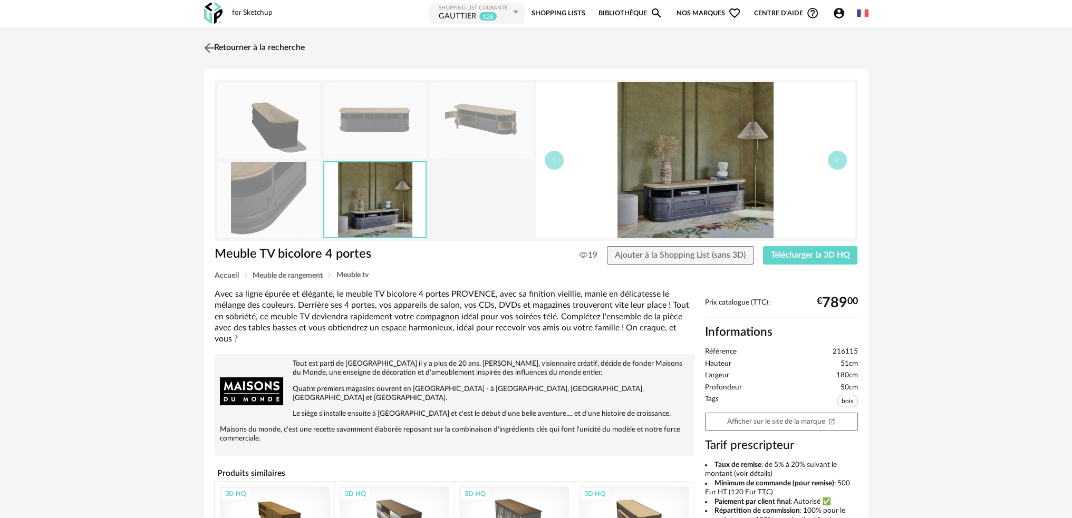
click at [212, 43] on img at bounding box center [208, 47] width 15 height 15
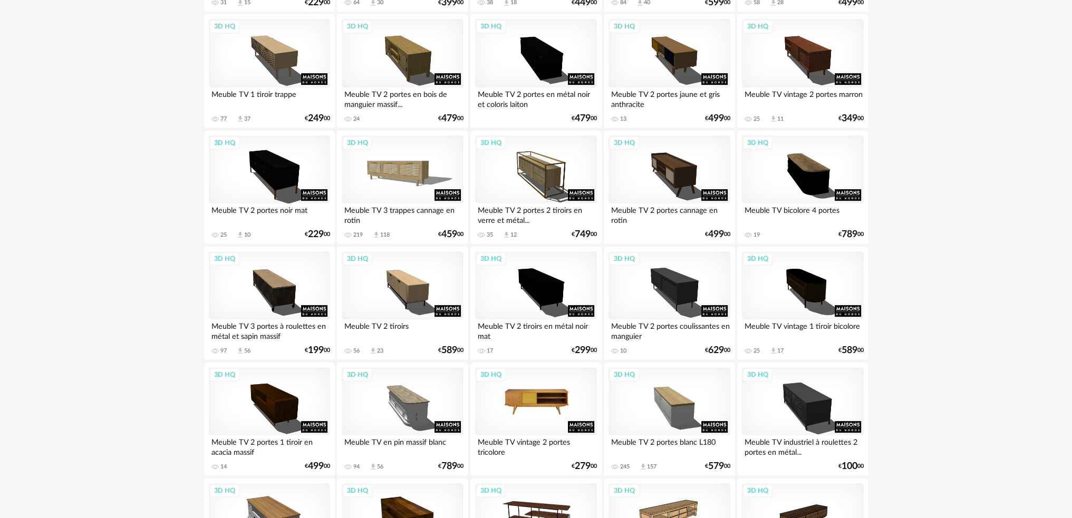
scroll to position [527, 0]
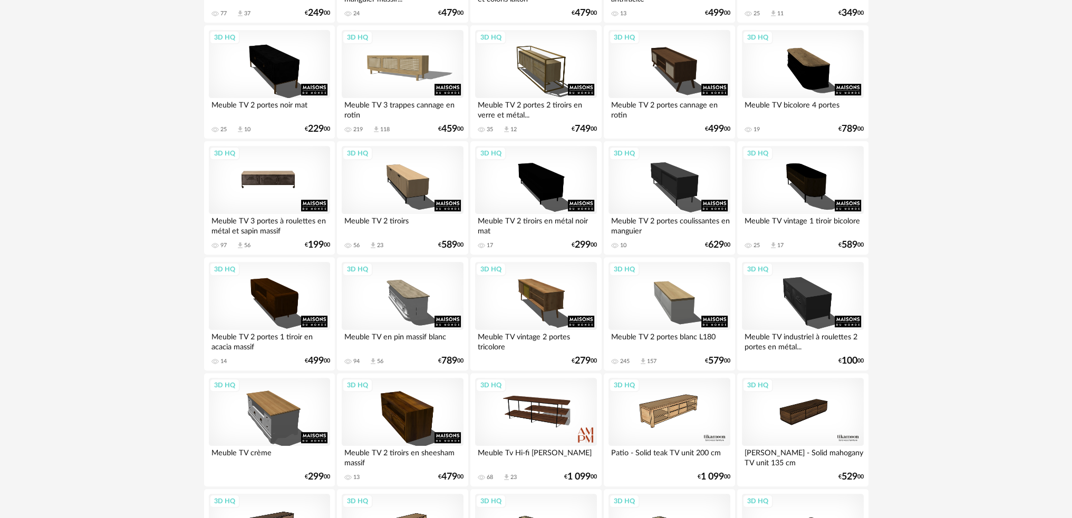
click at [278, 189] on div "3D HQ" at bounding box center [269, 180] width 121 height 69
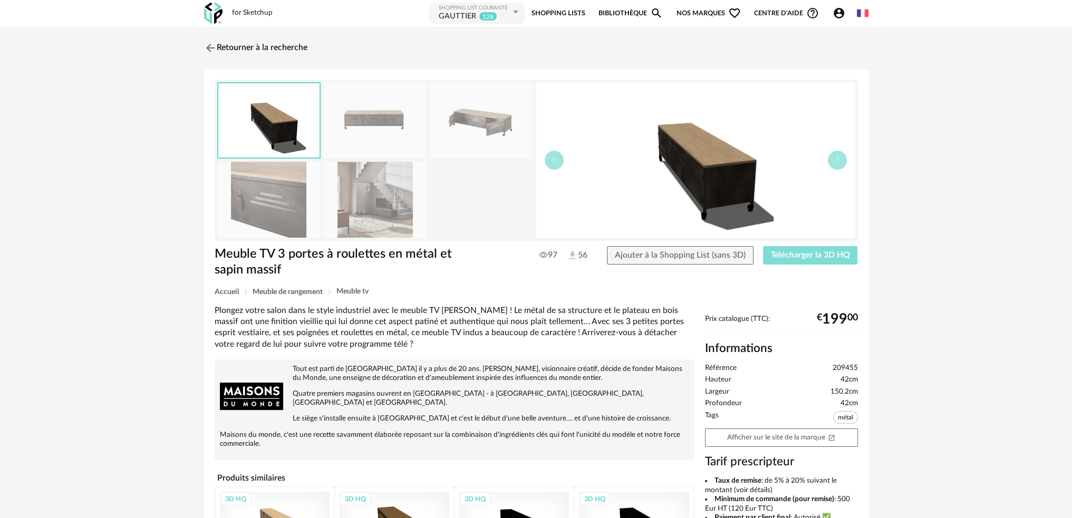
click at [800, 258] on span "Télécharger la 3D HQ" at bounding box center [810, 255] width 79 height 8
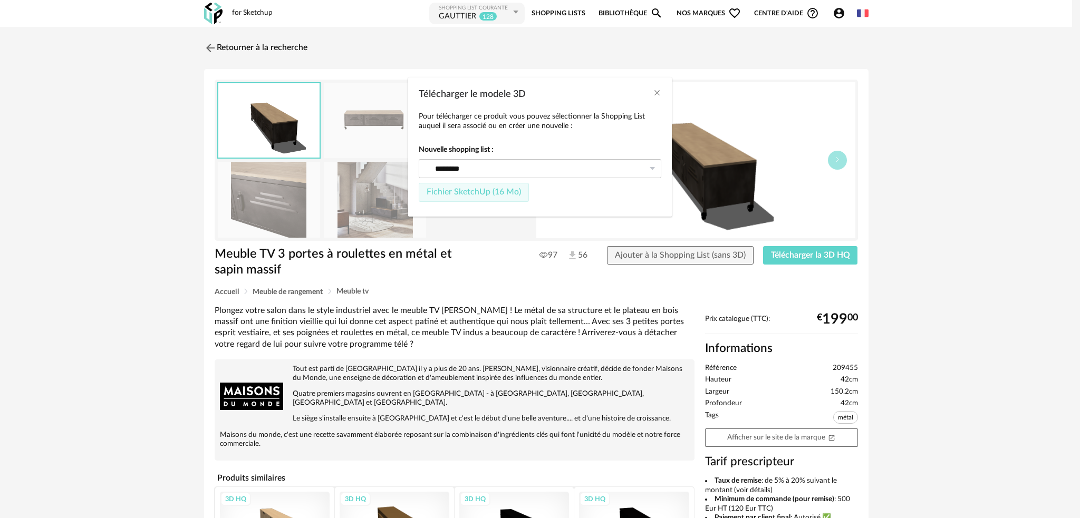
click at [469, 186] on button "Fichier SketchUp (16 Mo)" at bounding box center [474, 192] width 110 height 19
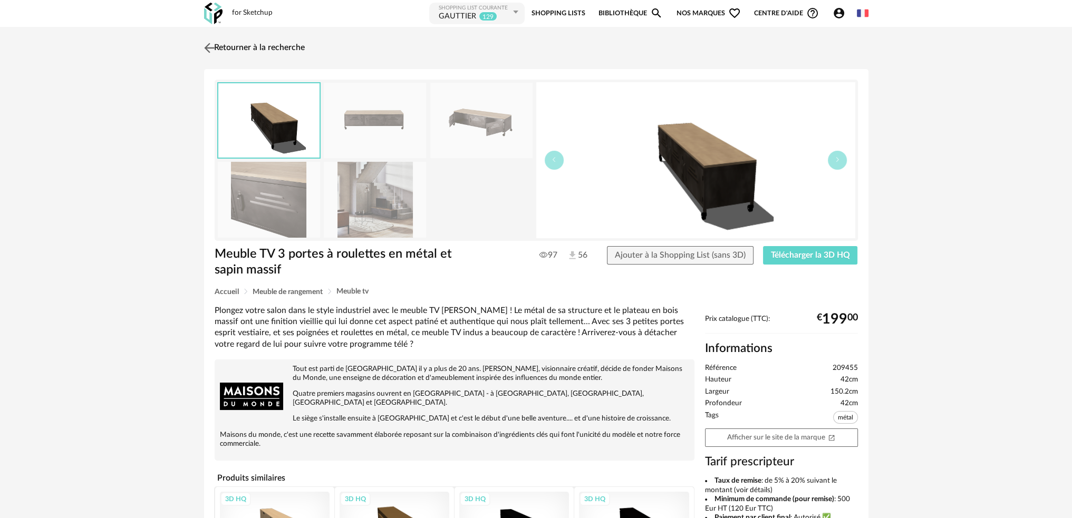
click at [210, 45] on img at bounding box center [208, 47] width 15 height 15
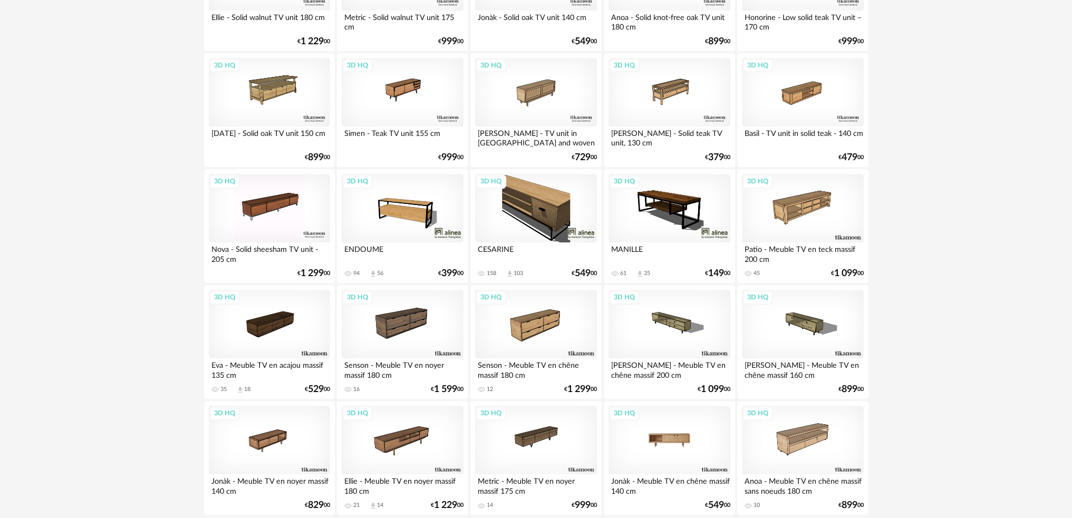
scroll to position [1248, 0]
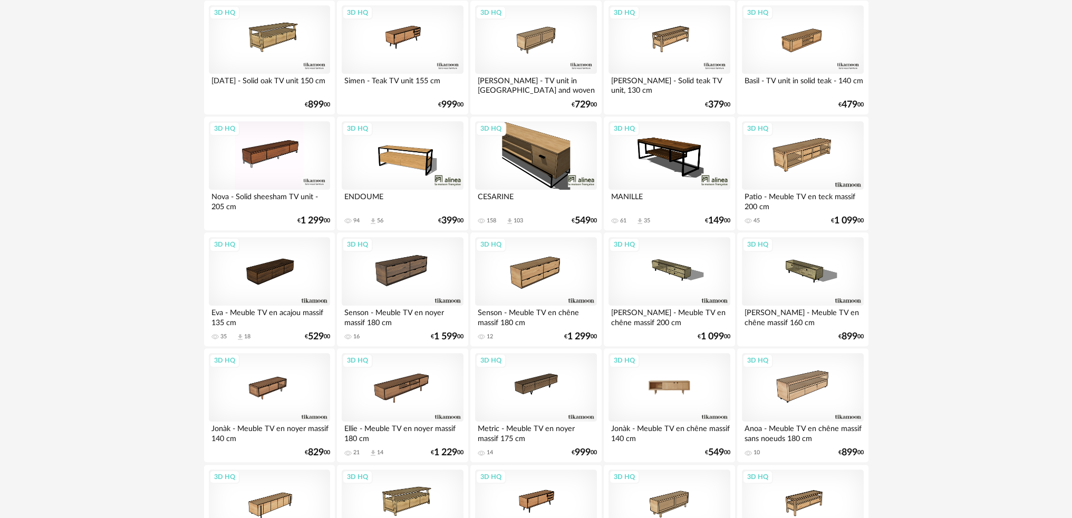
click at [694, 390] on div "3D HQ" at bounding box center [669, 387] width 121 height 69
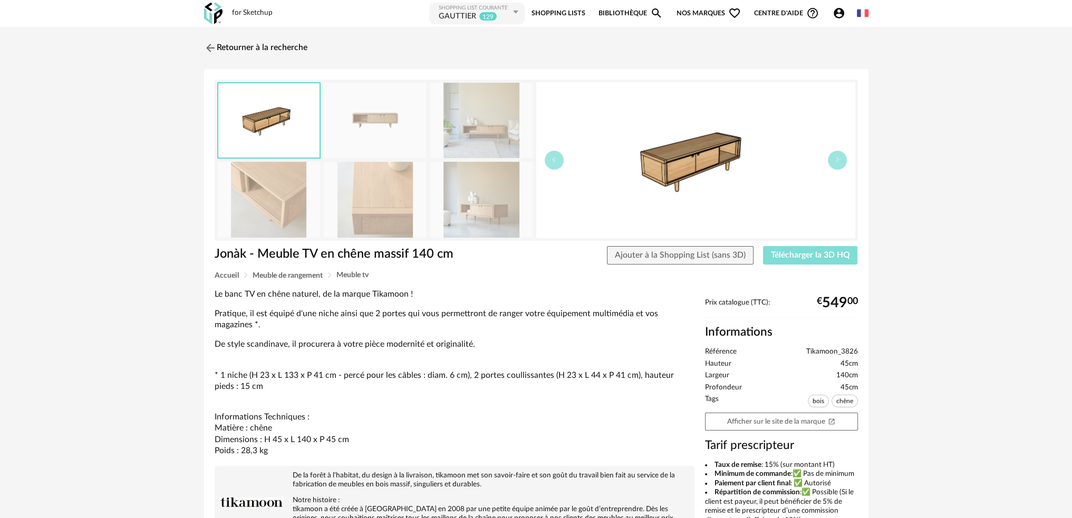
click at [810, 255] on span "Télécharger la 3D HQ" at bounding box center [810, 255] width 79 height 8
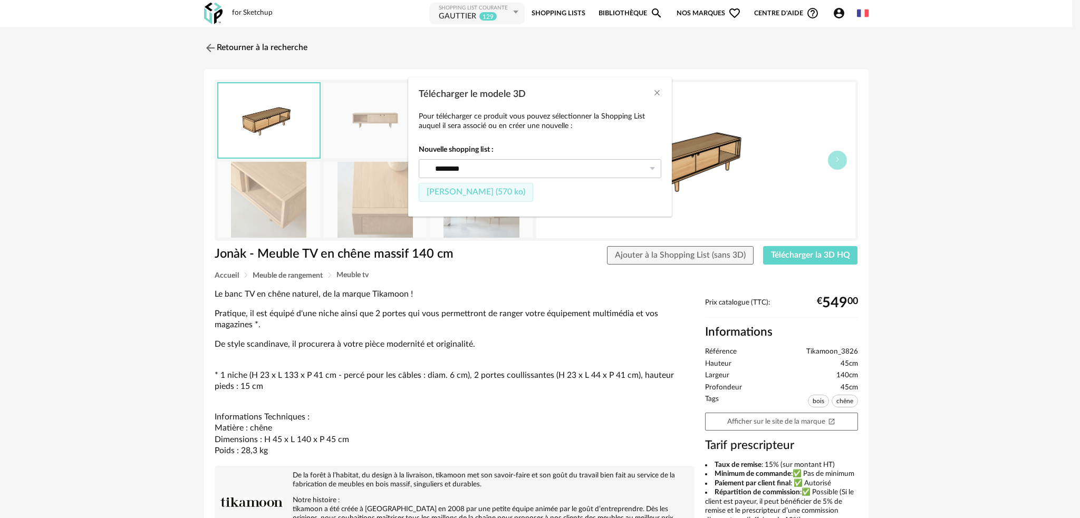
click at [498, 194] on span "Fichier SketchUp (570 ko)" at bounding box center [476, 192] width 99 height 8
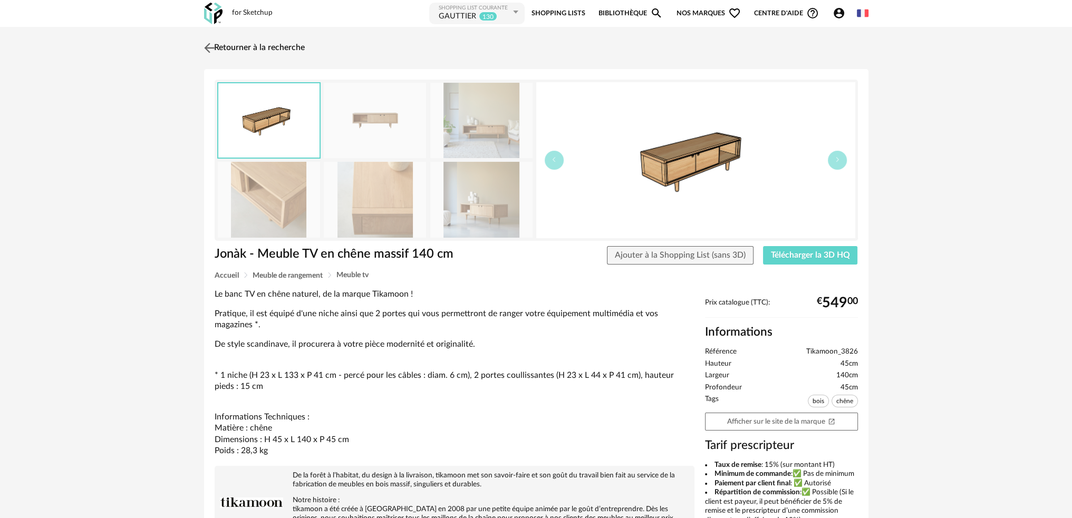
click at [213, 46] on img at bounding box center [208, 47] width 15 height 15
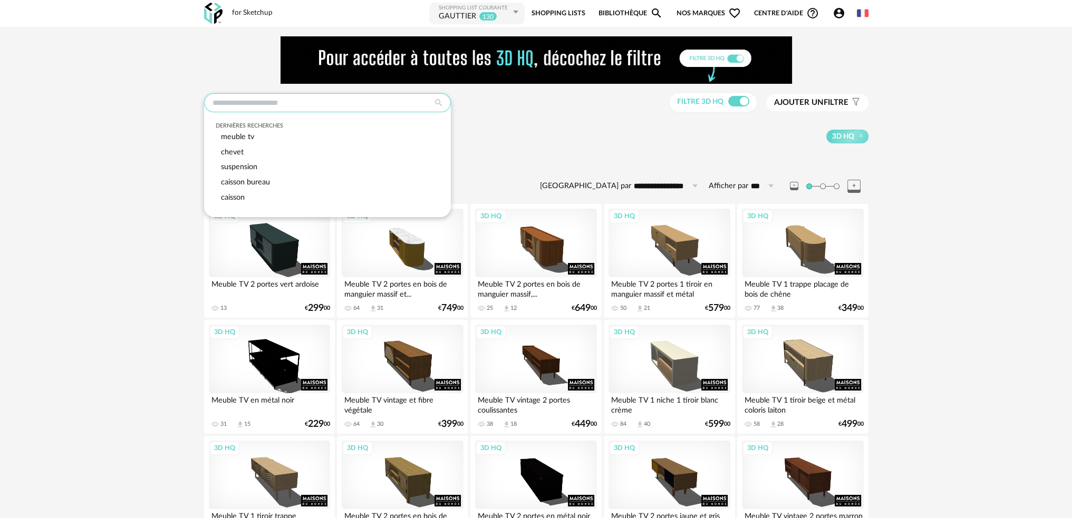
click at [386, 107] on input "text" at bounding box center [327, 102] width 247 height 19
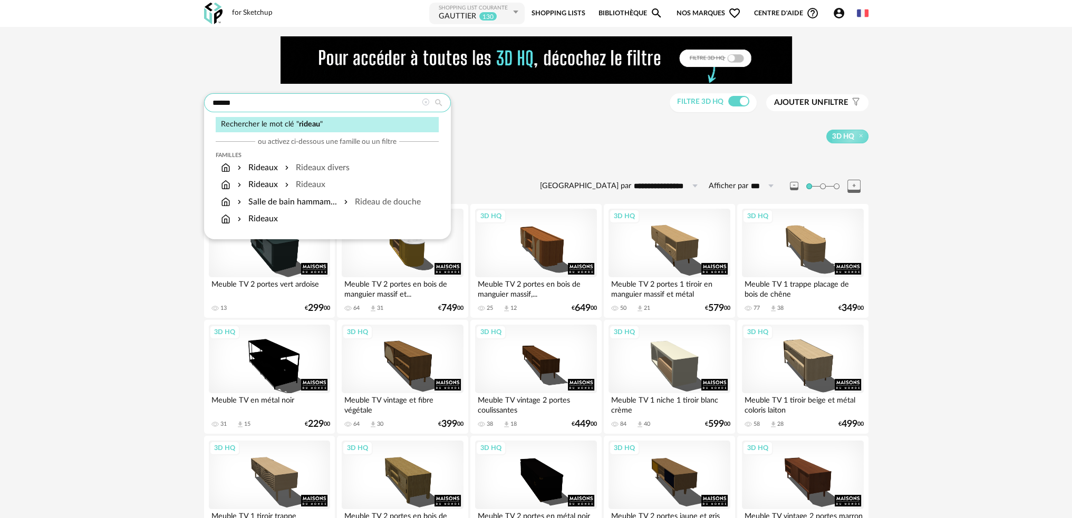
type input "******"
type input "**********"
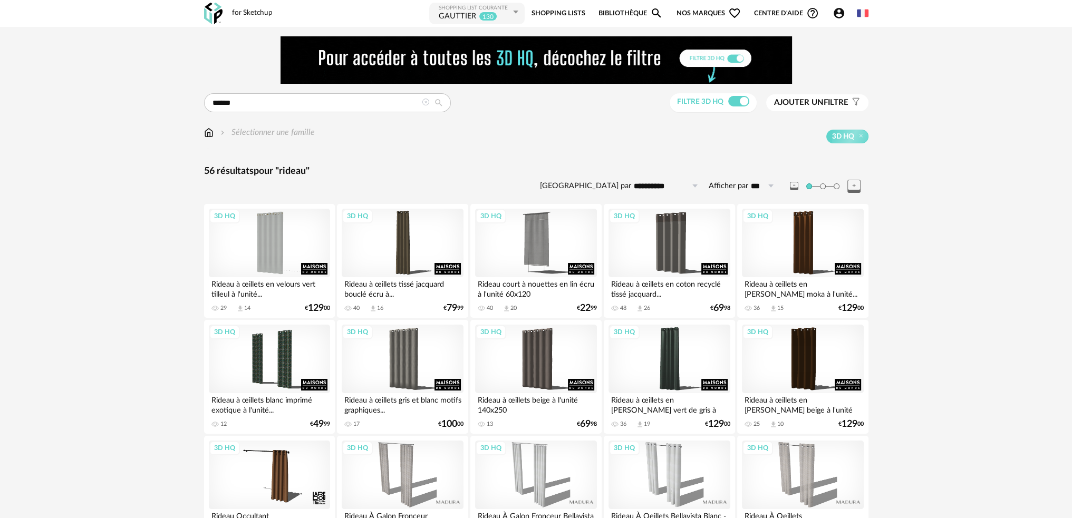
click at [783, 102] on span "Ajouter un" at bounding box center [799, 103] width 50 height 8
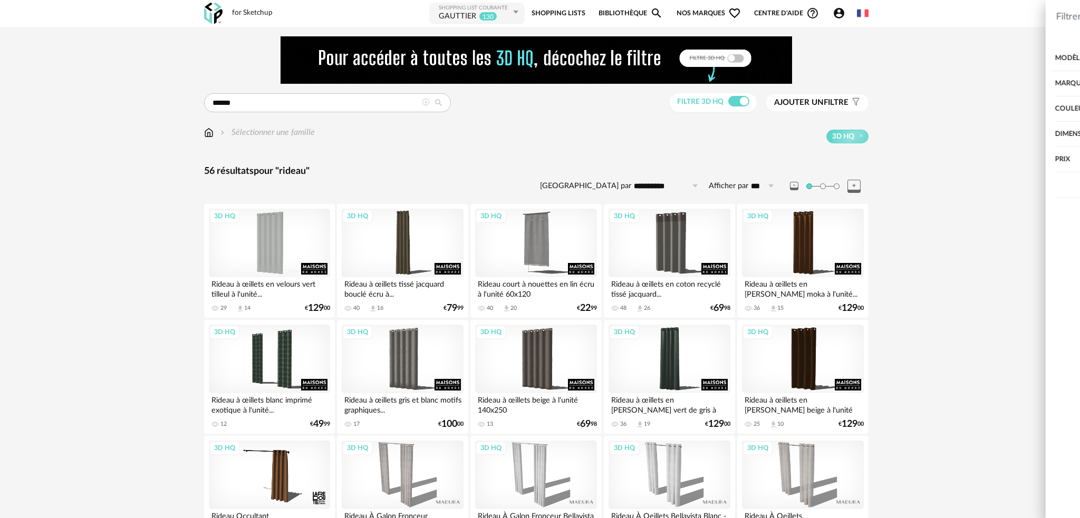
click at [797, 111] on div "Couleur" at bounding box center [913, 109] width 294 height 25
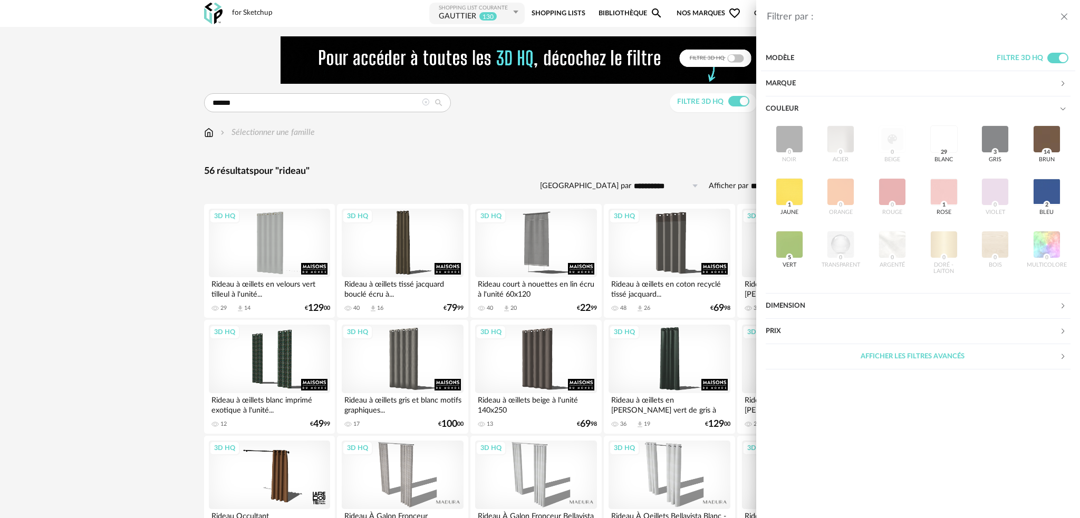
click at [903, 190] on div "noir 0 acier 0 beige 0 blanc 29 gris 3 brun 14 jaune 1 orange 0 rouge 0 rose 1 …" at bounding box center [918, 201] width 305 height 158
click at [685, 130] on div "Filtrer par : Modèle Filtre 3D HQ Marque &tradition 0 101 Copenhagen 0 366 Conc…" at bounding box center [540, 259] width 1080 height 518
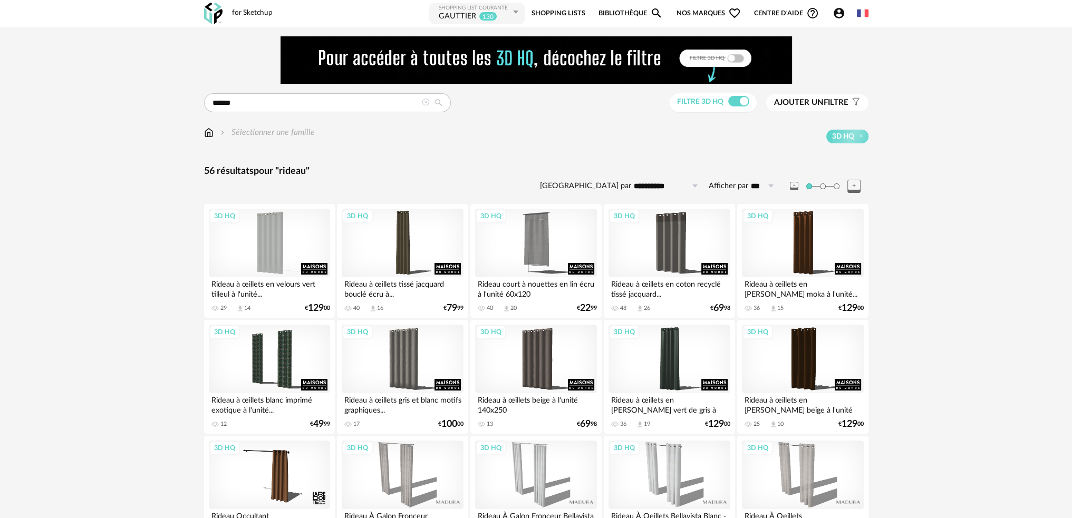
click at [208, 127] on img at bounding box center [208, 133] width 9 height 12
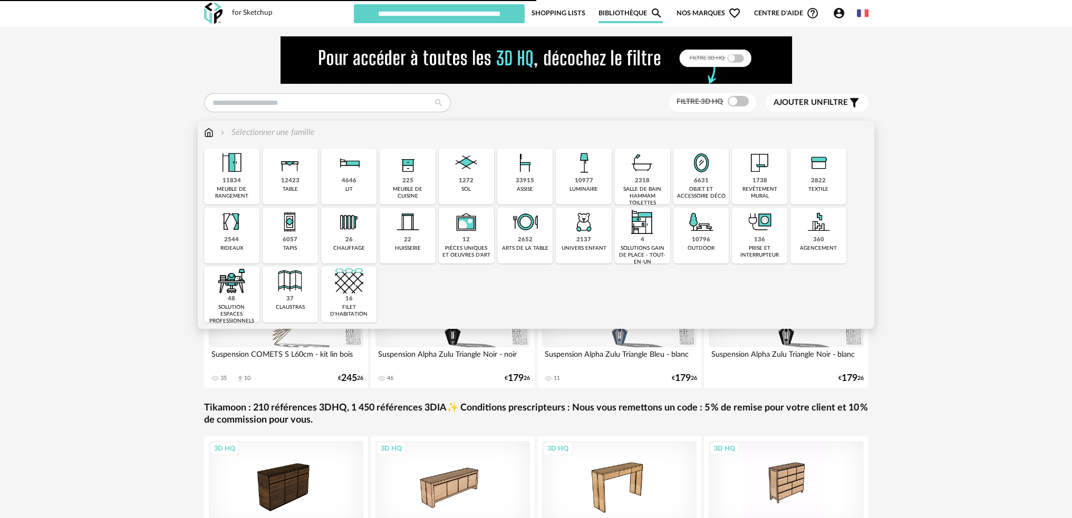
type input "********"
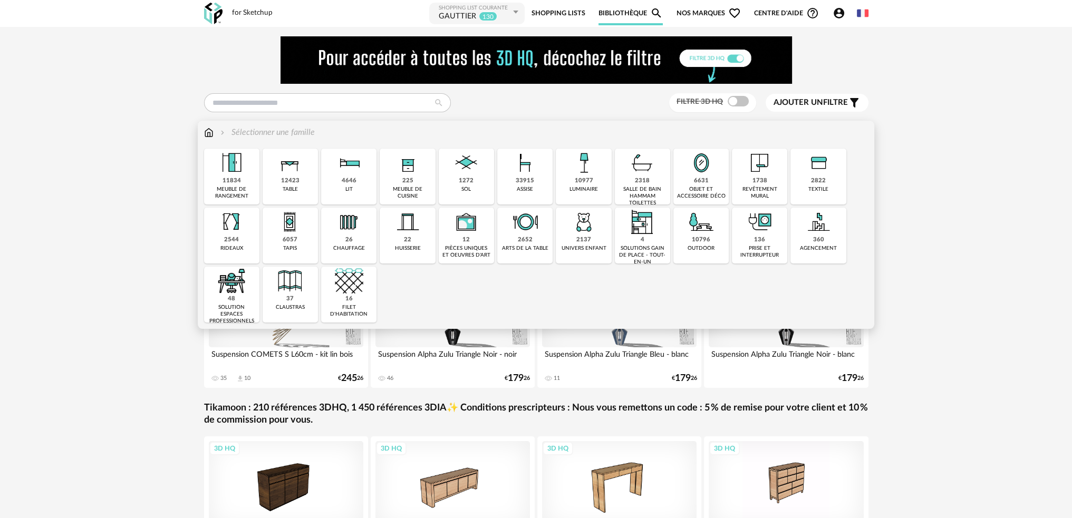
click at [820, 177] on div "2822" at bounding box center [818, 181] width 15 height 8
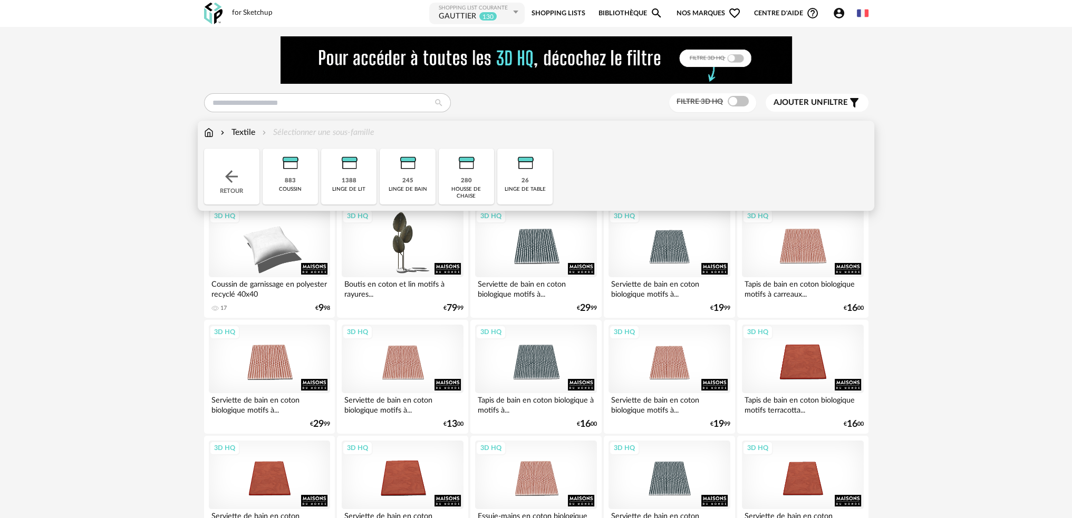
click at [231, 175] on img at bounding box center [231, 176] width 19 height 19
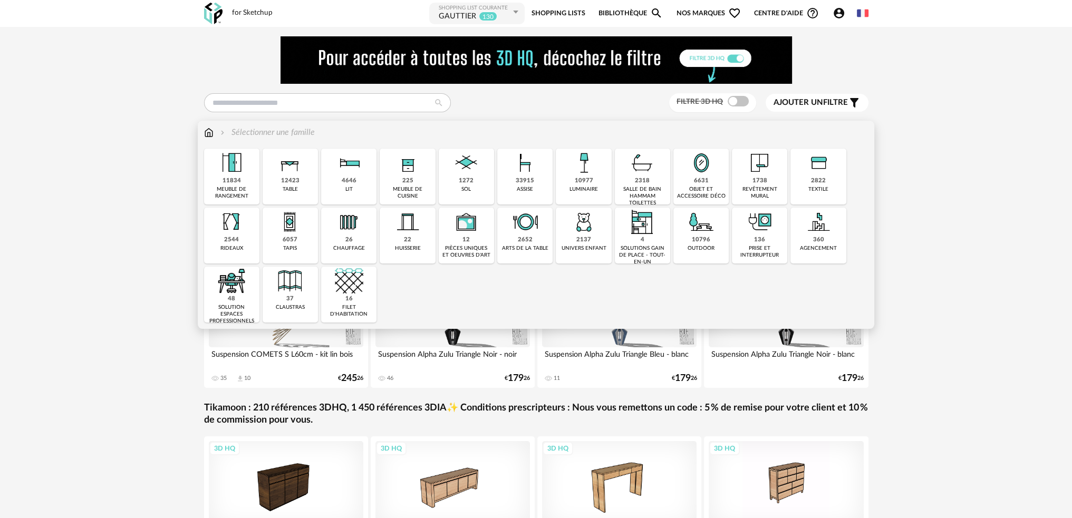
click at [252, 229] on div "2544 rideaux" at bounding box center [231, 236] width 55 height 56
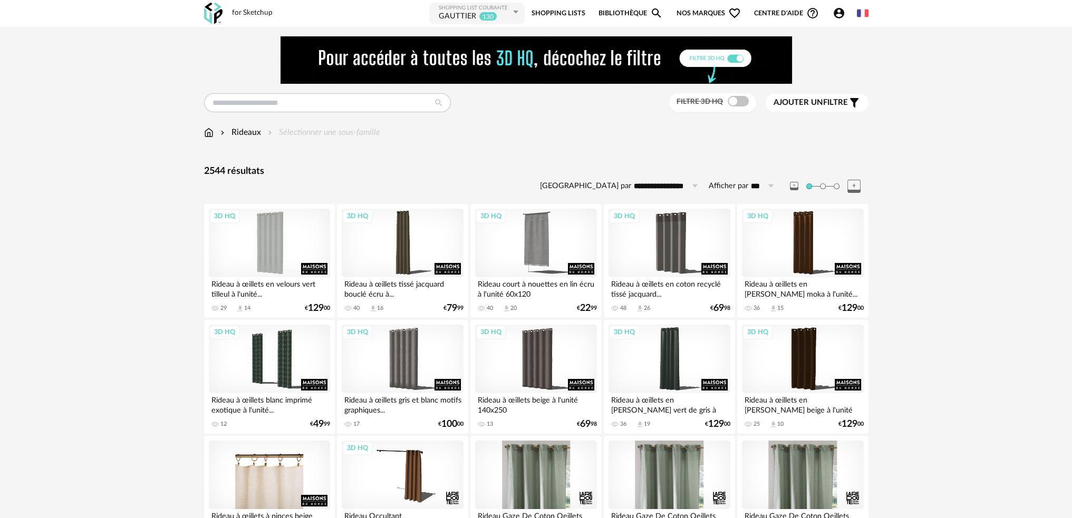
click at [794, 100] on span "Ajouter un" at bounding box center [799, 103] width 50 height 8
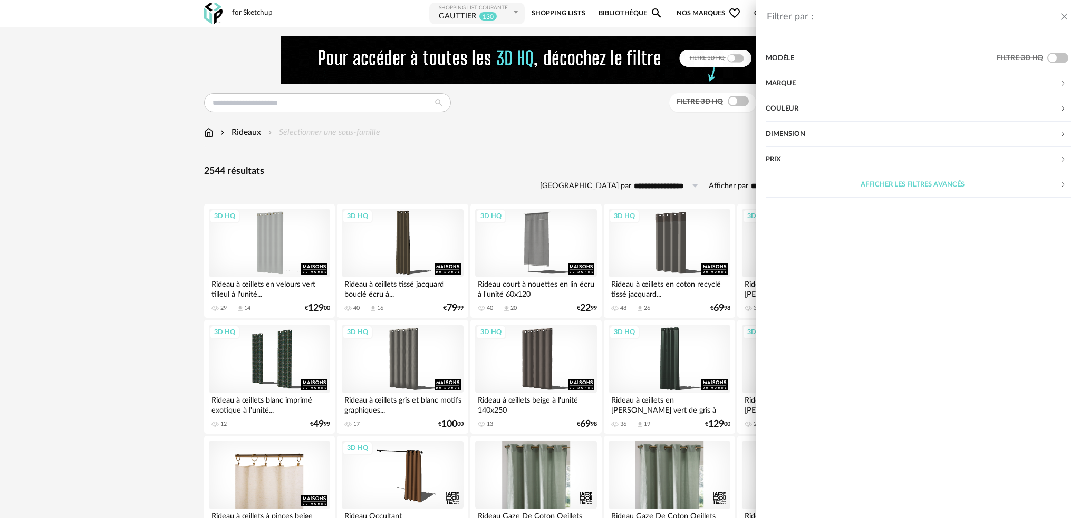
click at [836, 110] on div "Couleur" at bounding box center [913, 109] width 294 height 25
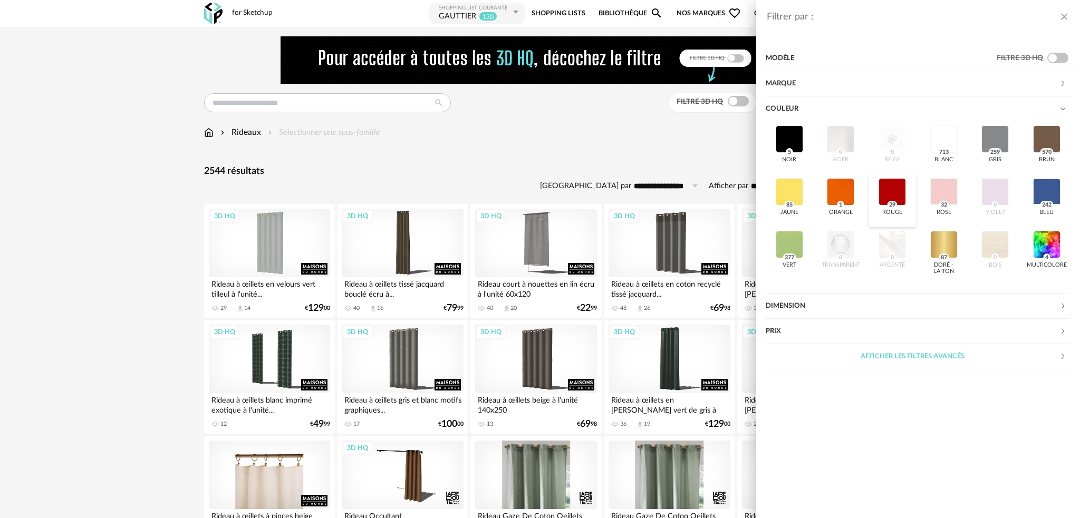
click at [888, 189] on div at bounding box center [892, 191] width 27 height 27
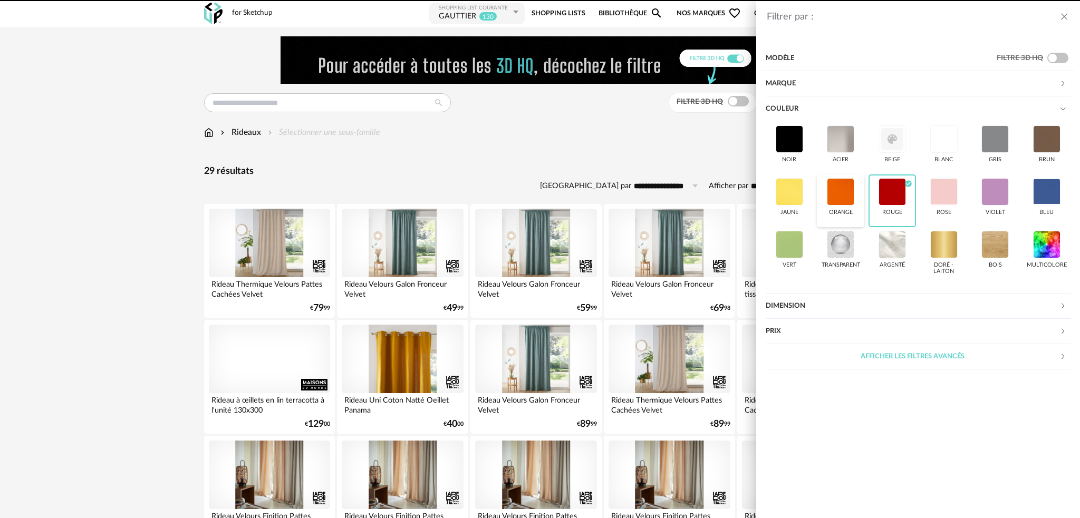
click at [848, 194] on div at bounding box center [840, 191] width 27 height 27
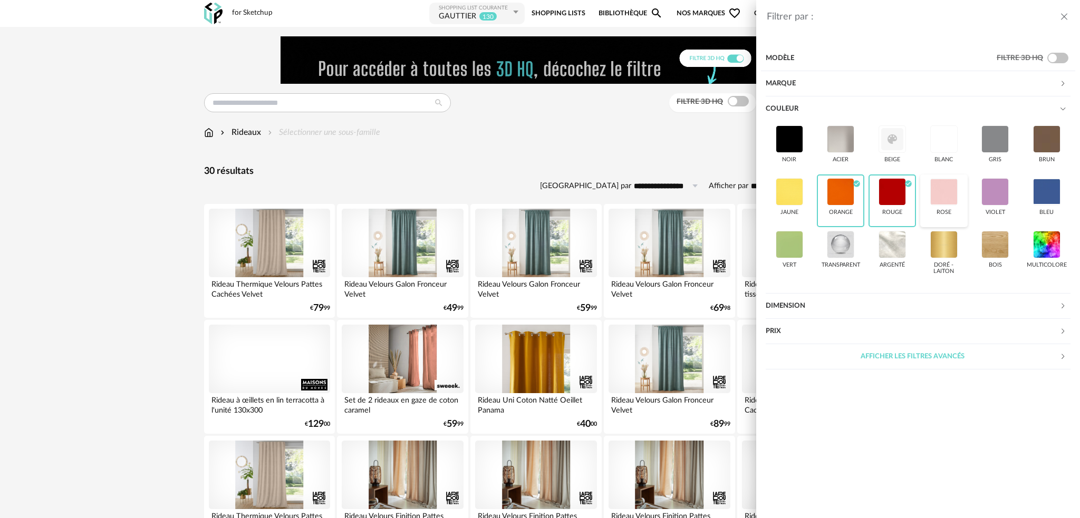
click at [941, 199] on div at bounding box center [943, 191] width 27 height 27
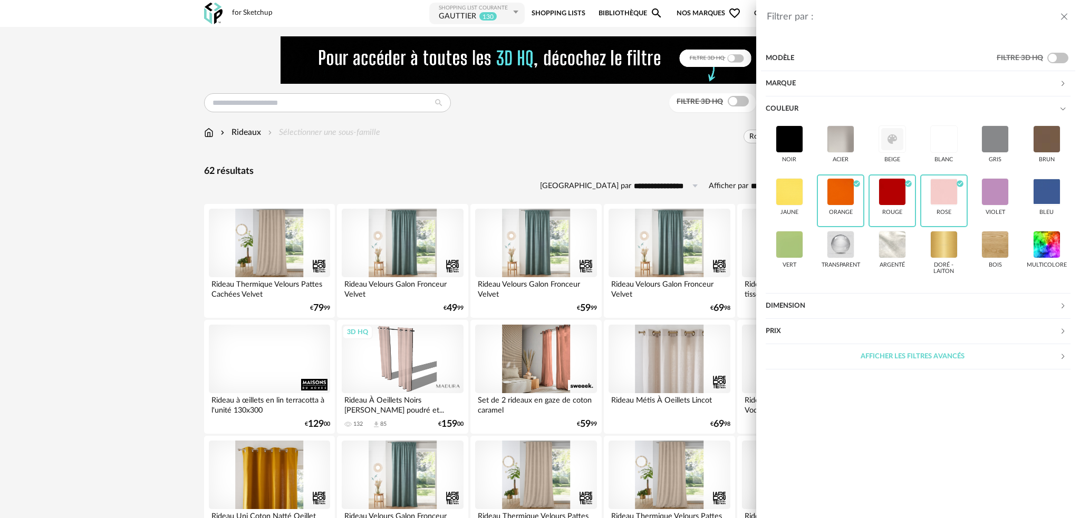
click at [563, 353] on div "Filtrer par : Modèle Filtre 3D HQ Marque &tradition 0 101 Copenhagen 0 366 Conc…" at bounding box center [540, 259] width 1080 height 518
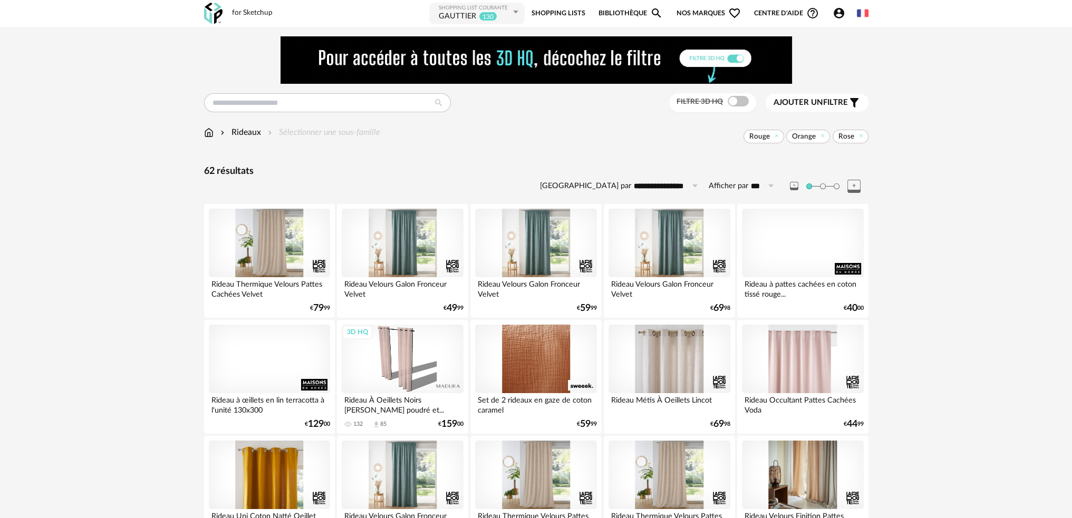
click at [560, 356] on div at bounding box center [535, 359] width 121 height 69
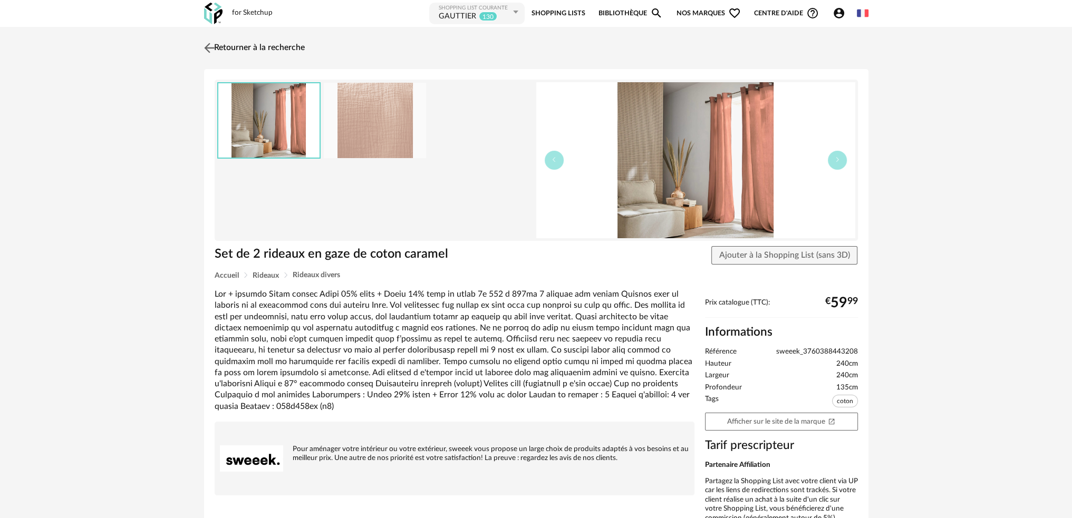
click at [211, 47] on img at bounding box center [208, 47] width 15 height 15
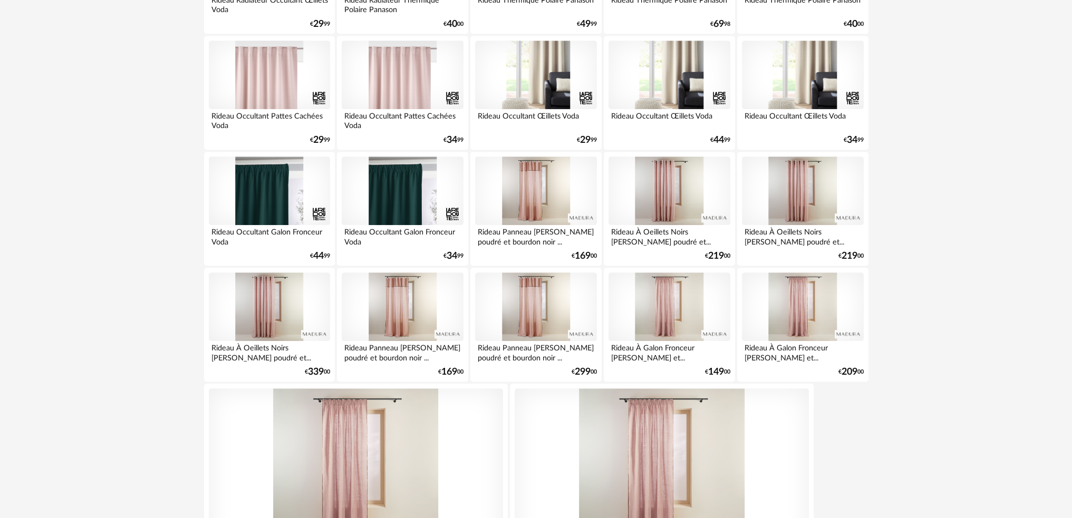
scroll to position [1334, 0]
